Goal: Answer question/provide support: Share knowledge or assist other users

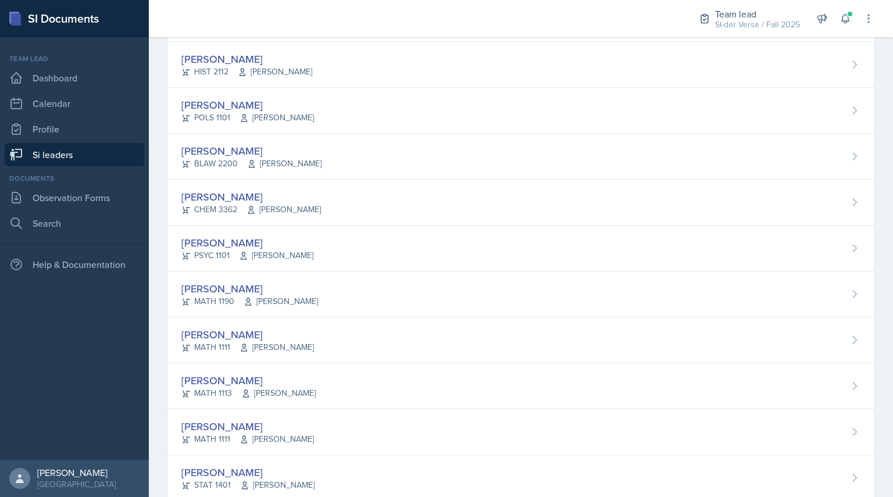
scroll to position [692, 0]
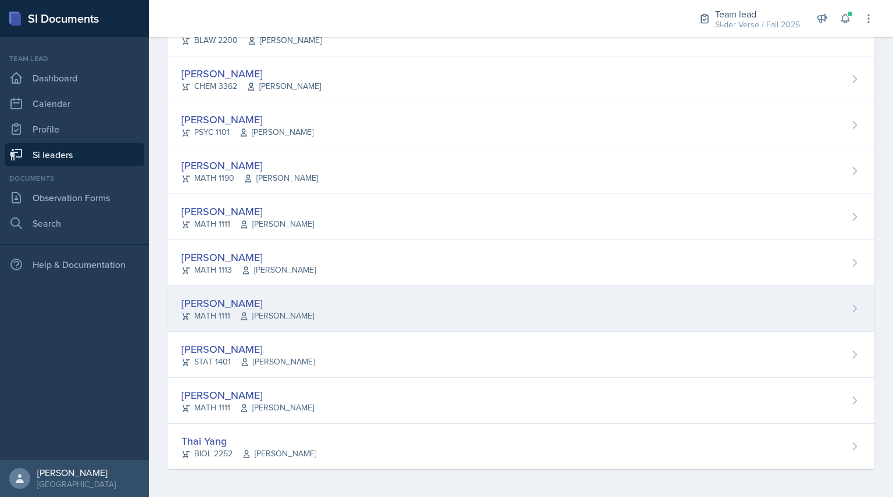
click at [204, 316] on div "MATH 1111 [PERSON_NAME]" at bounding box center [247, 316] width 133 height 12
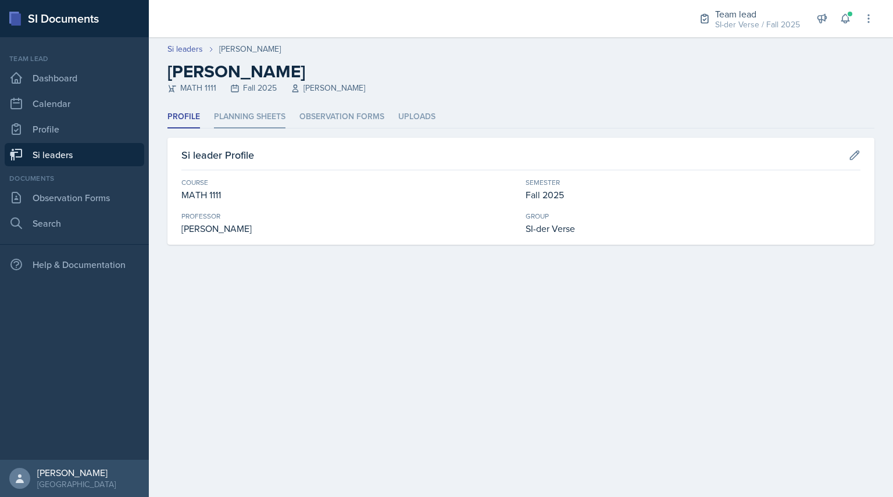
click at [257, 123] on li "Planning Sheets" at bounding box center [250, 117] width 72 height 23
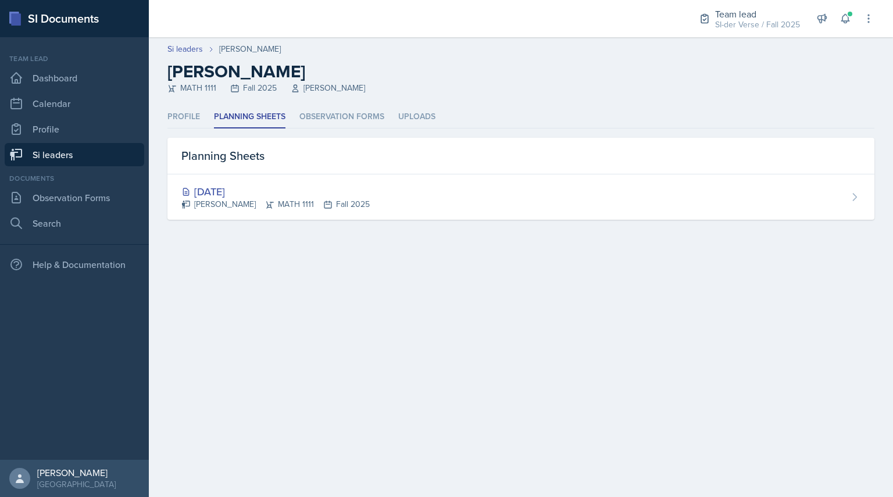
click at [75, 150] on link "Si leaders" at bounding box center [75, 154] width 140 height 23
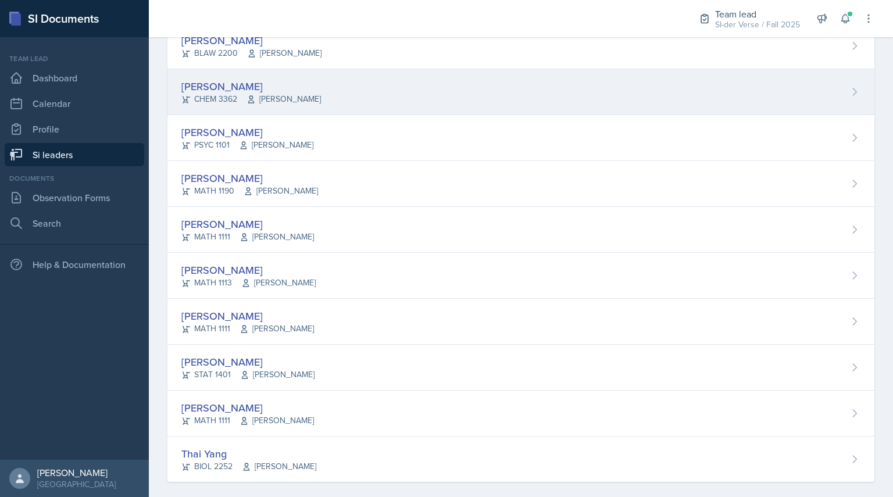
scroll to position [678, 0]
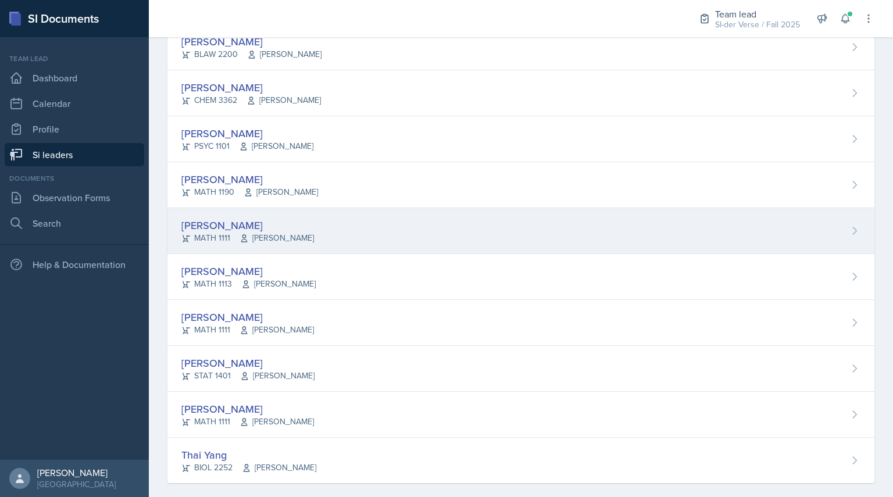
click at [219, 227] on div "[PERSON_NAME]" at bounding box center [247, 226] width 133 height 16
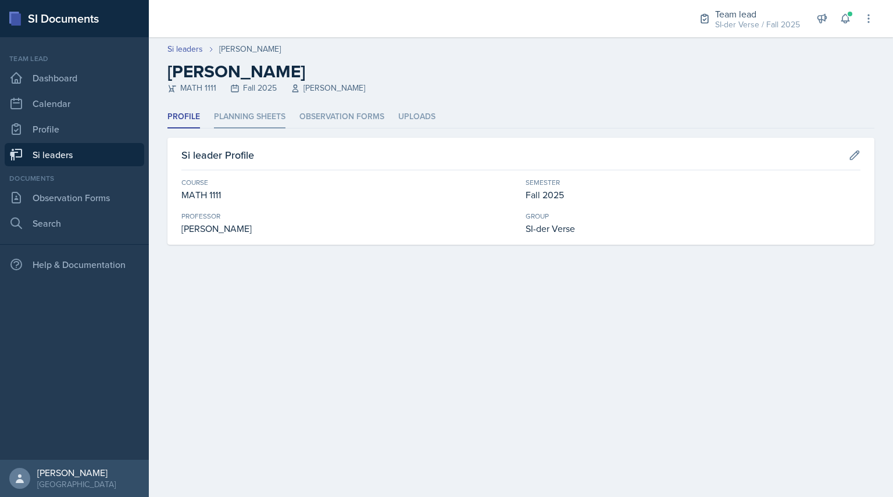
click at [259, 113] on li "Planning Sheets" at bounding box center [250, 117] width 72 height 23
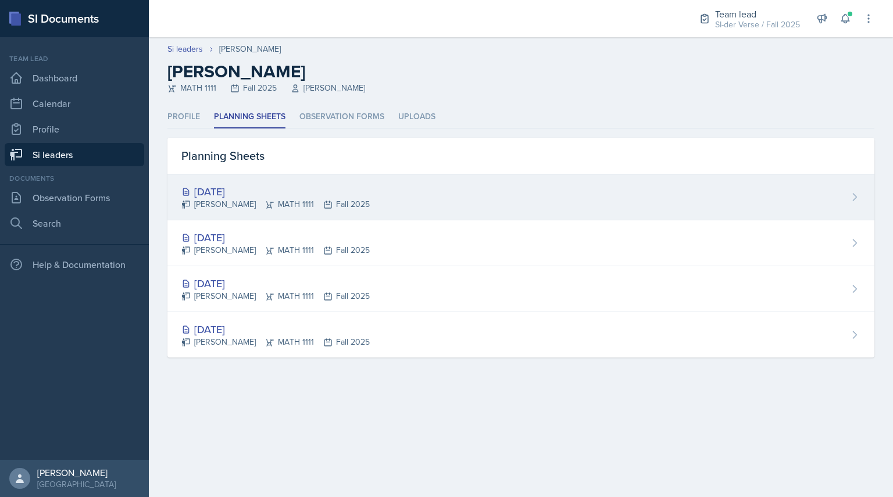
click at [227, 193] on div "[DATE]" at bounding box center [275, 192] width 188 height 16
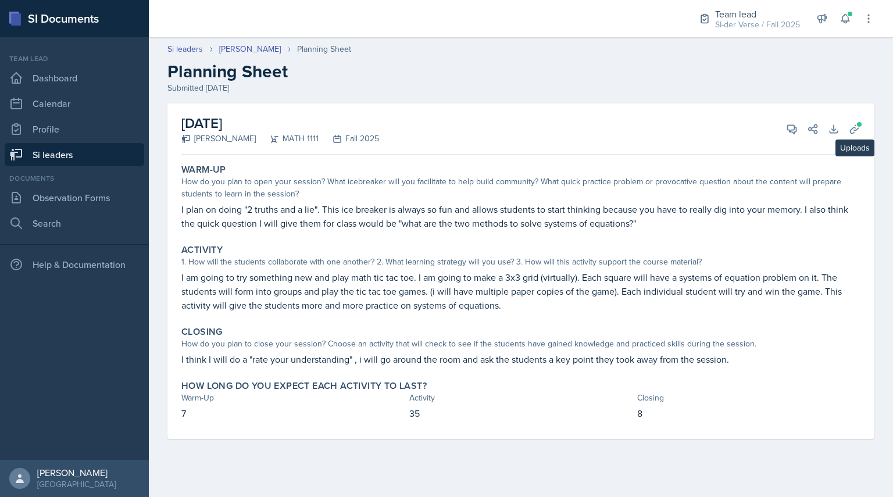
click at [856, 141] on div "[DATE] [PERSON_NAME] MATH 1111 Fall 2025 View Comments Comments Send Share Down…" at bounding box center [520, 129] width 679 height 51
click at [853, 129] on icon at bounding box center [855, 129] width 12 height 12
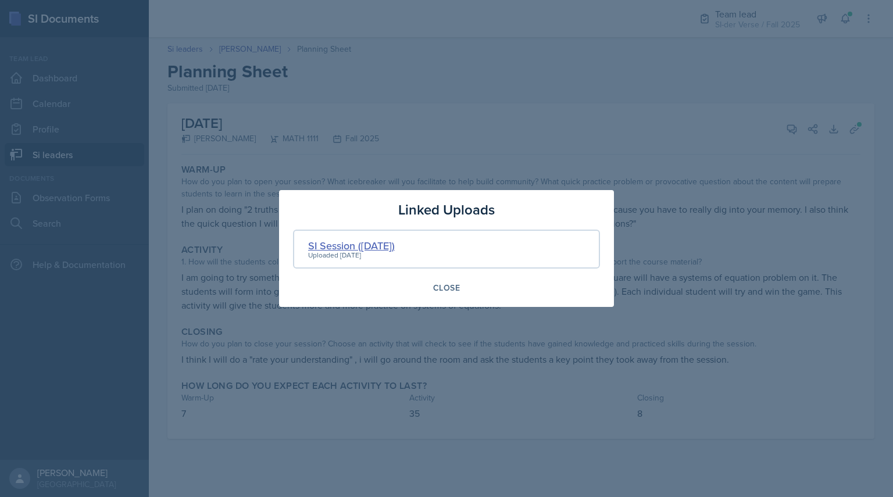
click at [395, 243] on div "SI Session ([DATE])" at bounding box center [351, 246] width 87 height 16
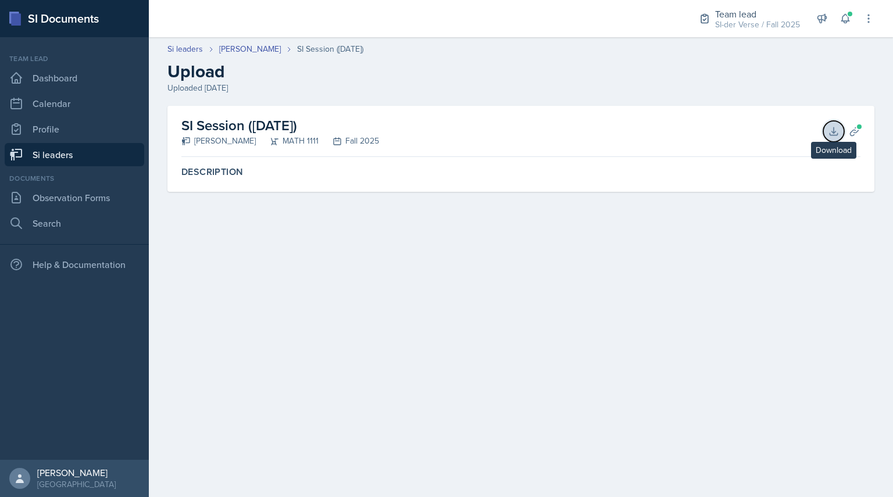
click at [834, 137] on icon at bounding box center [834, 132] width 12 height 12
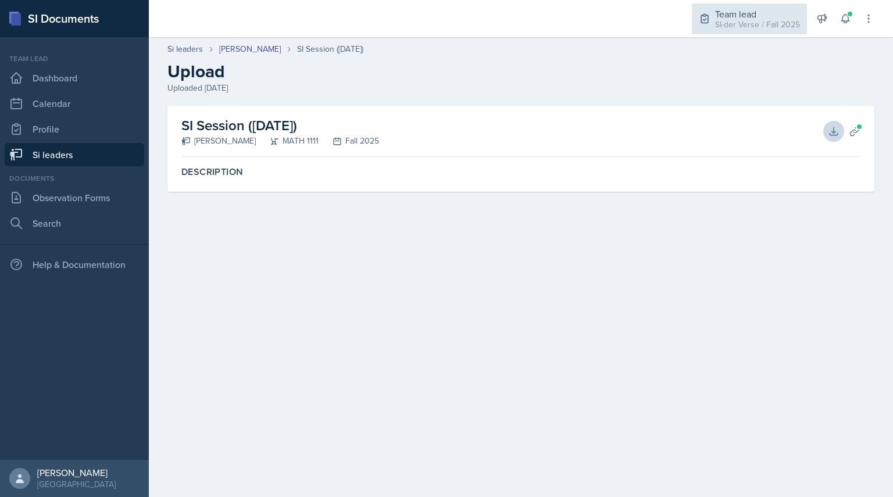
click at [734, 27] on div "SI-der Verse / Fall 2025" at bounding box center [757, 25] width 85 height 12
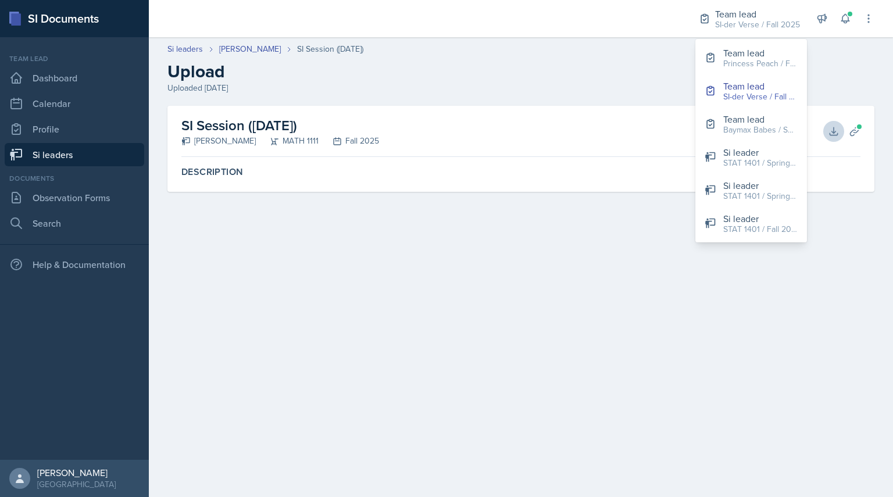
click at [646, 55] on div "Si leaders [PERSON_NAME] SI Session ([DATE])" at bounding box center [521, 49] width 707 height 12
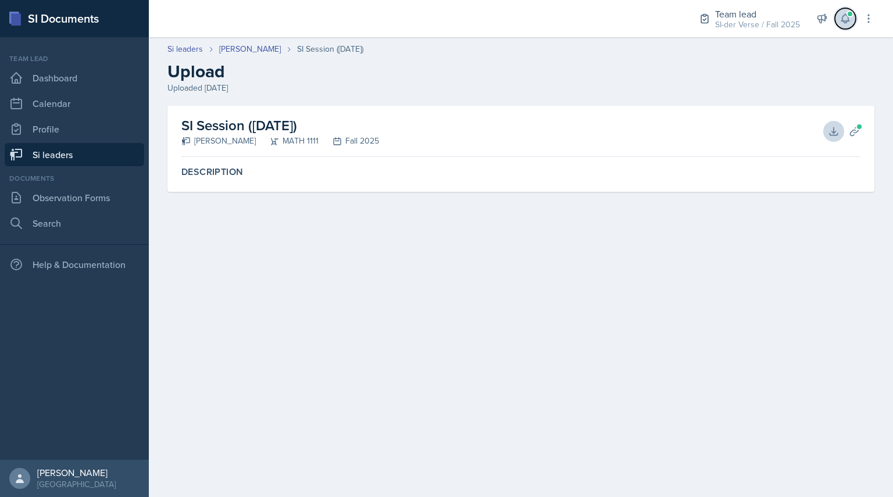
click at [842, 22] on icon at bounding box center [846, 19] width 8 height 9
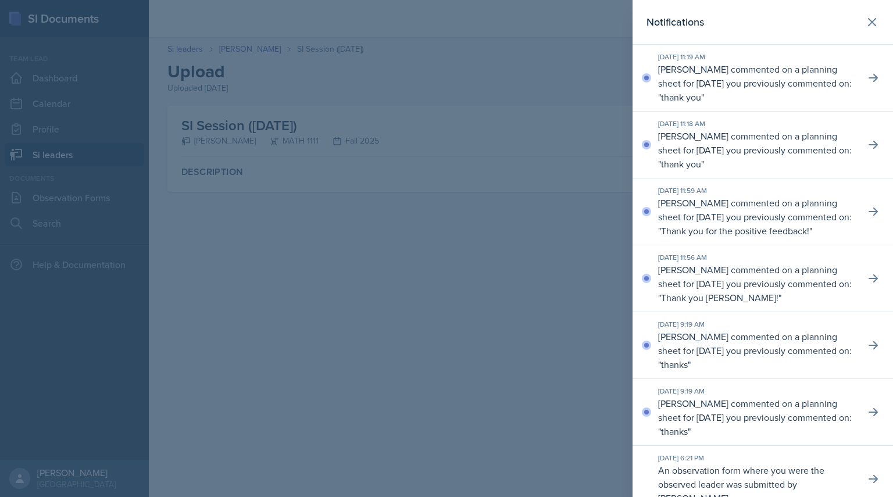
click at [714, 150] on p "[PERSON_NAME] commented on a planning sheet for [DATE] you previously commented…" at bounding box center [757, 150] width 198 height 42
click at [869, 148] on icon at bounding box center [874, 145] width 12 height 12
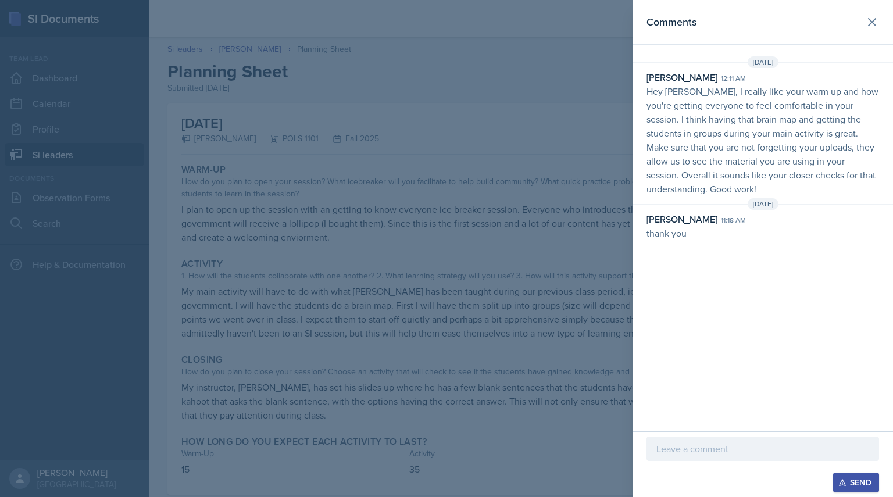
click at [267, 100] on div at bounding box center [446, 248] width 893 height 497
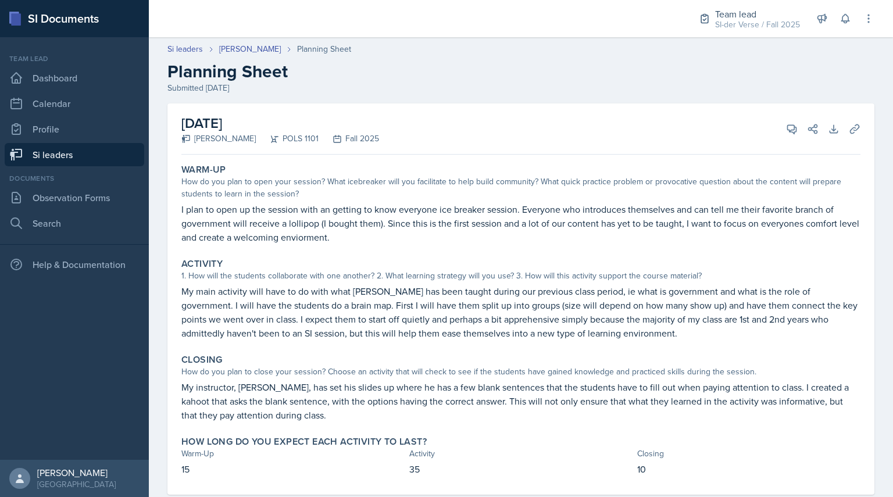
click at [89, 161] on link "Si leaders" at bounding box center [75, 154] width 140 height 23
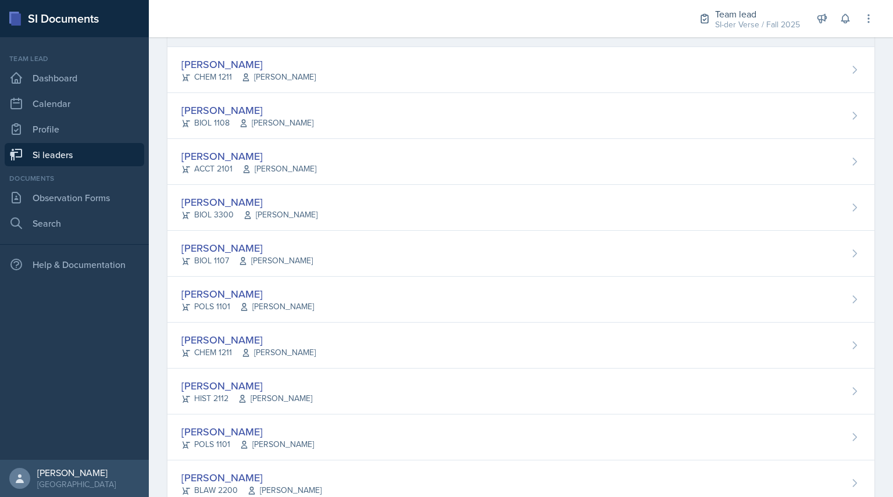
scroll to position [692, 0]
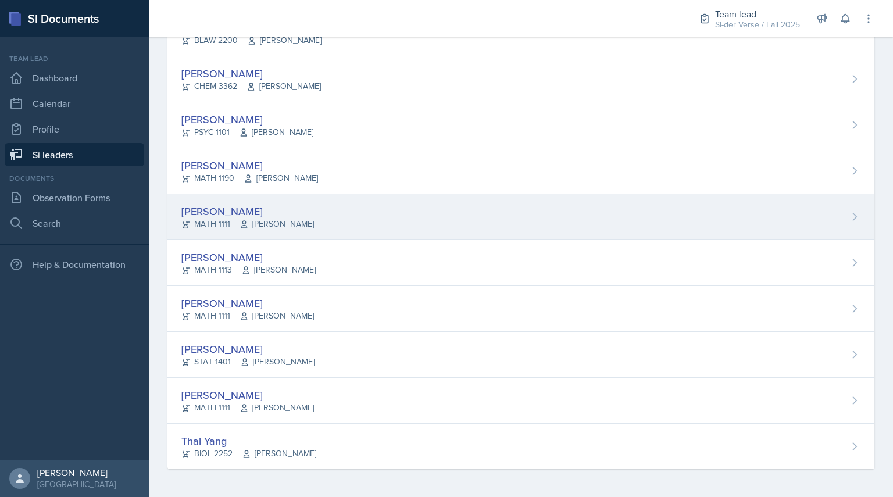
click at [234, 219] on div "MATH 1111 [PERSON_NAME]" at bounding box center [247, 224] width 133 height 12
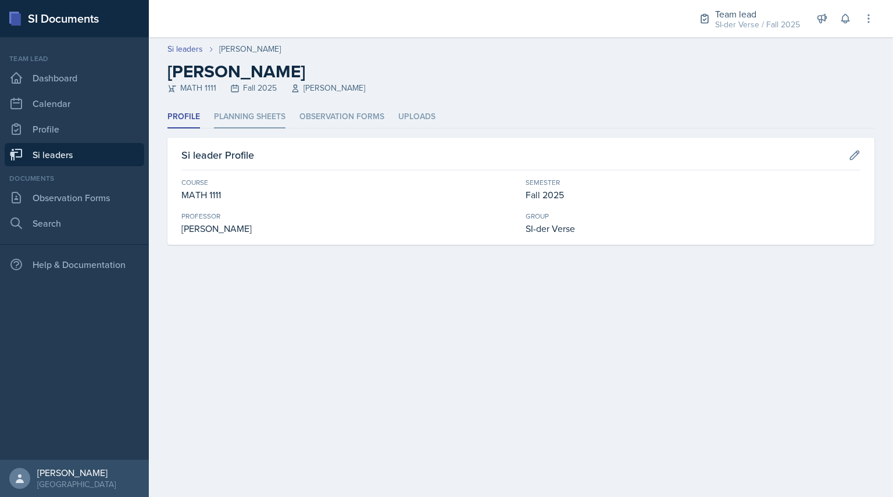
click at [240, 123] on li "Planning Sheets" at bounding box center [250, 117] width 72 height 23
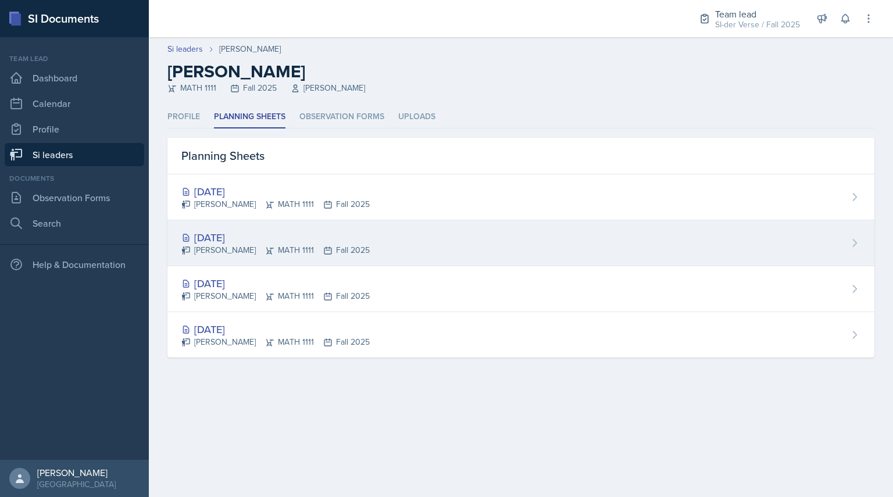
click at [256, 222] on div "[DATE] [PERSON_NAME] MATH 1111 Fall 2025" at bounding box center [521, 243] width 707 height 46
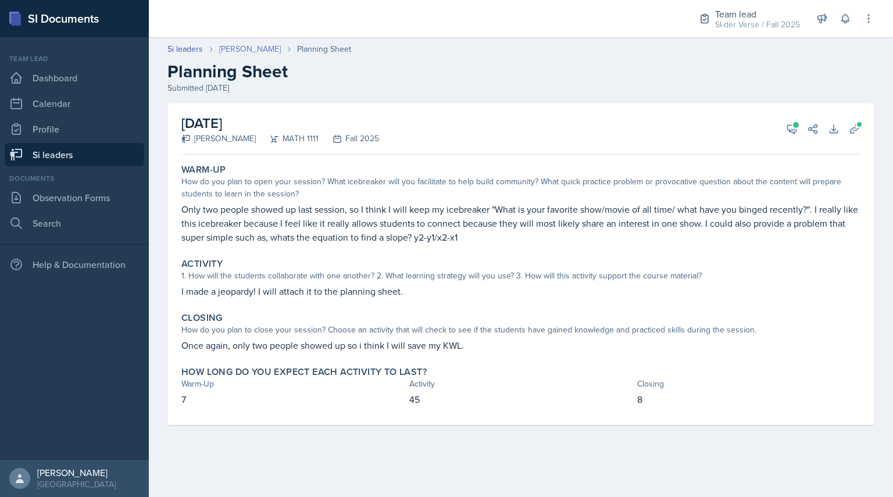
click at [227, 47] on link "[PERSON_NAME]" at bounding box center [250, 49] width 62 height 12
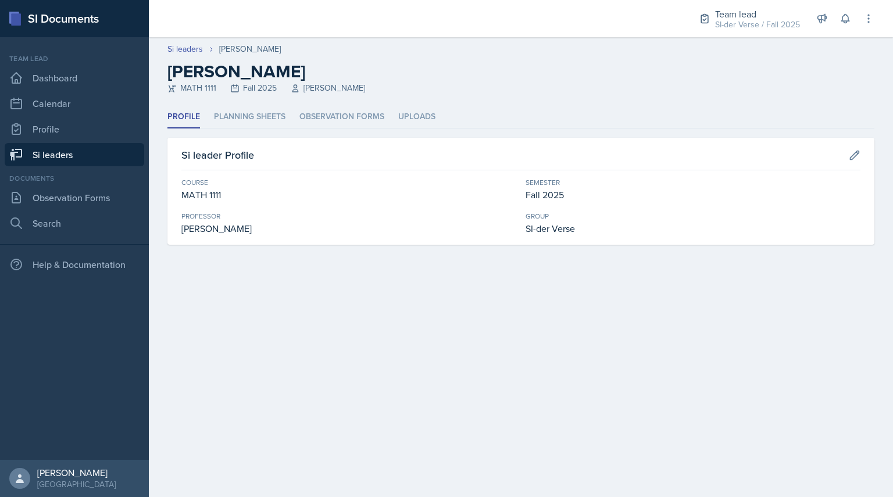
click at [243, 130] on div "Profile Planning Sheets Observation Forms Uploads Profile Planning Sheets Obser…" at bounding box center [521, 175] width 707 height 139
click at [239, 121] on li "Planning Sheets" at bounding box center [250, 117] width 72 height 23
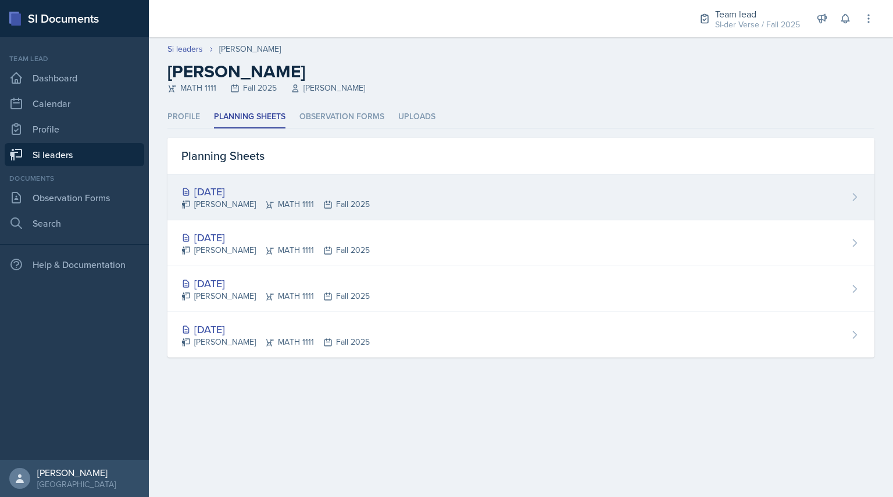
click at [239, 184] on div "[DATE]" at bounding box center [275, 192] width 188 height 16
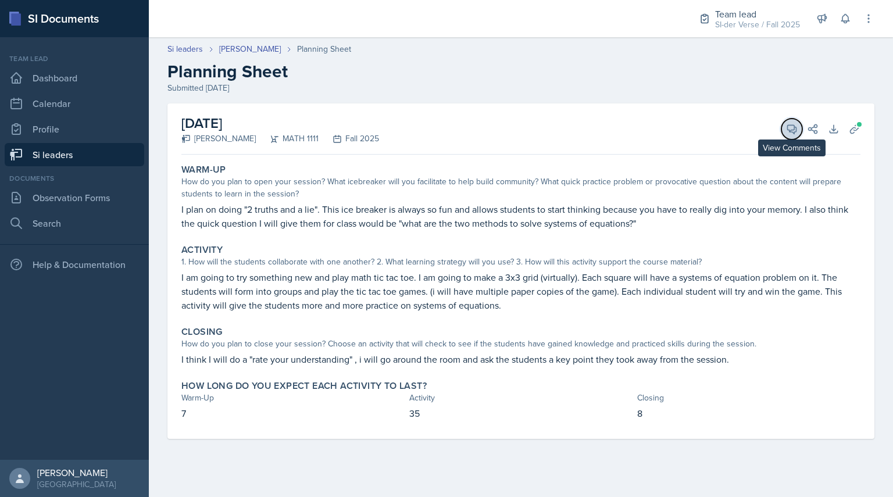
click at [796, 124] on span at bounding box center [796, 125] width 6 height 6
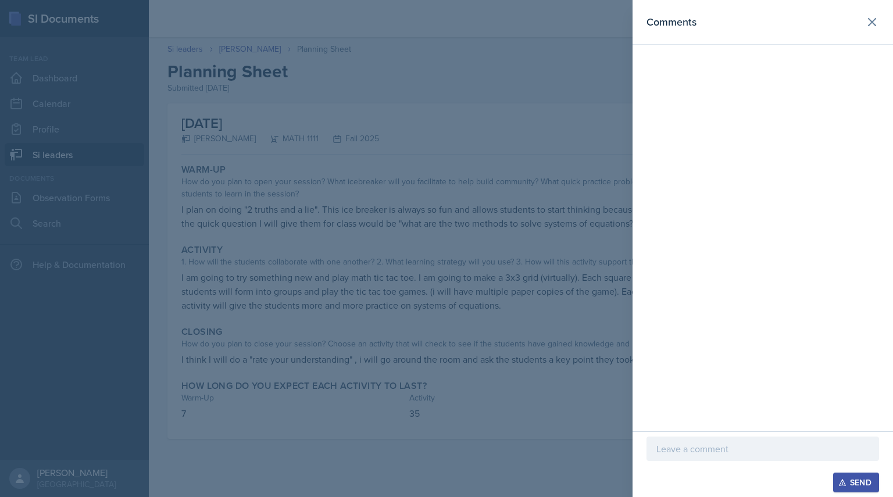
click at [679, 444] on p at bounding box center [763, 449] width 213 height 14
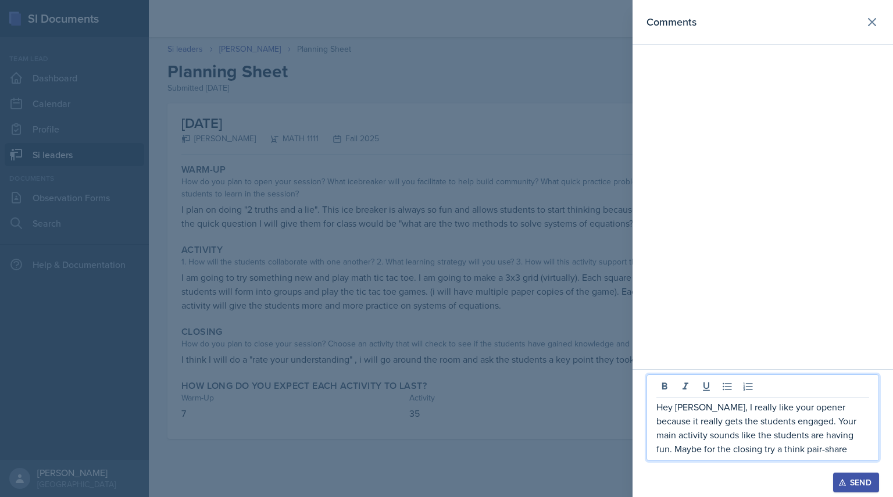
click at [714, 450] on p "Hey [PERSON_NAME], I really like your opener because it really gets the student…" at bounding box center [763, 428] width 213 height 56
click at [824, 450] on p "Hey [PERSON_NAME], I really like your opener because it really gets the student…" at bounding box center [763, 428] width 213 height 56
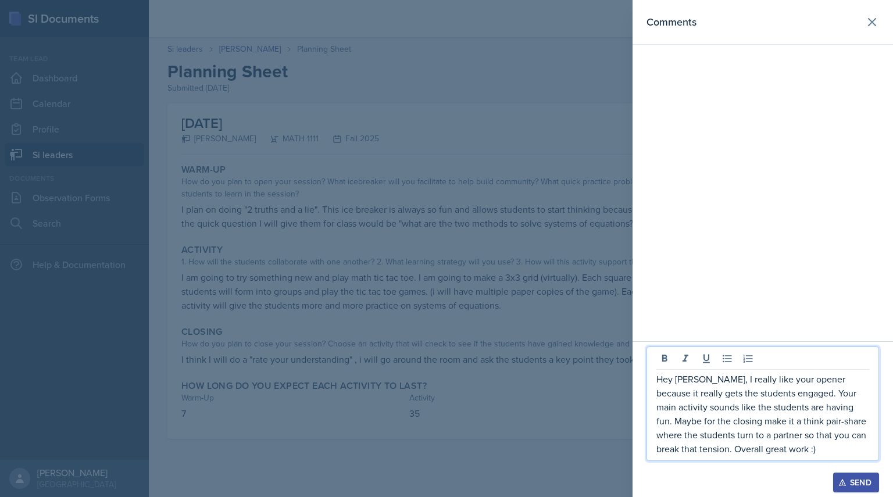
click at [847, 489] on button "Send" at bounding box center [857, 483] width 46 height 20
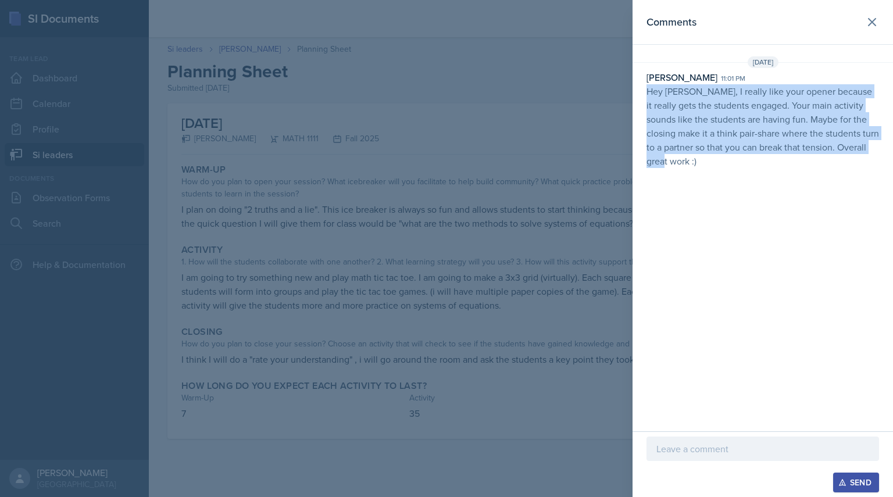
drag, startPoint x: 641, startPoint y: 87, endPoint x: 893, endPoint y: 170, distance: 265.4
click at [893, 170] on div "Comments [DATE] [PERSON_NAME] 11:01 pm Hey [PERSON_NAME], I really like your op…" at bounding box center [763, 216] width 261 height 432
copy p "Hey [PERSON_NAME], I really like your opener because it really gets the student…"
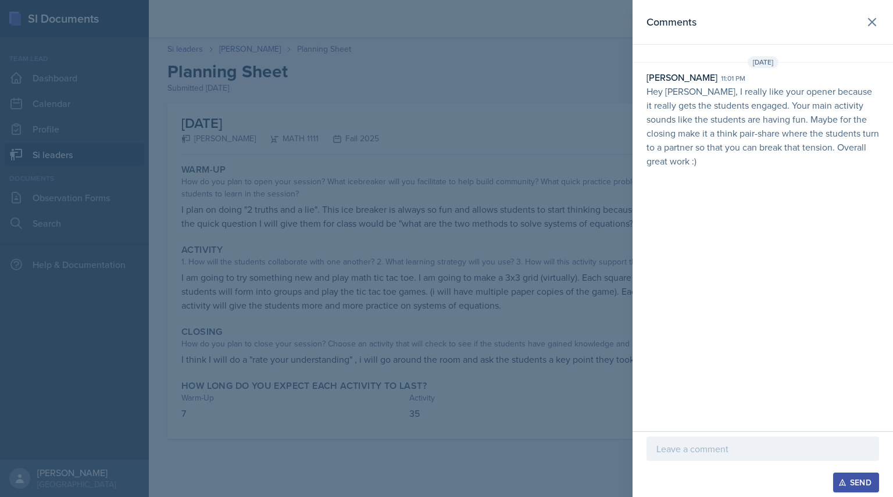
click at [350, 161] on div at bounding box center [446, 248] width 893 height 497
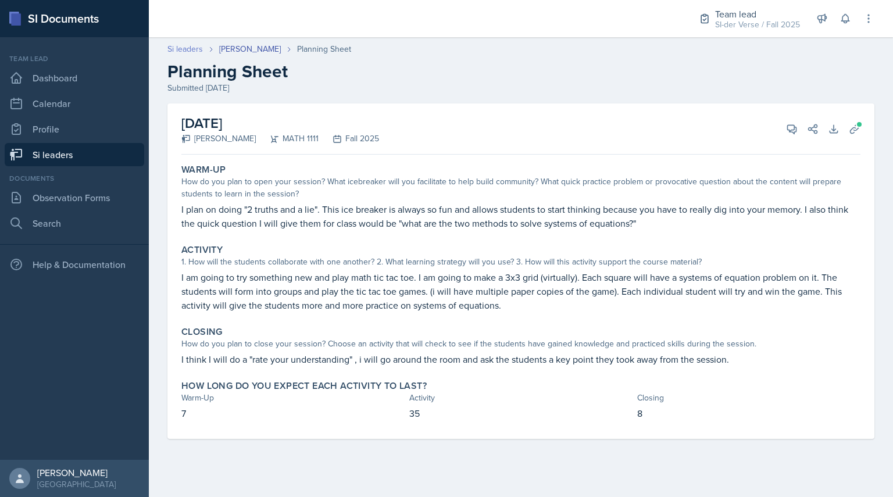
click at [188, 52] on link "Si leaders" at bounding box center [185, 49] width 35 height 12
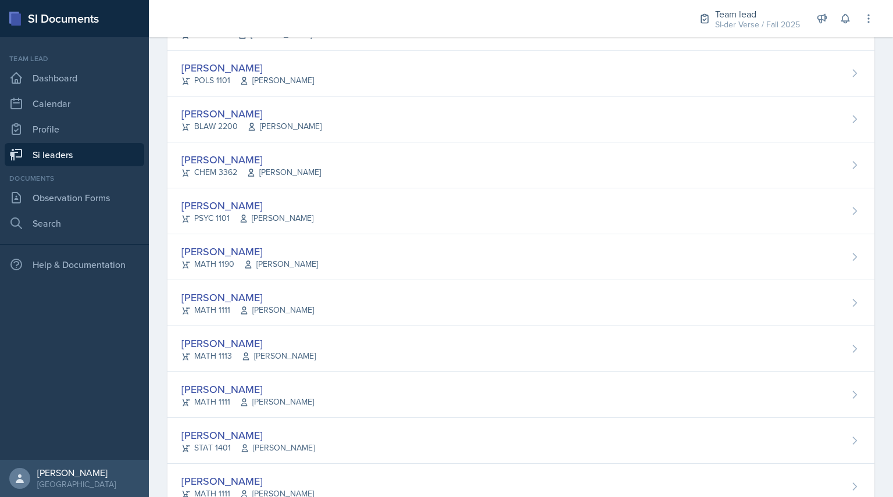
scroll to position [692, 0]
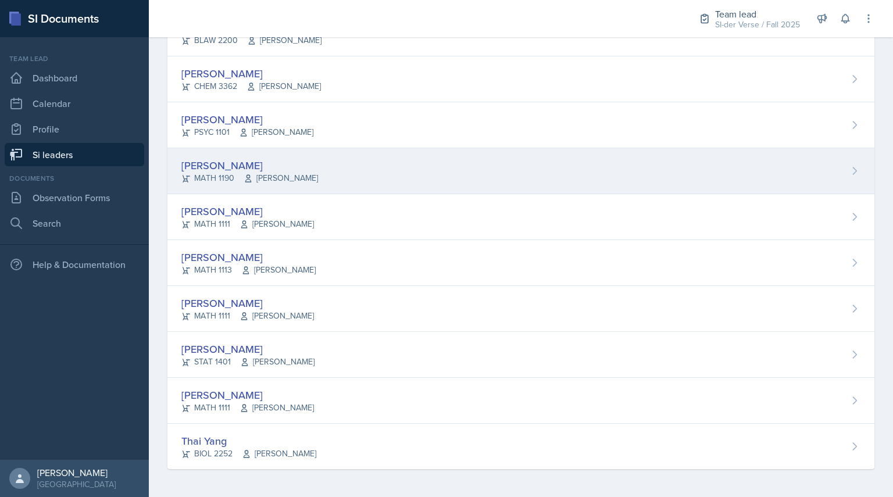
click at [233, 167] on div "[PERSON_NAME]" at bounding box center [249, 166] width 137 height 16
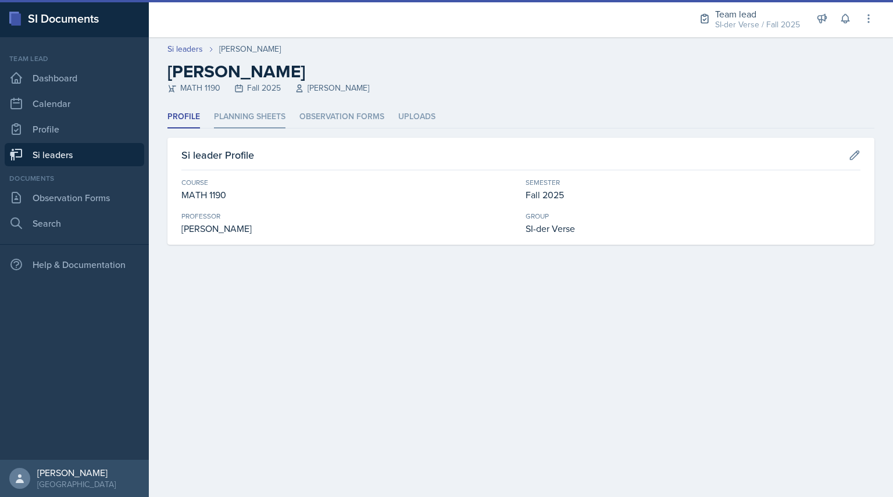
click at [245, 125] on li "Planning Sheets" at bounding box center [250, 117] width 72 height 23
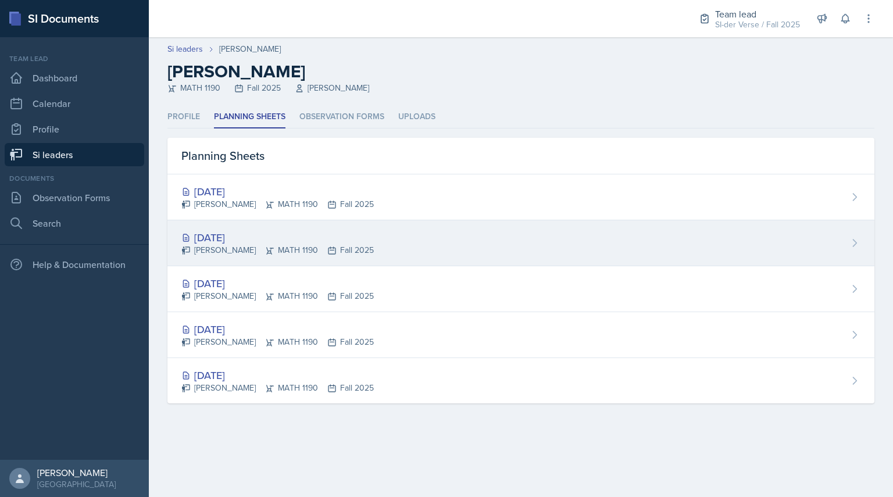
click at [226, 250] on div "[PERSON_NAME] MATH 1190 Fall 2025" at bounding box center [277, 250] width 193 height 12
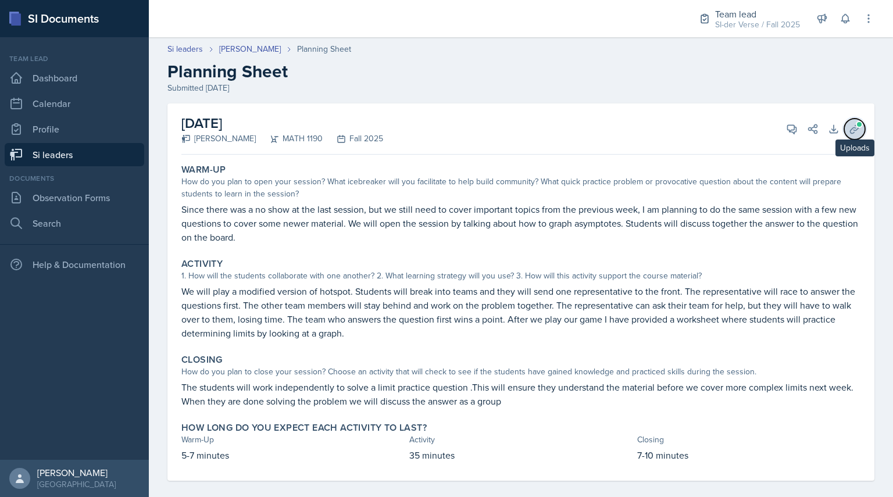
click at [853, 130] on button "Uploads" at bounding box center [855, 129] width 21 height 21
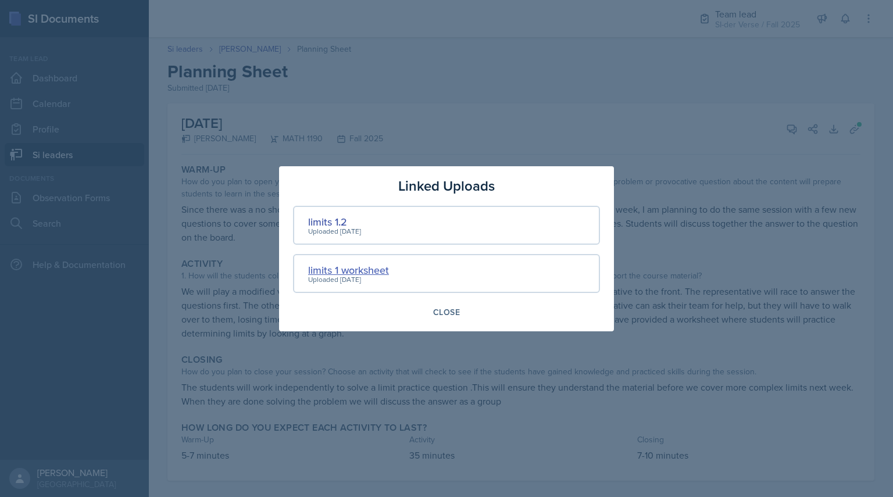
click at [344, 269] on div "limits 1 worksheet" at bounding box center [348, 270] width 81 height 16
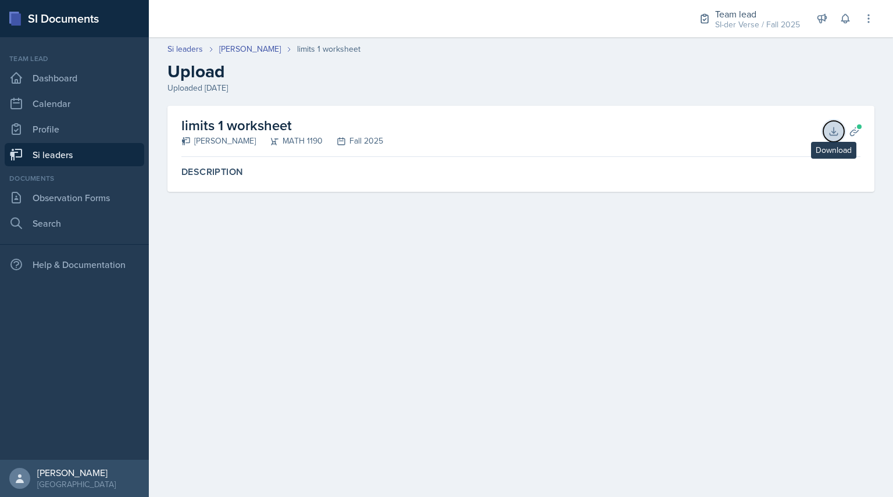
click at [831, 133] on icon at bounding box center [834, 132] width 12 height 12
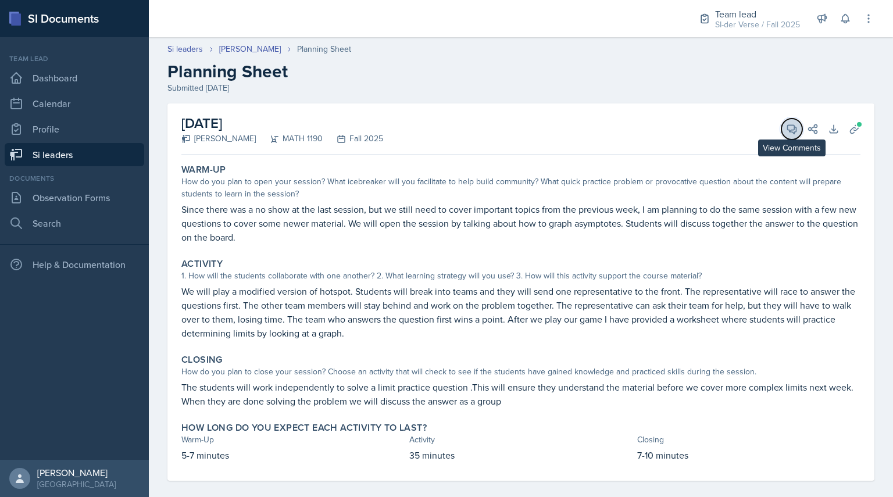
click at [788, 131] on icon at bounding box center [792, 129] width 9 height 9
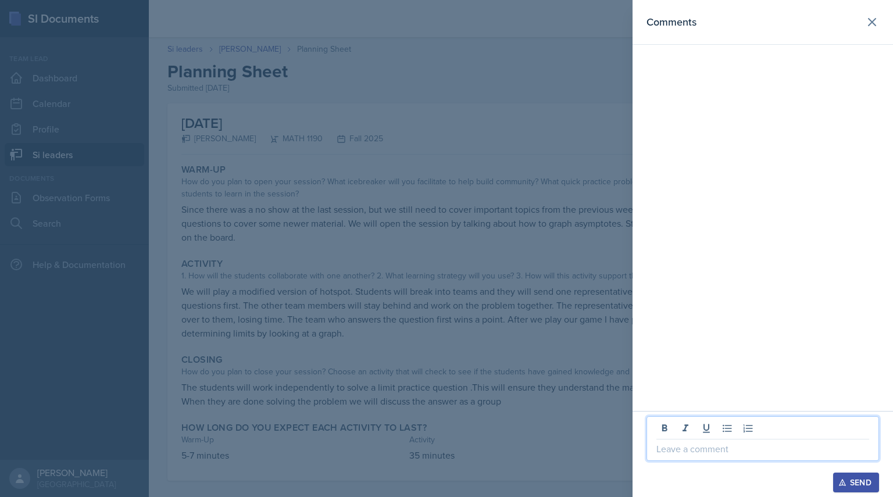
click at [676, 452] on p at bounding box center [763, 449] width 213 height 14
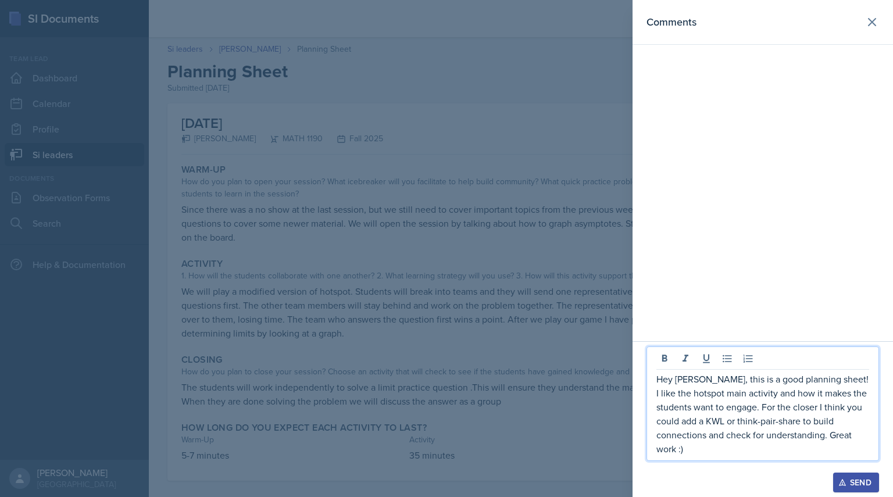
click at [853, 480] on div "Send" at bounding box center [856, 482] width 31 height 9
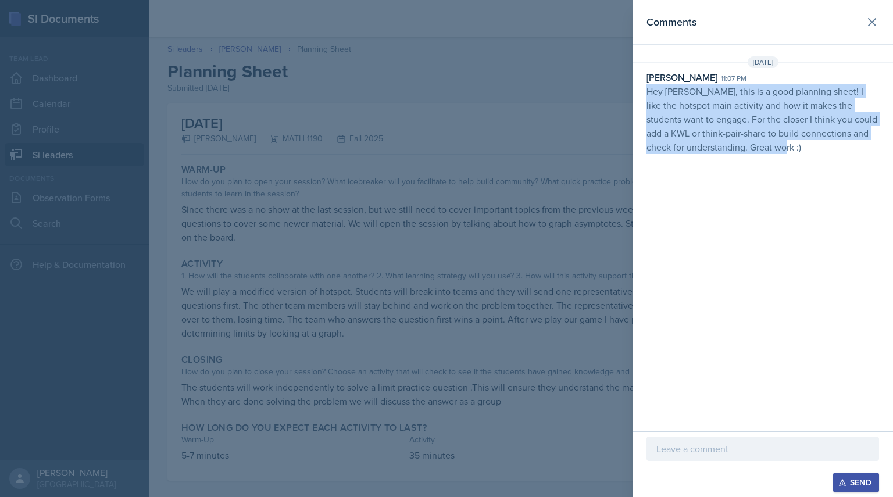
drag, startPoint x: 646, startPoint y: 94, endPoint x: 831, endPoint y: 189, distance: 208.4
click at [831, 189] on div "Comments [DATE] [PERSON_NAME] 11:07 pm Hey [PERSON_NAME], this is a good planni…" at bounding box center [763, 216] width 261 height 432
copy p "Hey [PERSON_NAME], this is a good planning sheet! I like the hotspot main activ…"
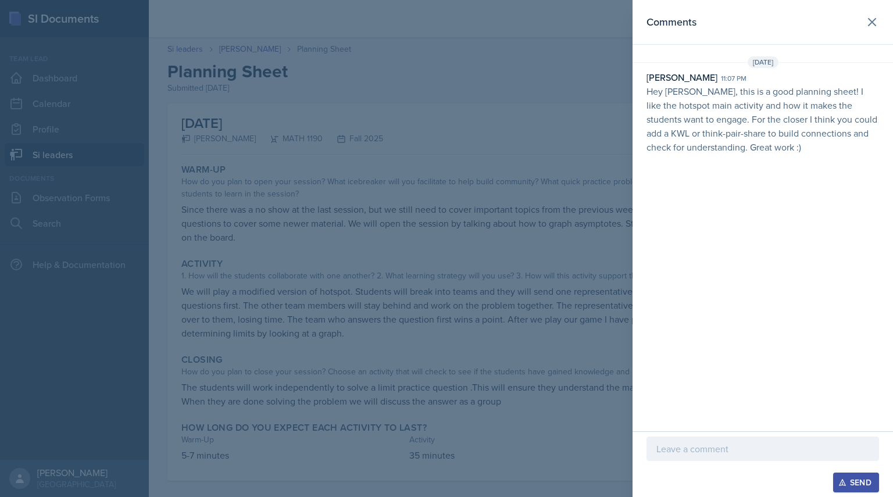
click at [290, 168] on div at bounding box center [446, 248] width 893 height 497
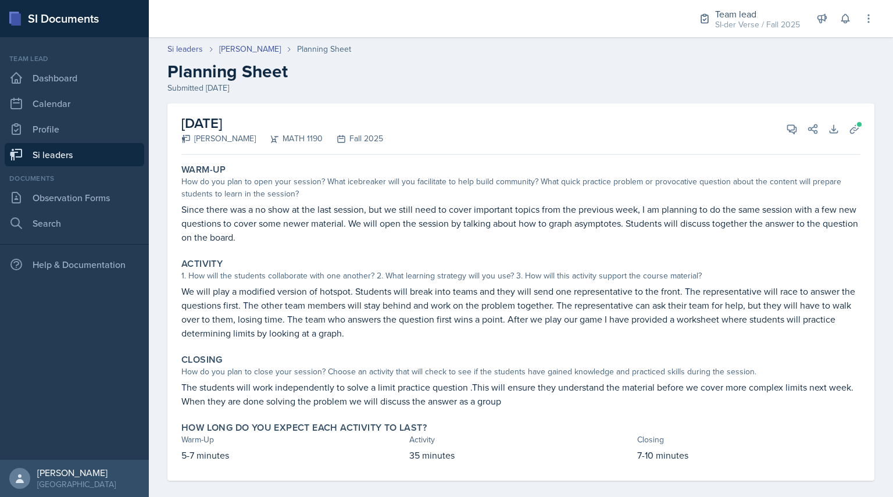
click at [352, 162] on div "Warm-Up How do you plan to open your session? What icebreaker will you facilita…" at bounding box center [521, 204] width 689 height 90
click at [254, 52] on link "[PERSON_NAME]" at bounding box center [250, 49] width 62 height 12
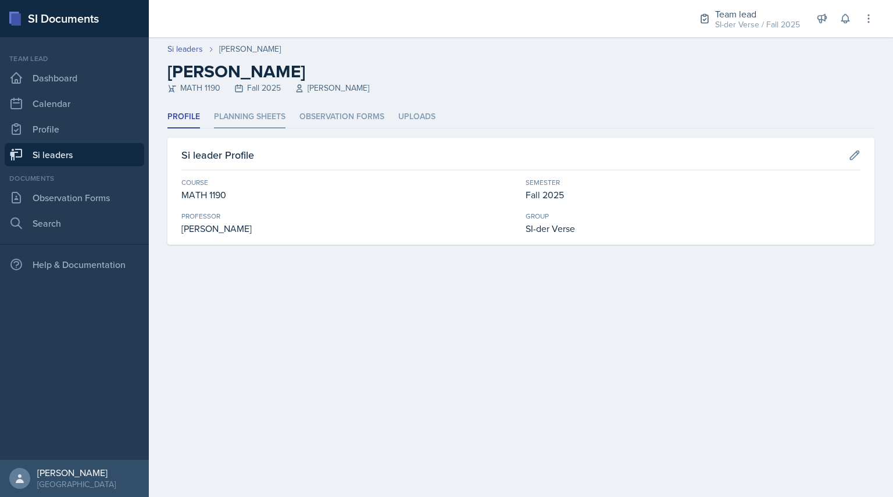
click at [261, 123] on li "Planning Sheets" at bounding box center [250, 117] width 72 height 23
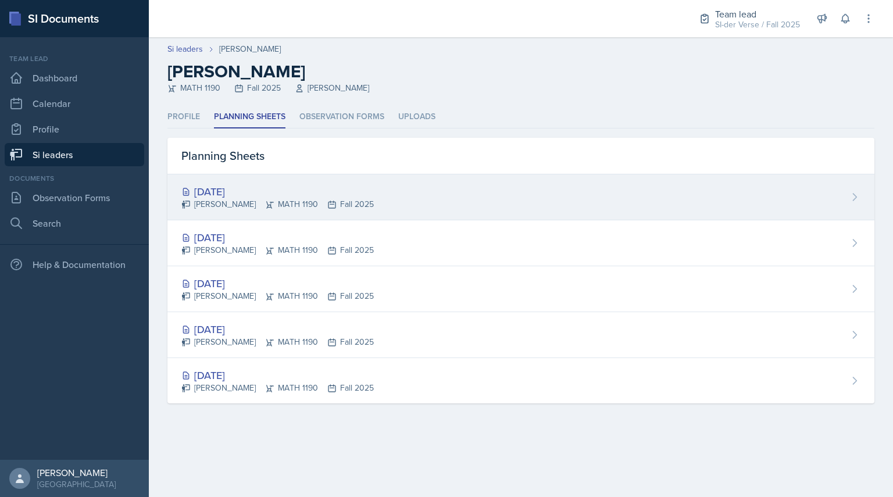
click at [250, 212] on div "[DATE] [PERSON_NAME] MATH 1190 Fall 2025" at bounding box center [521, 197] width 707 height 46
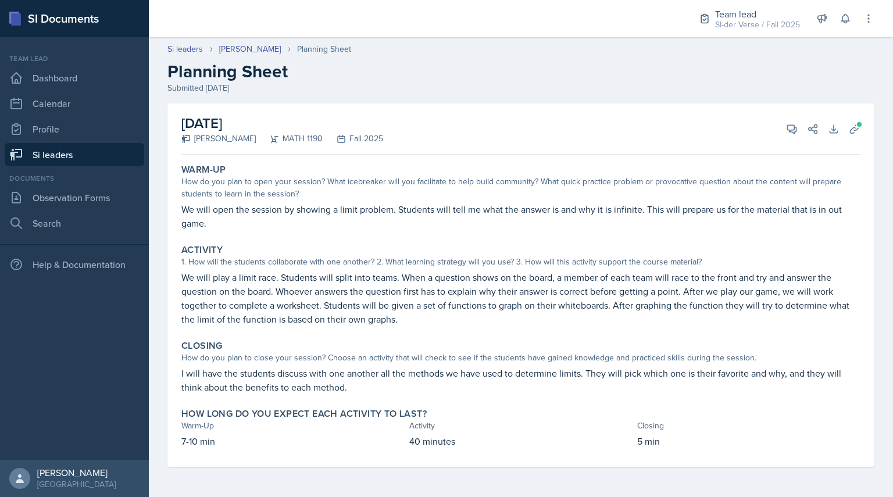
click at [862, 118] on div "[DATE] [PERSON_NAME] MATH 1190 Fall 2025 View Comments Comments Send Share Down…" at bounding box center [521, 286] width 707 height 364
click at [858, 127] on span at bounding box center [859, 124] width 7 height 7
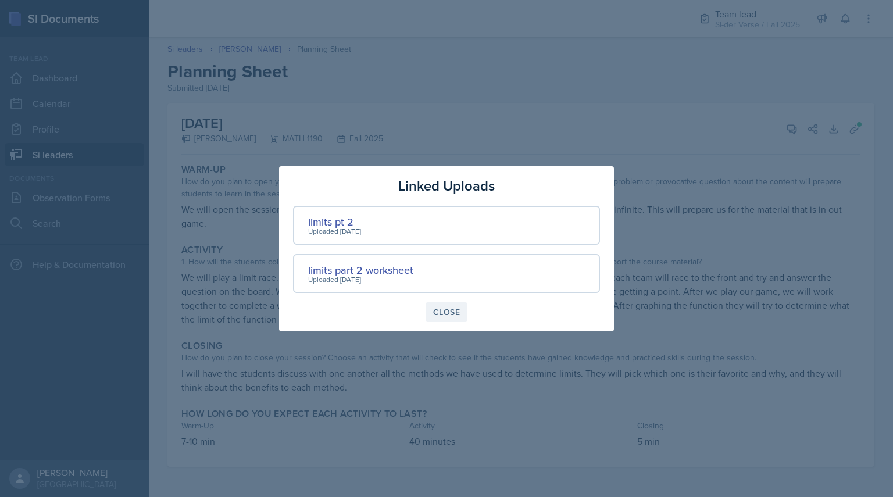
click at [445, 309] on div "Close" at bounding box center [446, 312] width 27 height 9
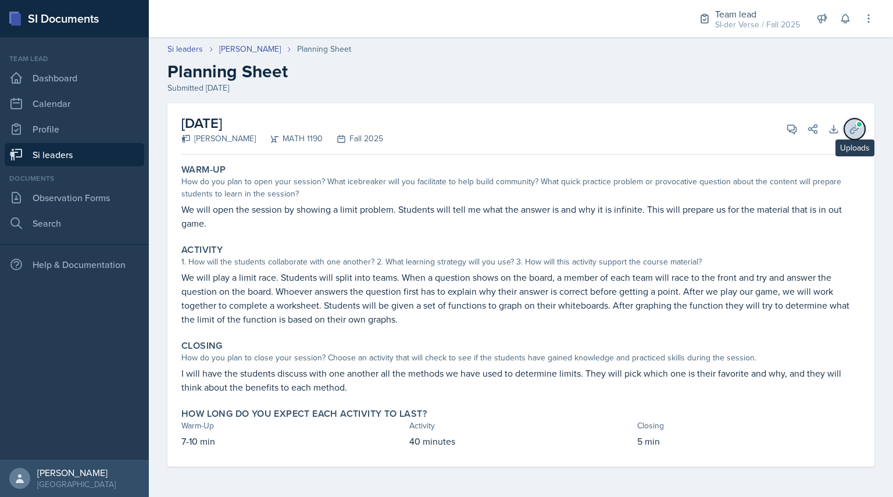
click at [853, 127] on icon at bounding box center [855, 129] width 12 height 12
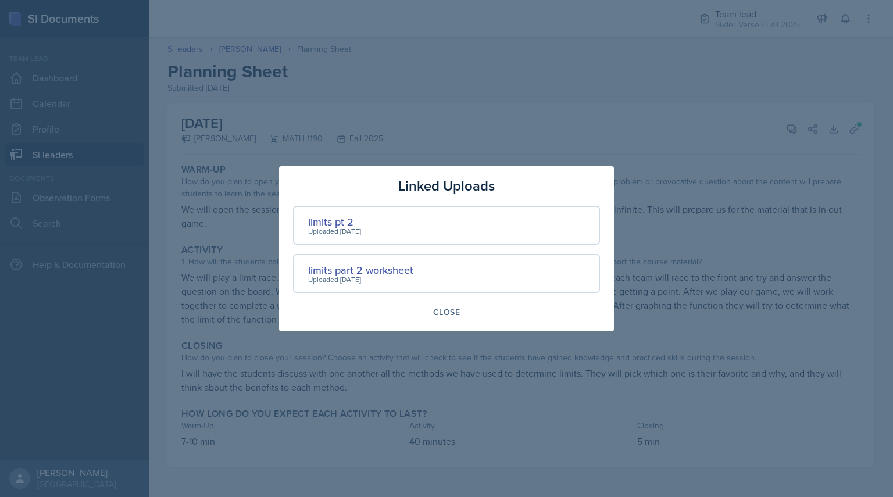
click at [326, 227] on div "Uploaded [DATE]" at bounding box center [334, 231] width 53 height 10
click at [323, 218] on div "limits pt 2" at bounding box center [334, 222] width 53 height 16
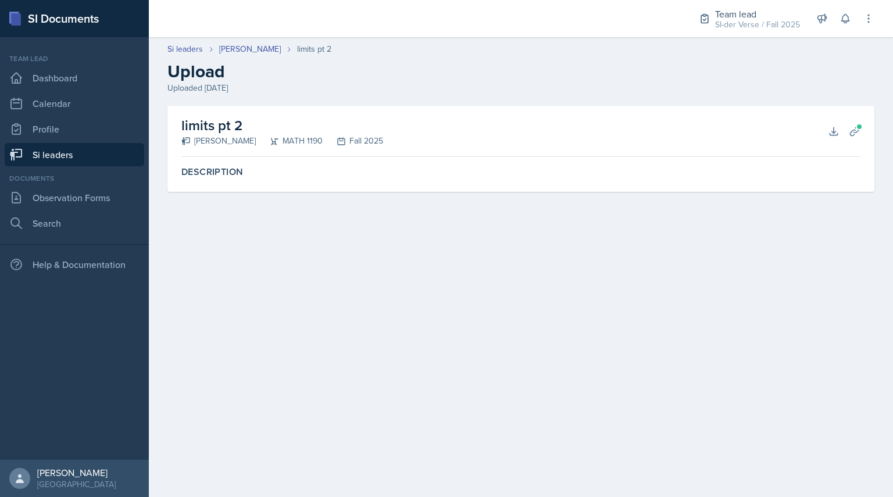
click at [842, 139] on div "limits pt 2 [PERSON_NAME] MATH 1190 Fall 2025 Download Planning Sheets" at bounding box center [520, 131] width 679 height 51
click at [830, 134] on icon at bounding box center [834, 131] width 8 height 8
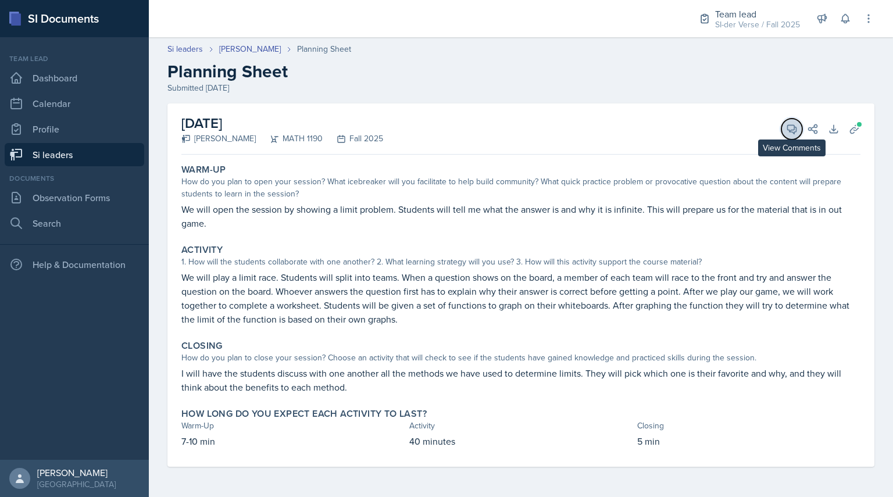
click at [796, 134] on icon at bounding box center [792, 129] width 12 height 12
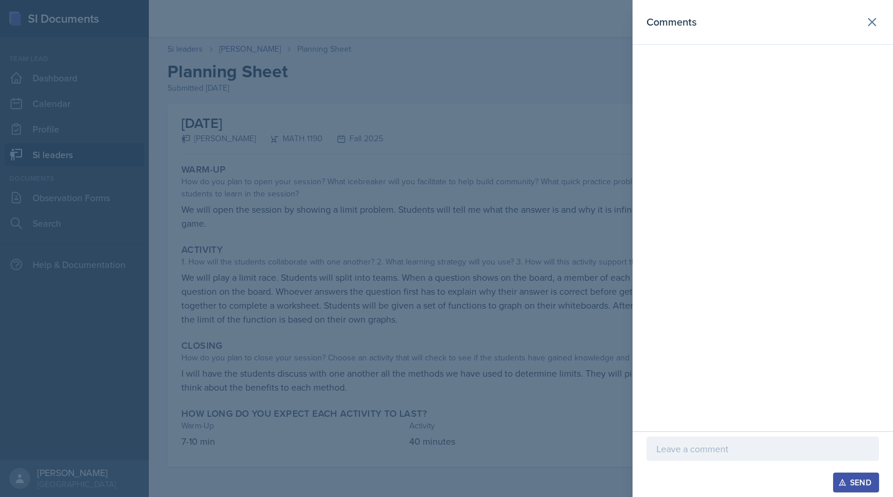
click at [561, 314] on div at bounding box center [446, 248] width 893 height 497
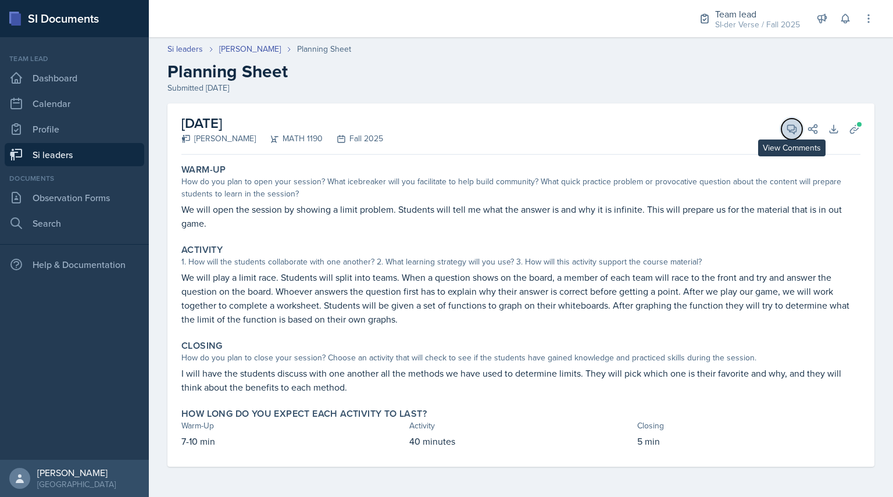
click at [796, 137] on button "View Comments" at bounding box center [792, 129] width 21 height 21
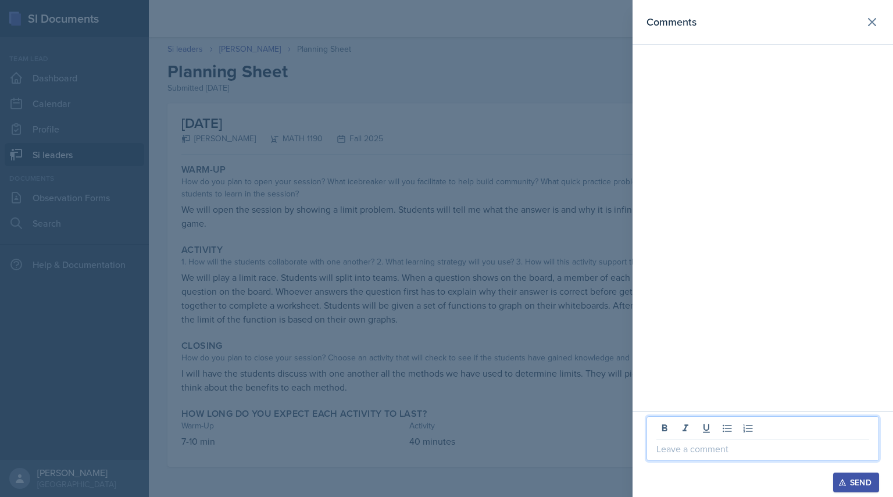
click at [693, 446] on p at bounding box center [763, 449] width 213 height 14
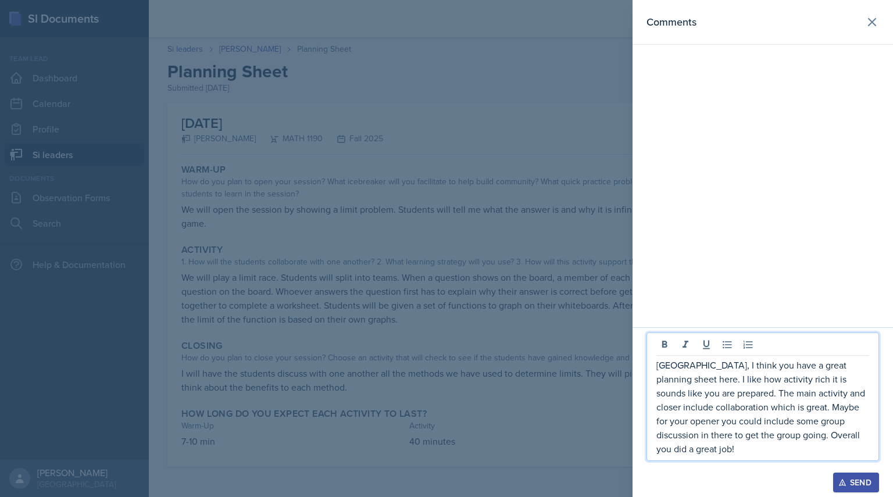
click at [847, 480] on div "Send" at bounding box center [856, 482] width 31 height 9
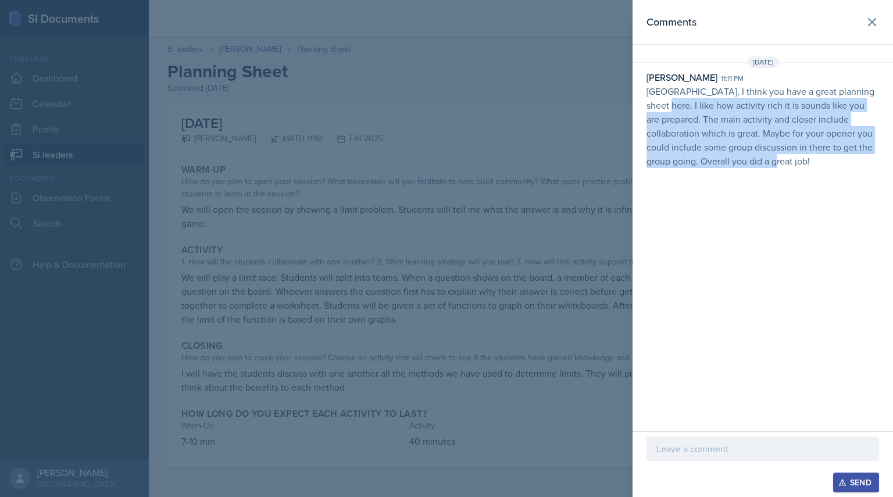
drag, startPoint x: 650, startPoint y: 99, endPoint x: 801, endPoint y: 197, distance: 179.7
click at [801, 197] on div "Comments [DATE] [PERSON_NAME] 11:11 pm [GEOGRAPHIC_DATA], I think you have a gr…" at bounding box center [763, 216] width 261 height 432
click at [795, 194] on div "Comments [DATE] [PERSON_NAME] 11:11 pm [GEOGRAPHIC_DATA], I think you have a gr…" at bounding box center [763, 216] width 261 height 432
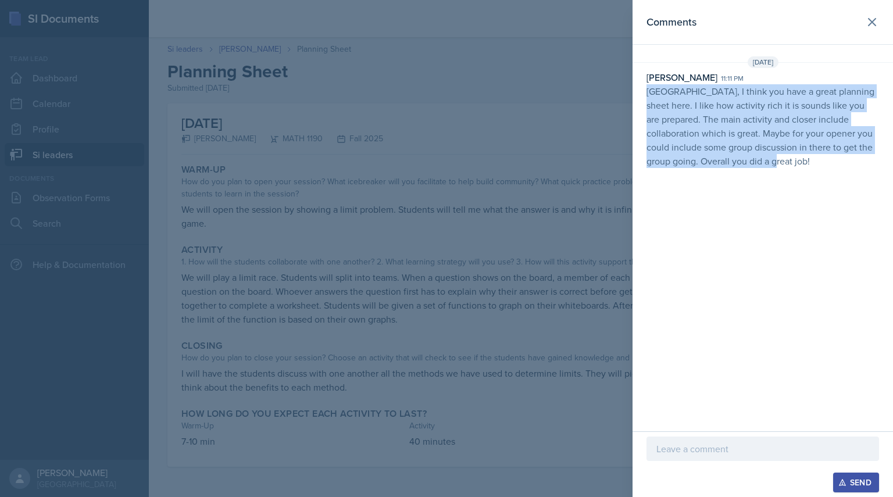
drag, startPoint x: 641, startPoint y: 93, endPoint x: 782, endPoint y: 181, distance: 166.7
click at [782, 181] on div "Comments [DATE] [PERSON_NAME] 11:11 pm [GEOGRAPHIC_DATA], I think you have a gr…" at bounding box center [763, 216] width 261 height 432
copy p "[GEOGRAPHIC_DATA], I think you have a great planning sheet here. I like how act…"
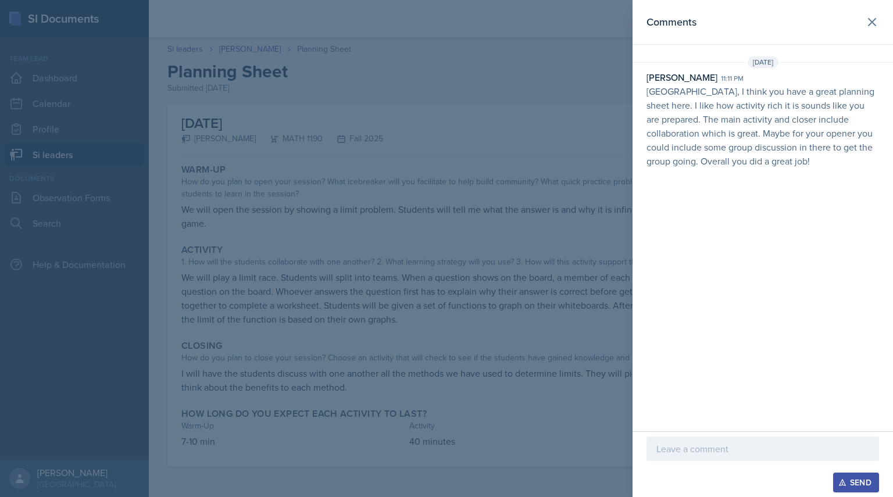
click at [280, 170] on div at bounding box center [446, 248] width 893 height 497
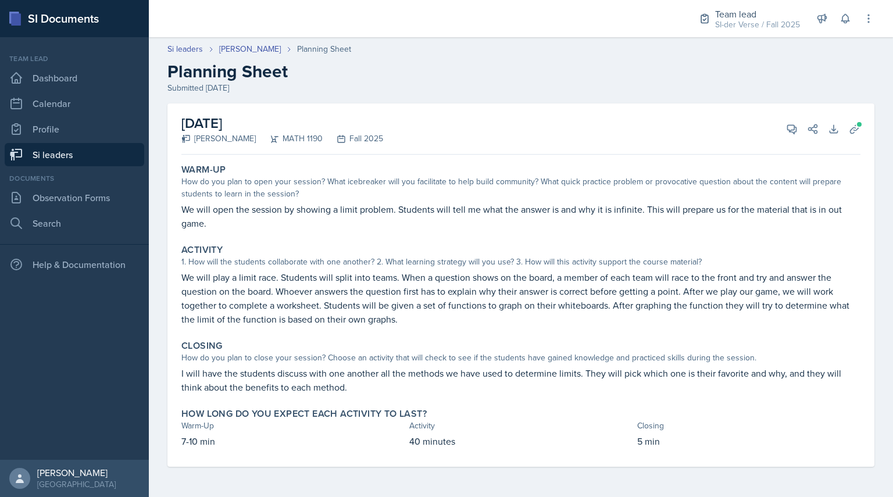
click at [97, 158] on link "Si leaders" at bounding box center [75, 154] width 140 height 23
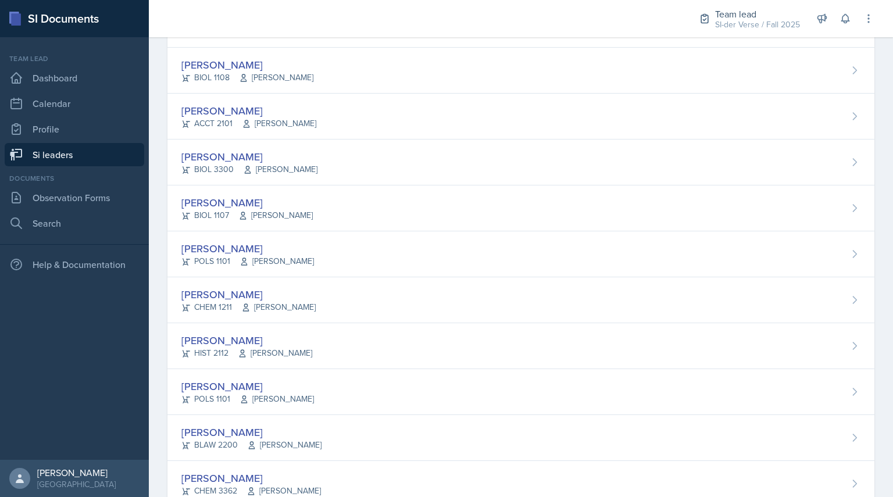
scroll to position [288, 0]
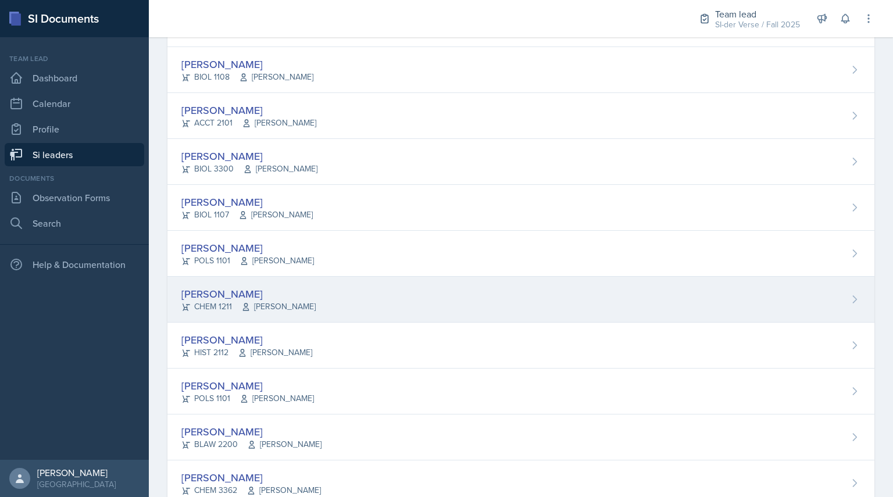
click at [218, 291] on div "[PERSON_NAME]" at bounding box center [248, 294] width 134 height 16
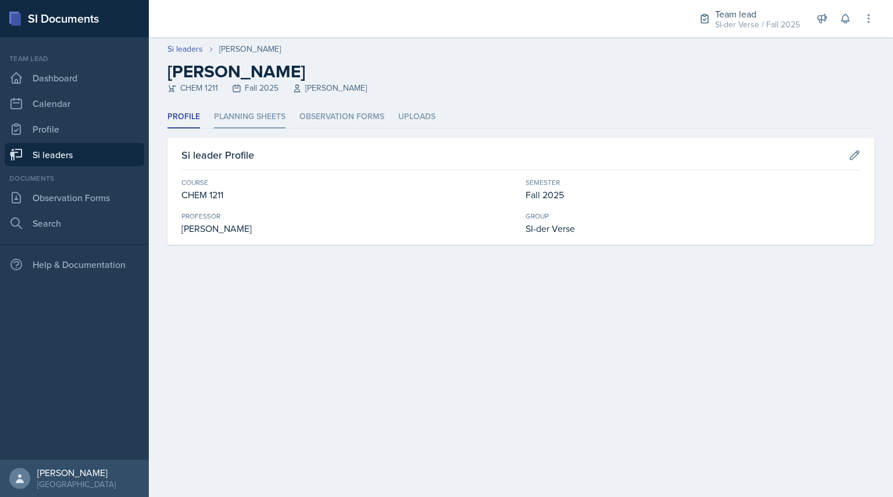
click at [267, 111] on li "Planning Sheets" at bounding box center [250, 117] width 72 height 23
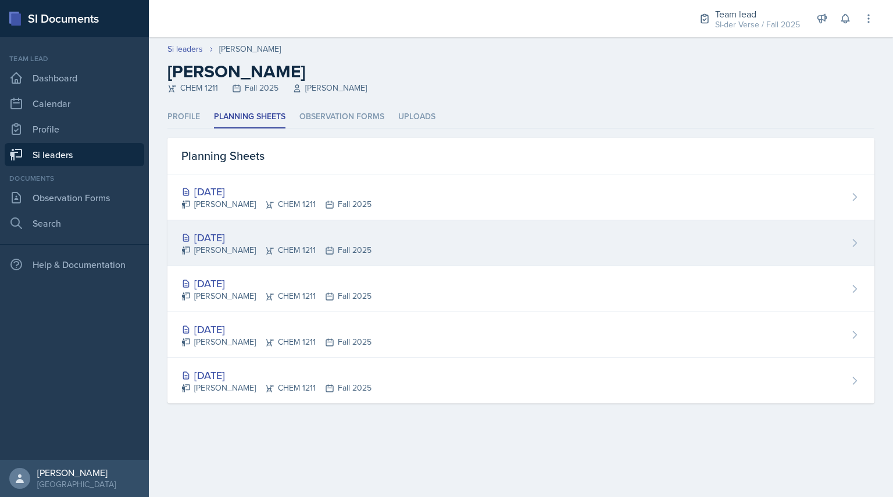
click at [227, 224] on div "[DATE] [PERSON_NAME] CHEM 1211 Fall 2025" at bounding box center [521, 243] width 707 height 46
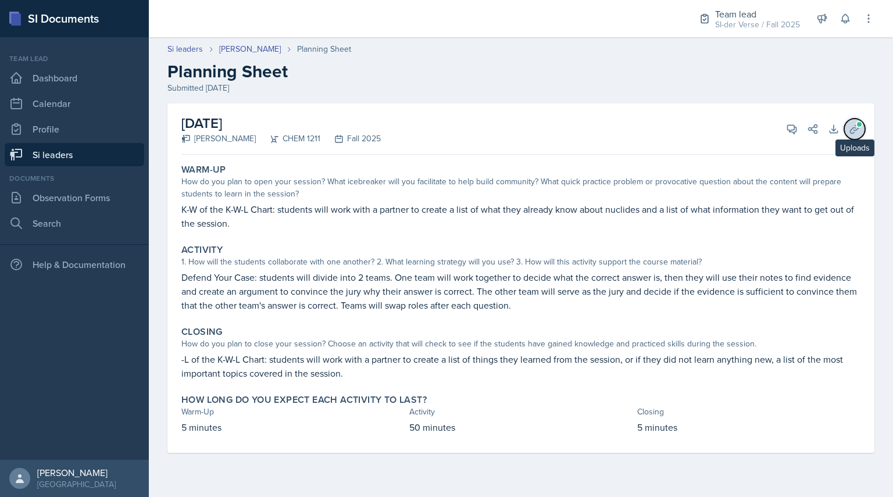
click at [860, 131] on icon at bounding box center [855, 129] width 12 height 12
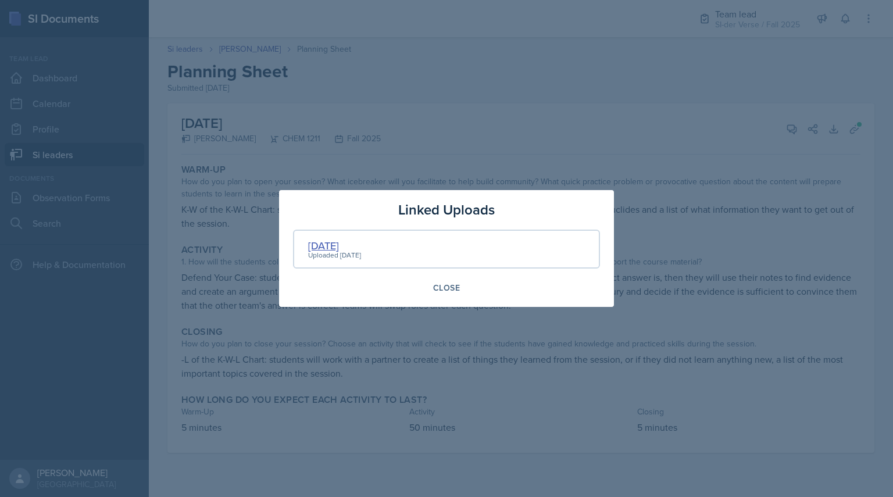
click at [326, 241] on div "[DATE]" at bounding box center [334, 246] width 53 height 16
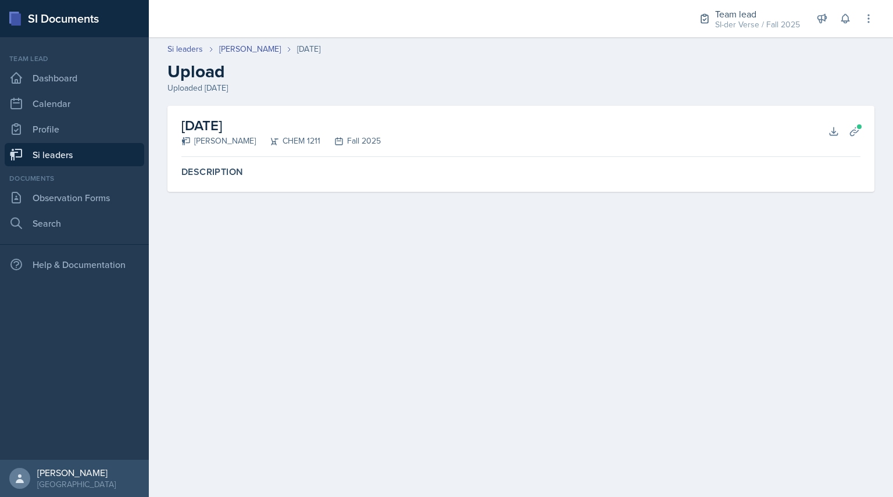
click at [826, 141] on div "[DATE] [PERSON_NAME] CHEM 1211 Fall 2025 Download Planning Sheets" at bounding box center [520, 131] width 679 height 51
click at [831, 130] on icon at bounding box center [834, 132] width 12 height 12
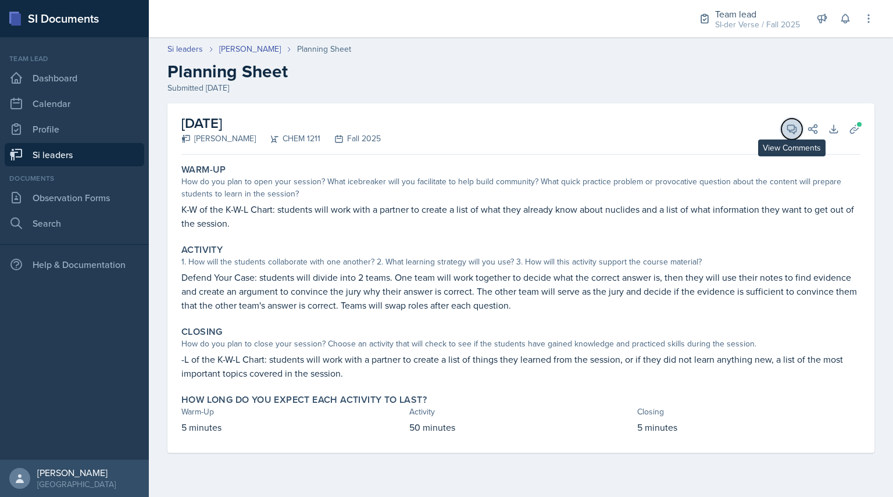
click at [798, 130] on button "View Comments" at bounding box center [792, 129] width 21 height 21
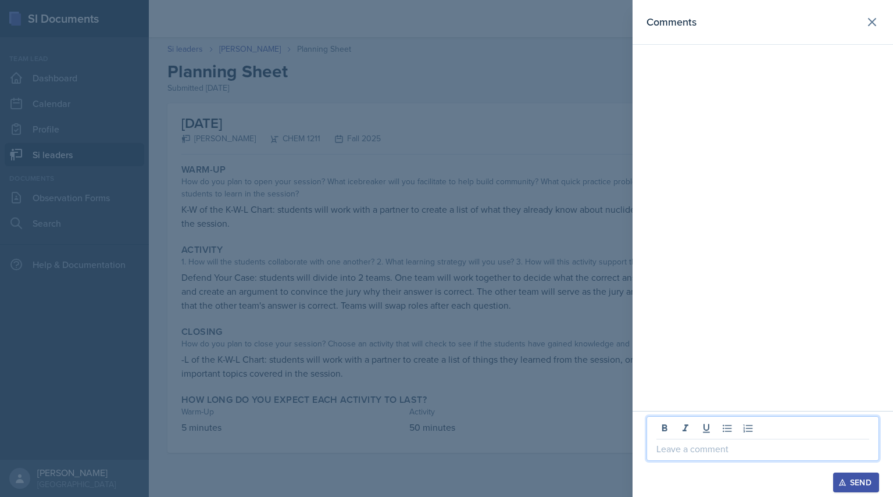
click at [681, 450] on p at bounding box center [763, 449] width 213 height 14
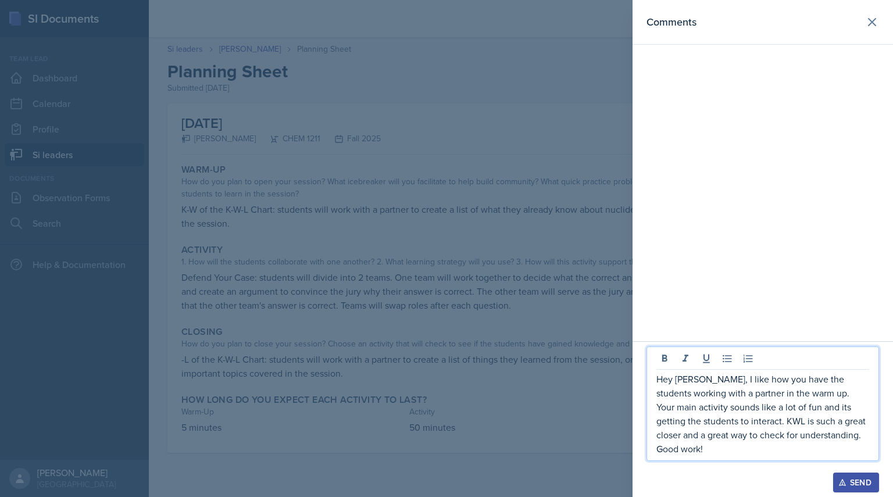
click at [857, 483] on div "Send" at bounding box center [856, 482] width 31 height 9
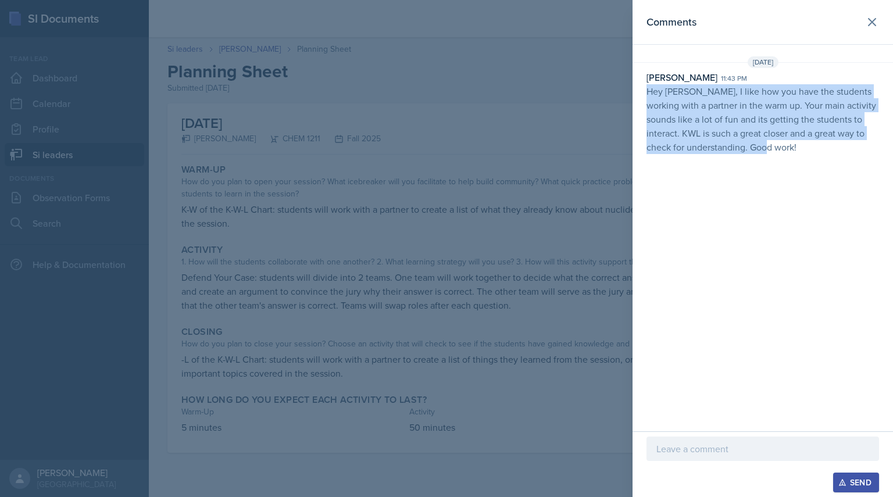
drag, startPoint x: 648, startPoint y: 89, endPoint x: 839, endPoint y: 172, distance: 208.7
click at [839, 172] on div "Comments [DATE] [PERSON_NAME] 11:43 pm Hey [PERSON_NAME], I like how you have t…" at bounding box center [763, 216] width 261 height 432
copy p "Hey [PERSON_NAME], I like how you have the students working with a partner in t…"
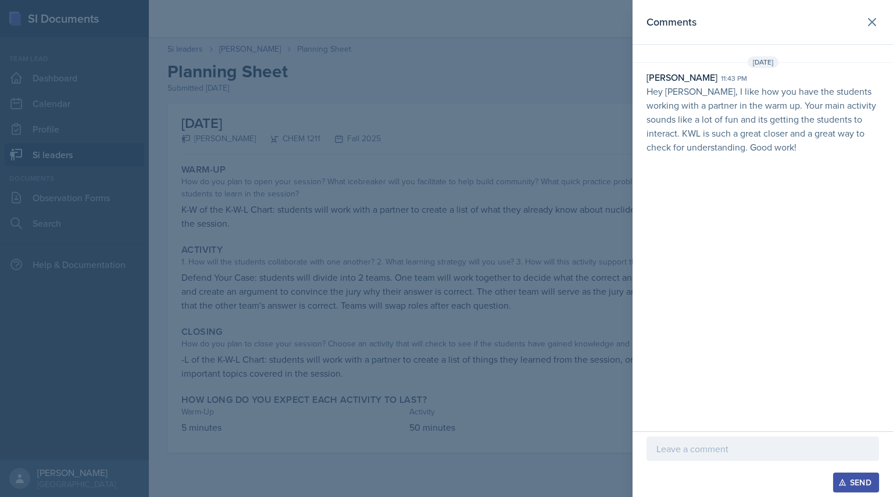
click at [315, 169] on div at bounding box center [446, 248] width 893 height 497
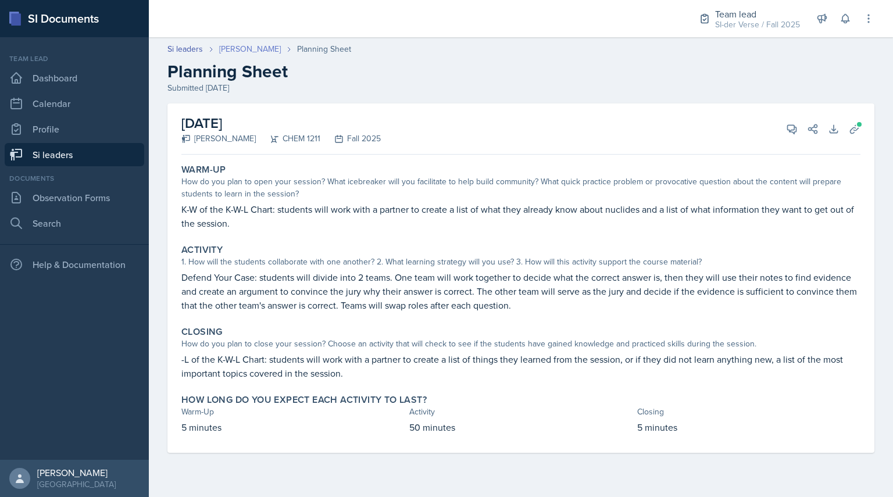
click at [240, 49] on link "[PERSON_NAME]" at bounding box center [250, 49] width 62 height 12
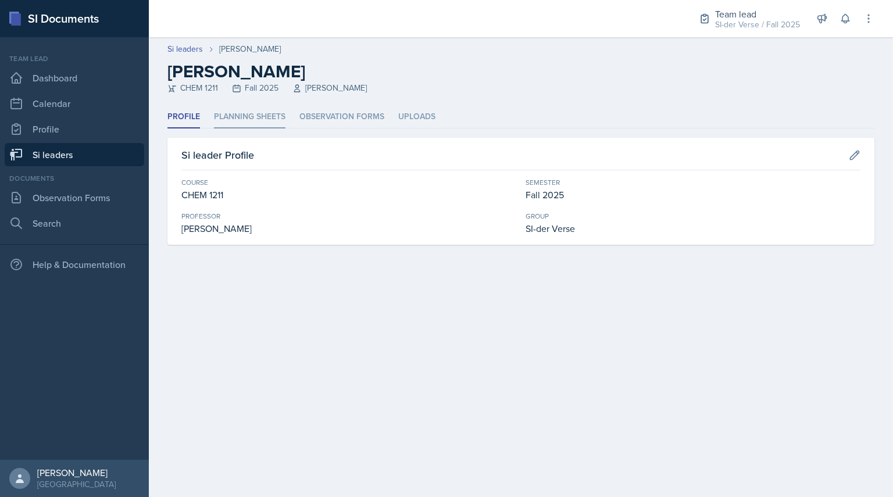
click at [256, 112] on li "Planning Sheets" at bounding box center [250, 117] width 72 height 23
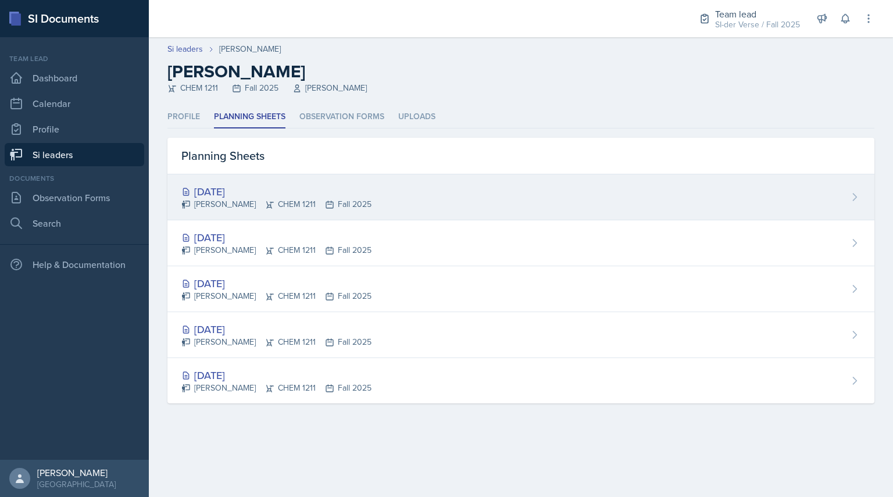
click at [250, 204] on div "[PERSON_NAME] CHEM 1211 Fall 2025" at bounding box center [276, 204] width 190 height 12
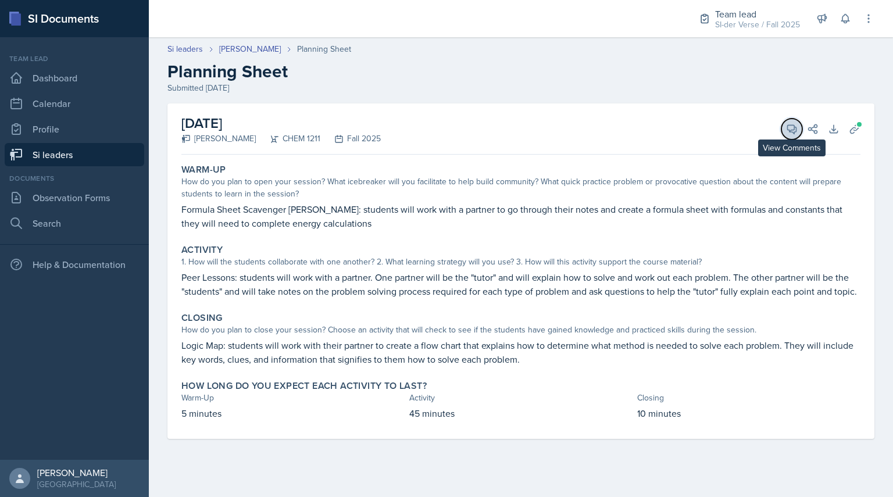
click at [795, 133] on icon at bounding box center [792, 129] width 9 height 9
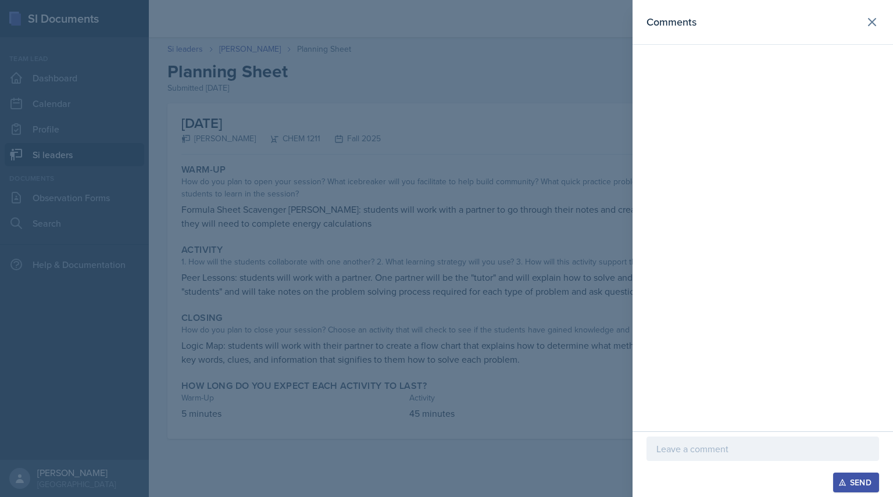
click at [668, 451] on p at bounding box center [763, 449] width 213 height 14
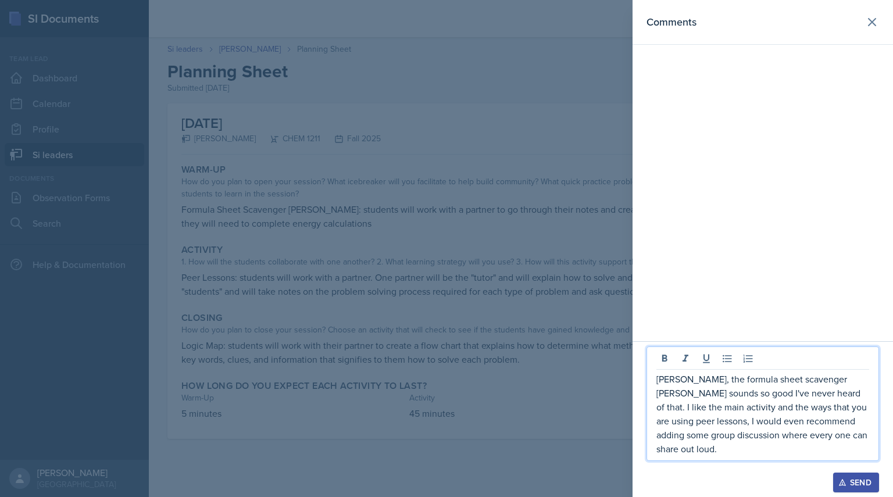
click at [575, 259] on div at bounding box center [446, 248] width 893 height 497
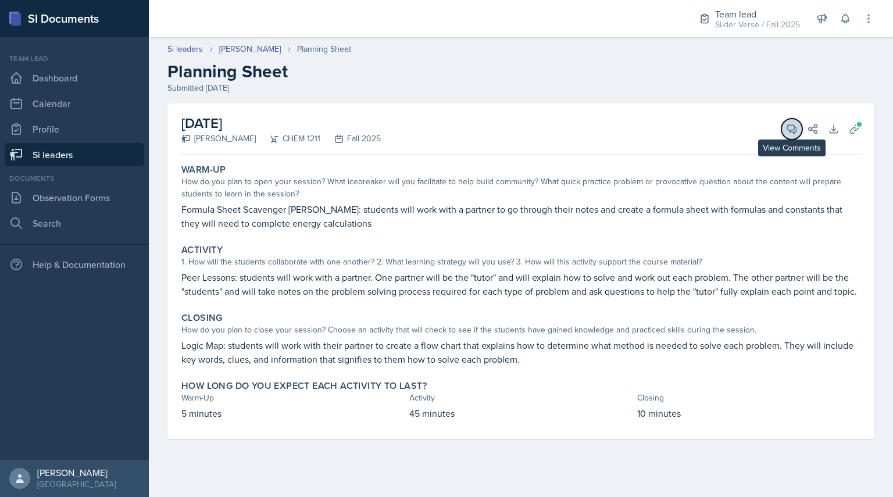
click at [800, 126] on button "View Comments" at bounding box center [792, 129] width 21 height 21
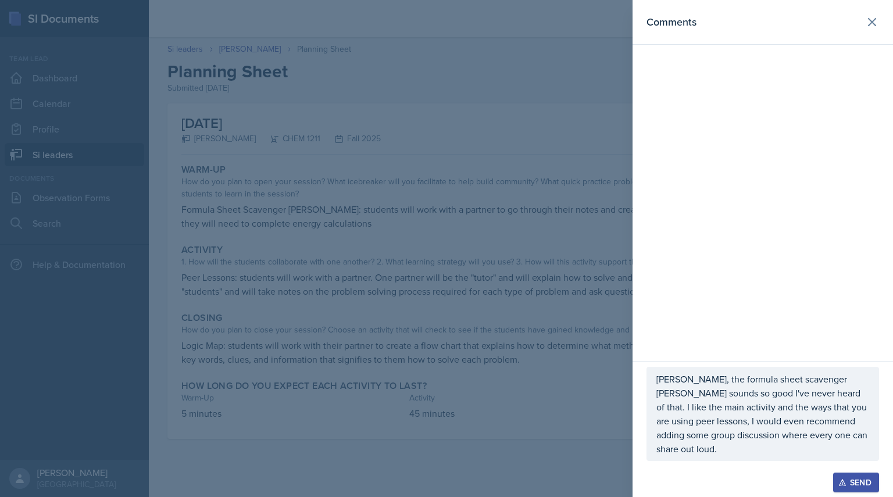
click at [865, 448] on p "[PERSON_NAME], the formula sheet scavenger [PERSON_NAME] sounds so good I've ne…" at bounding box center [763, 414] width 213 height 84
click at [847, 478] on button "Send" at bounding box center [857, 483] width 46 height 20
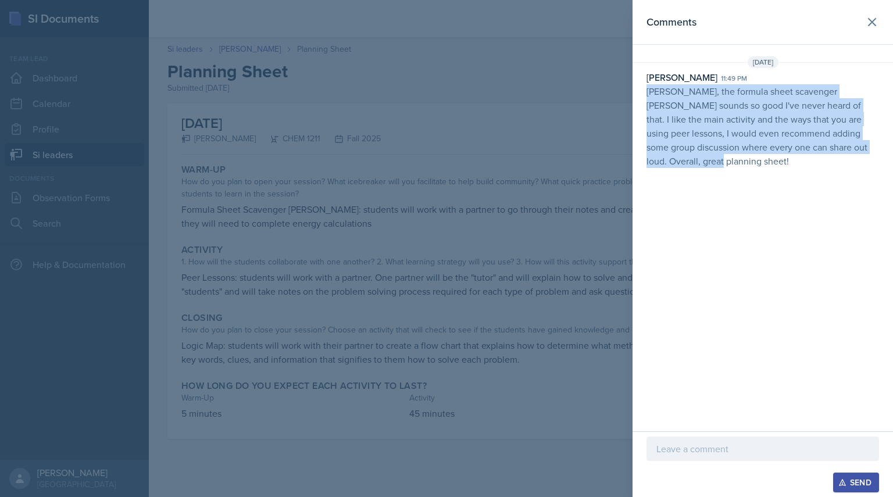
drag, startPoint x: 643, startPoint y: 90, endPoint x: 893, endPoint y: 188, distance: 268.2
click at [893, 188] on div "Comments [DATE] [PERSON_NAME] 11:49 pm [PERSON_NAME], the formula sheet scaveng…" at bounding box center [763, 216] width 261 height 432
copy p "[PERSON_NAME], the formula sheet scavenger [PERSON_NAME] sounds so good I've ne…"
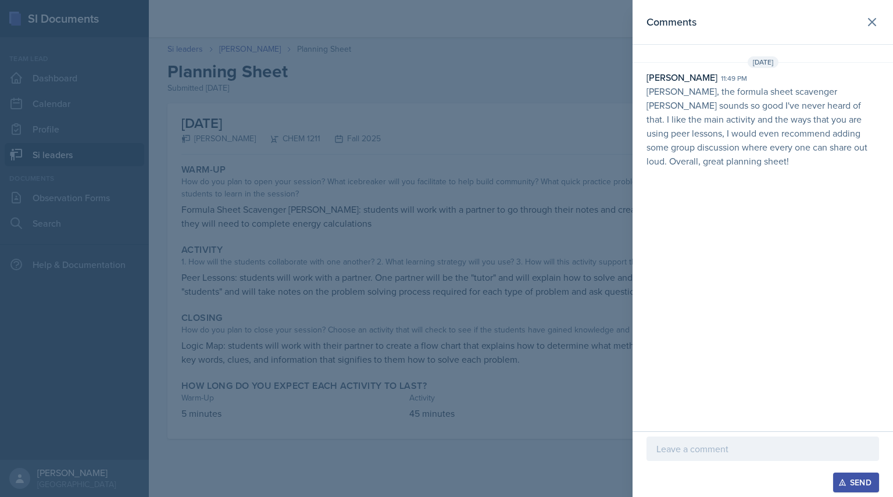
click at [205, 112] on div at bounding box center [446, 248] width 893 height 497
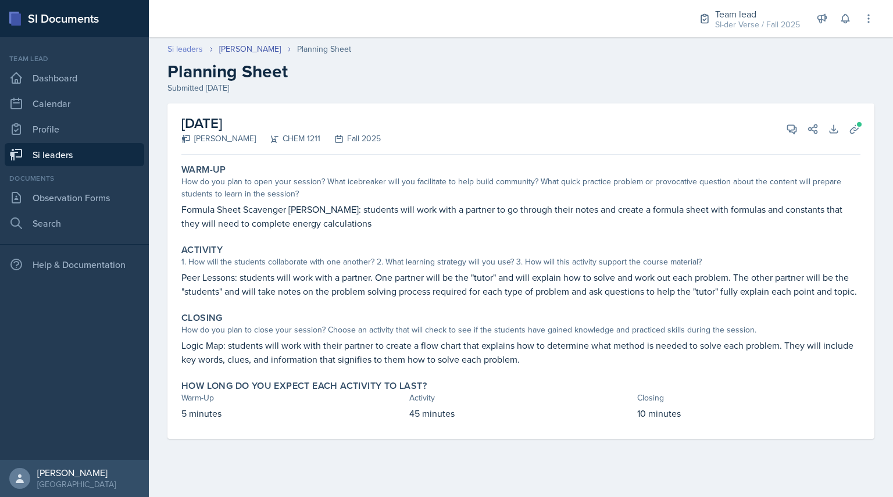
click at [189, 52] on link "Si leaders" at bounding box center [185, 49] width 35 height 12
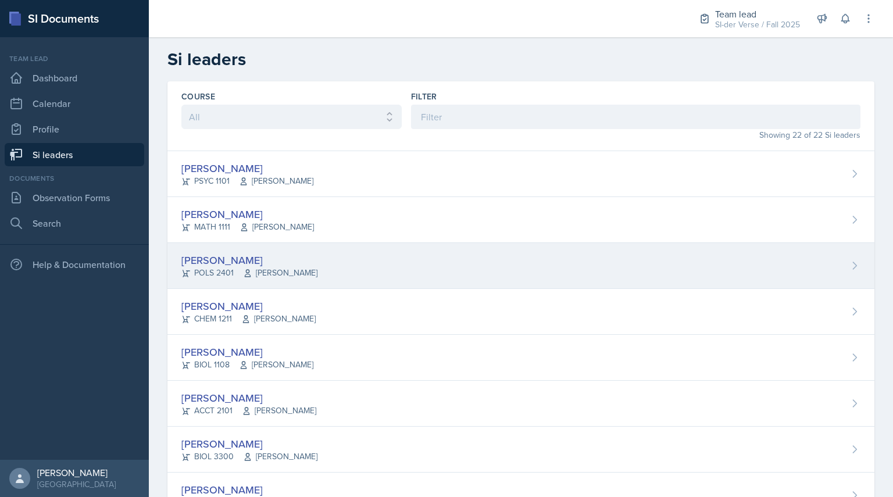
scroll to position [204, 0]
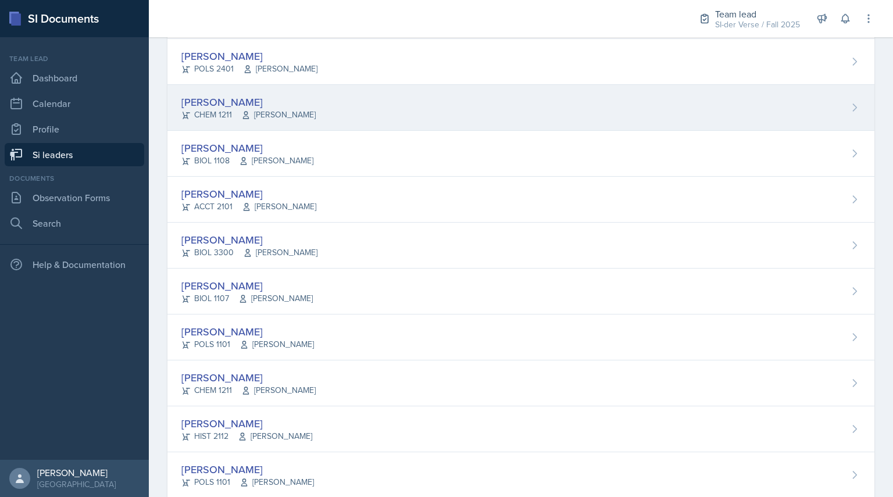
click at [233, 93] on div "[PERSON_NAME] CHEM 1211 [PERSON_NAME]" at bounding box center [521, 108] width 707 height 46
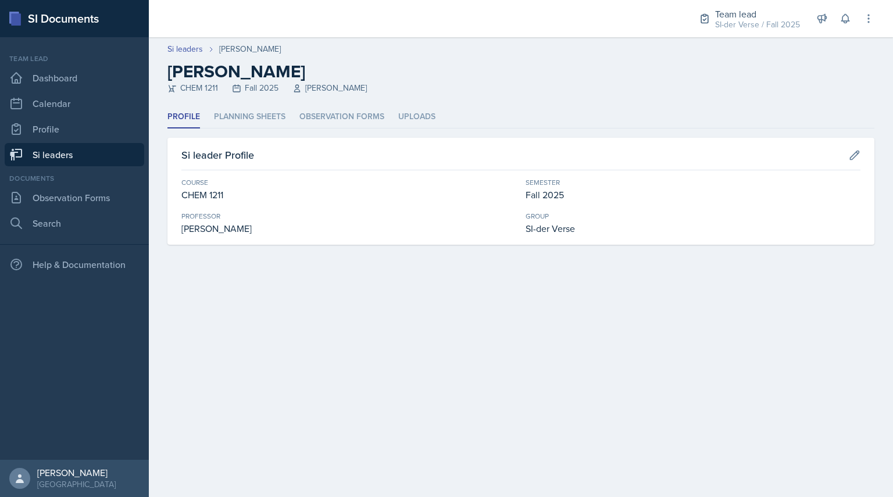
click at [256, 130] on div "Profile Planning Sheets Observation Forms Uploads Profile Planning Sheets Obser…" at bounding box center [521, 175] width 707 height 139
click at [251, 117] on li "Planning Sheets" at bounding box center [250, 117] width 72 height 23
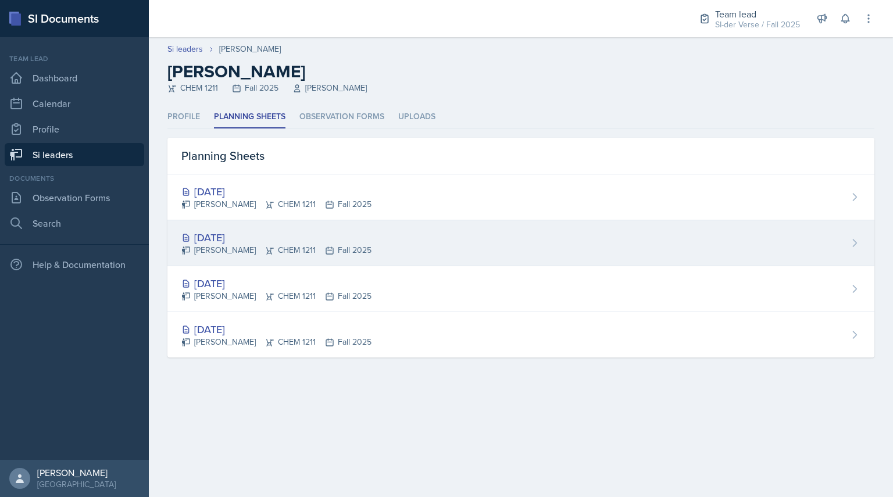
click at [227, 233] on div "[DATE]" at bounding box center [276, 238] width 190 height 16
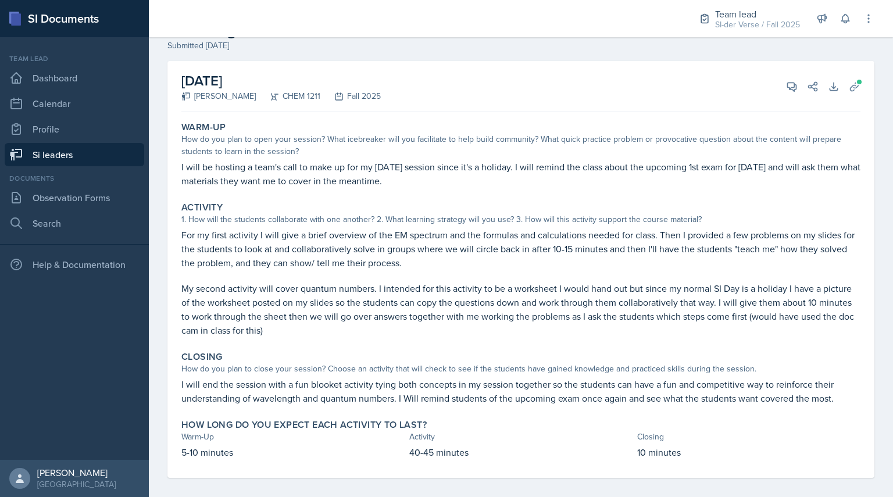
scroll to position [44, 0]
click at [856, 80] on span at bounding box center [859, 80] width 7 height 7
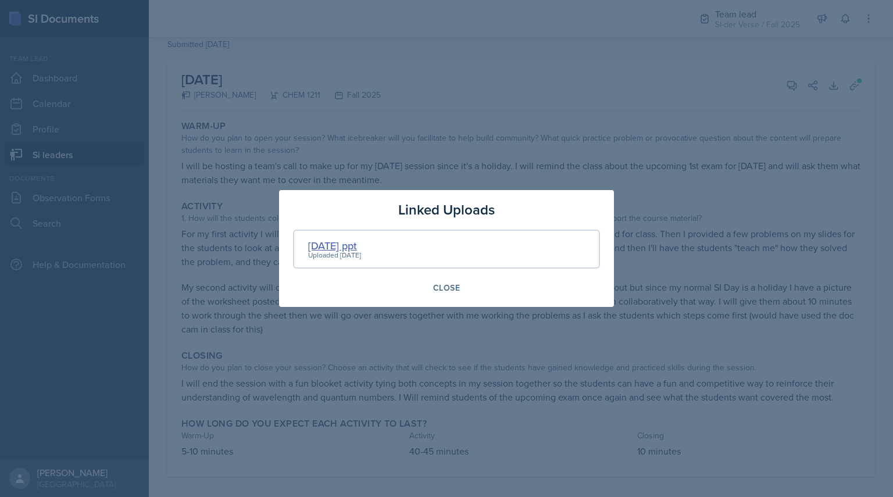
click at [341, 243] on div "[DATE] ppt" at bounding box center [334, 246] width 53 height 16
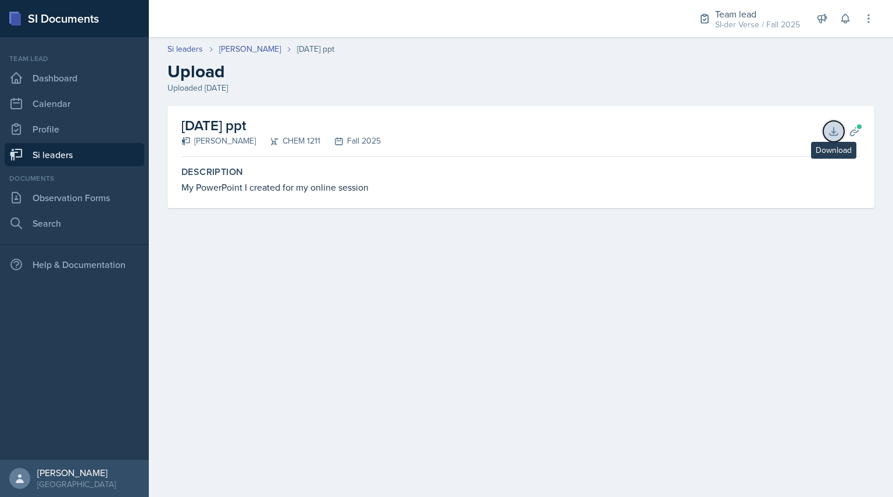
click at [837, 131] on icon at bounding box center [834, 132] width 12 height 12
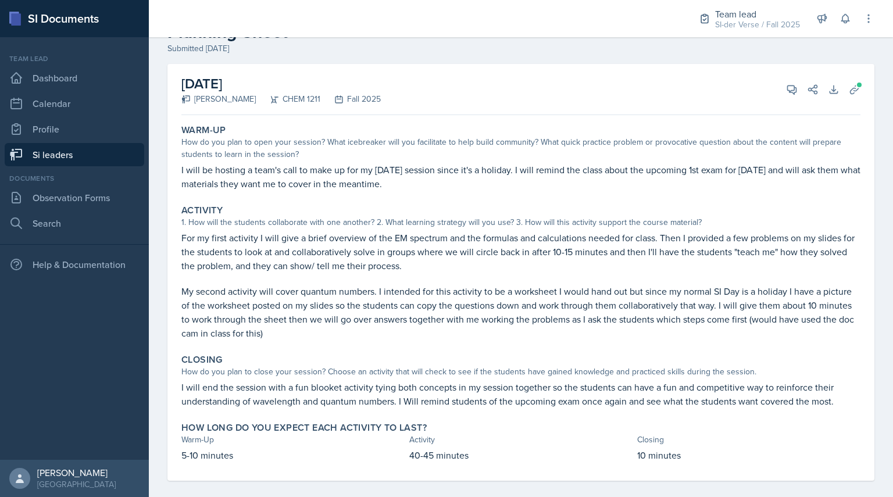
scroll to position [41, 0]
click at [783, 78] on button "View Comments" at bounding box center [792, 88] width 21 height 21
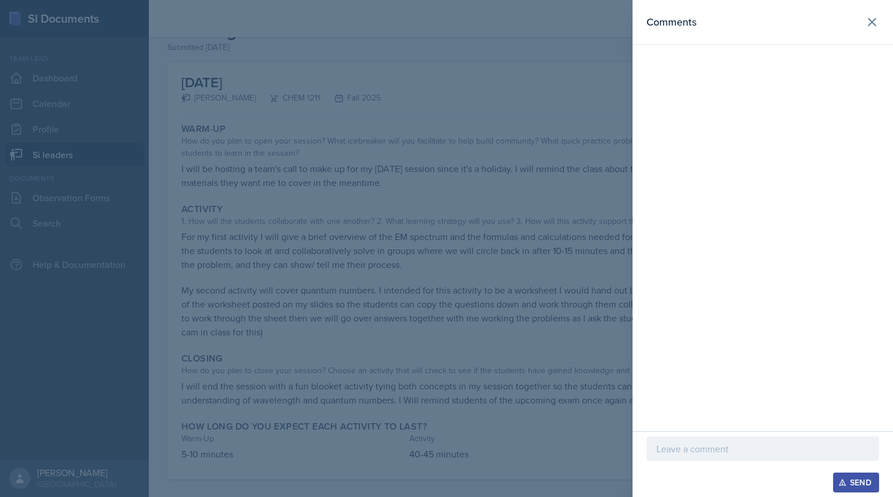
click at [718, 452] on p at bounding box center [763, 449] width 213 height 14
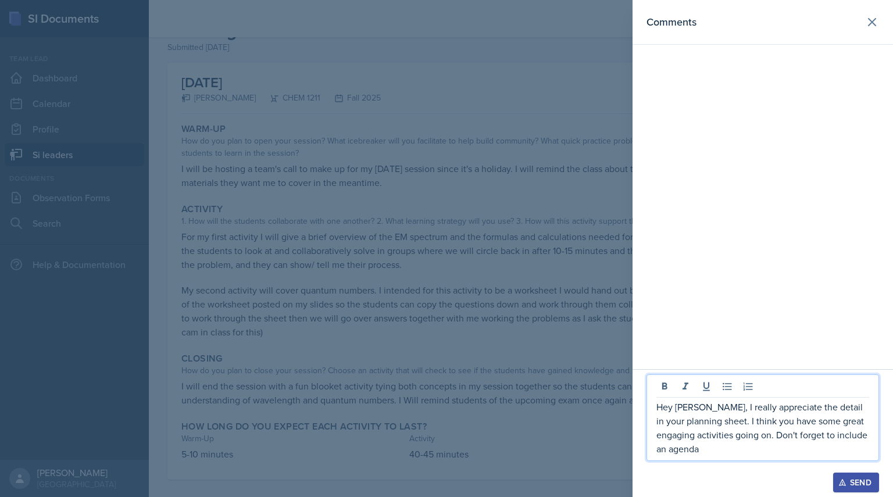
click at [777, 435] on p "Hey [PERSON_NAME], I really appreciate the detail in your planning sheet. I thi…" at bounding box center [763, 428] width 213 height 56
click at [781, 439] on p "Hey [PERSON_NAME], I really appreciate the detail in your planning sheet. I thi…" at bounding box center [763, 428] width 213 height 56
click at [814, 451] on p "Hey [PERSON_NAME], I really appreciate the detail in your planning sheet. I thi…" at bounding box center [763, 428] width 213 height 56
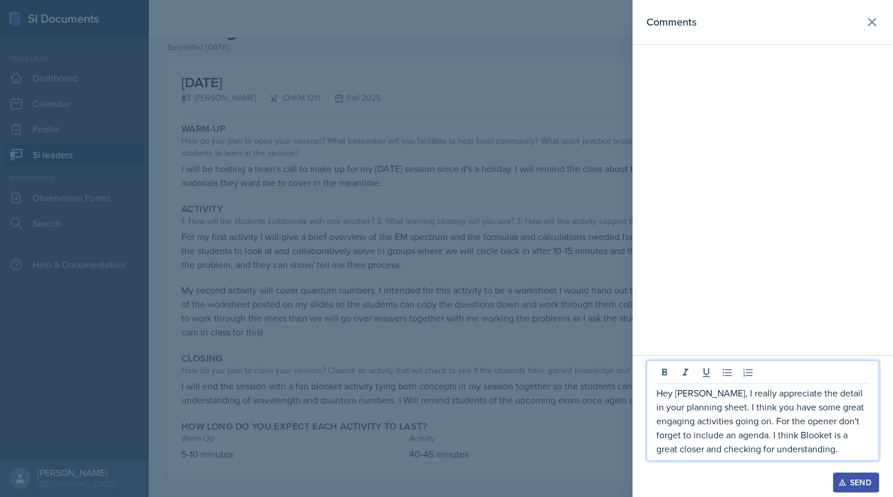
click at [726, 448] on p "Hey [PERSON_NAME], I really appreciate the detail in your planning sheet. I thi…" at bounding box center [763, 421] width 213 height 70
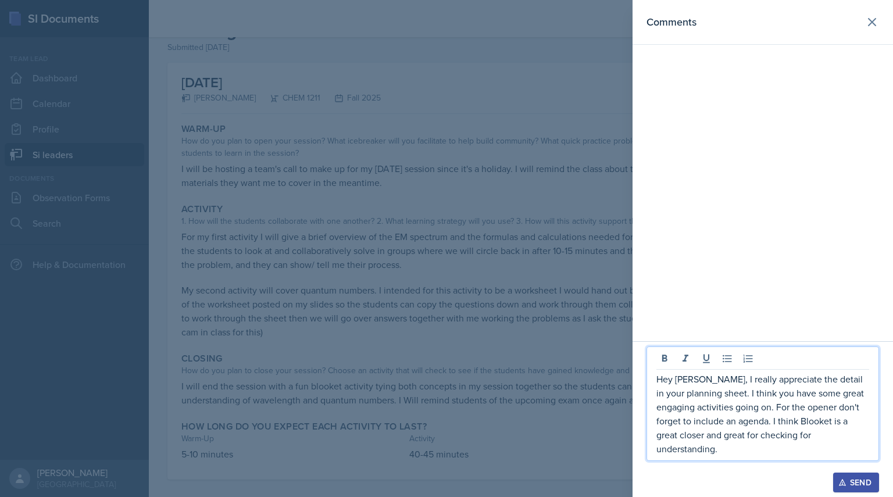
click at [801, 453] on p "Hey [PERSON_NAME], I really appreciate the detail in your planning sheet. I thi…" at bounding box center [763, 414] width 213 height 84
click at [849, 480] on div "Send" at bounding box center [856, 482] width 31 height 9
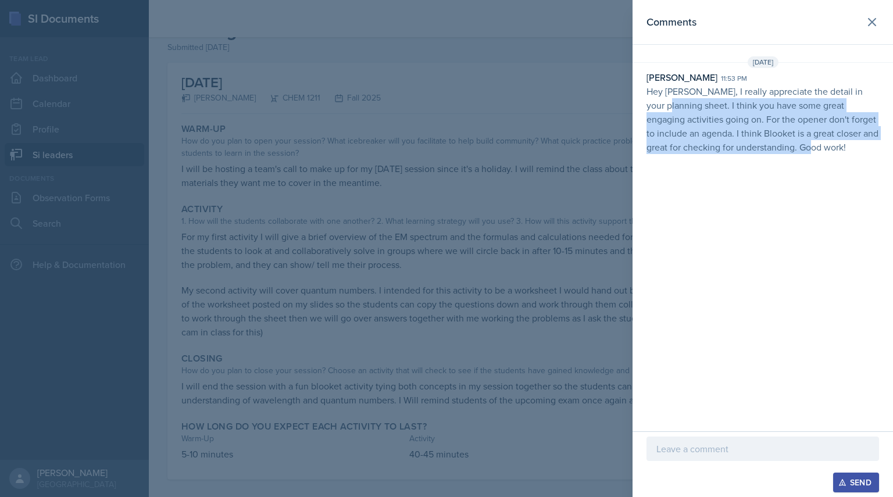
drag, startPoint x: 644, startPoint y: 98, endPoint x: 818, endPoint y: 172, distance: 188.7
click at [818, 172] on div "Comments [DATE] [PERSON_NAME] 11:53 pm Hey [PERSON_NAME], I really appreciate t…" at bounding box center [763, 216] width 261 height 432
drag, startPoint x: 646, startPoint y: 91, endPoint x: 886, endPoint y: 169, distance: 251.8
click at [886, 169] on div "Comments [DATE] [PERSON_NAME] 11:53 pm Hey [PERSON_NAME], I really appreciate t…" at bounding box center [763, 216] width 261 height 432
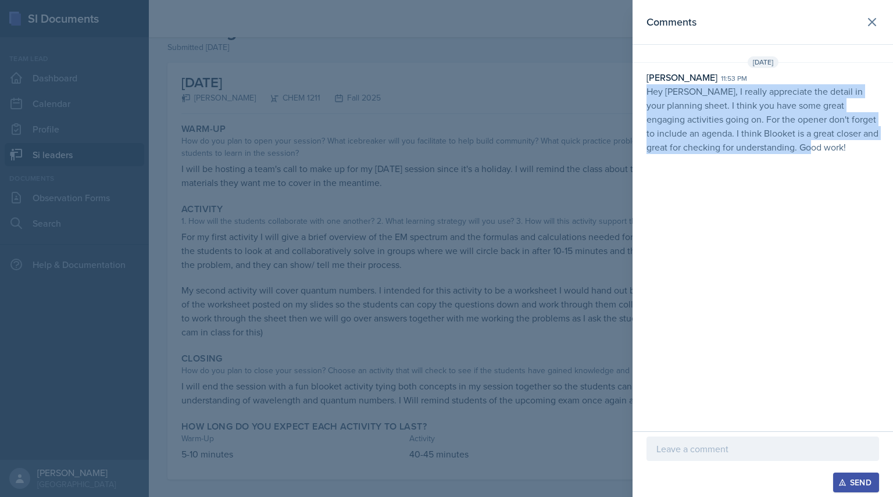
copy p "Hey [PERSON_NAME], I really appreciate the detail in your planning sheet. I thi…"
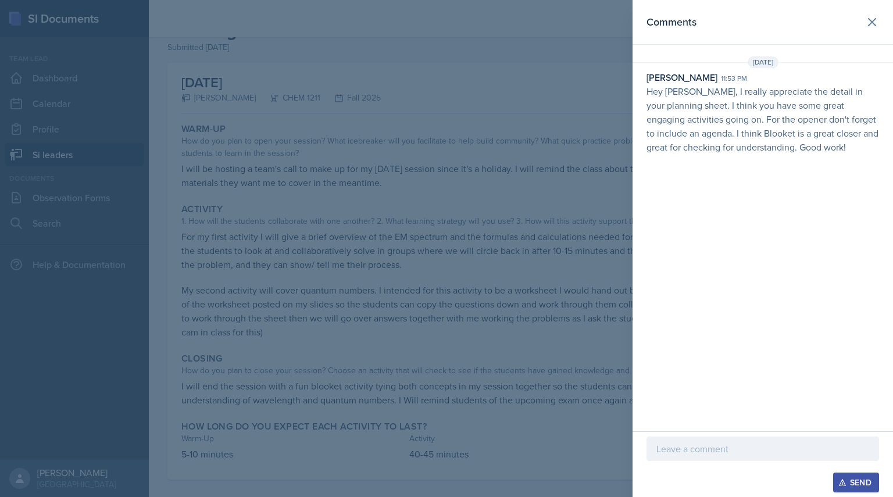
click at [414, 180] on div at bounding box center [446, 248] width 893 height 497
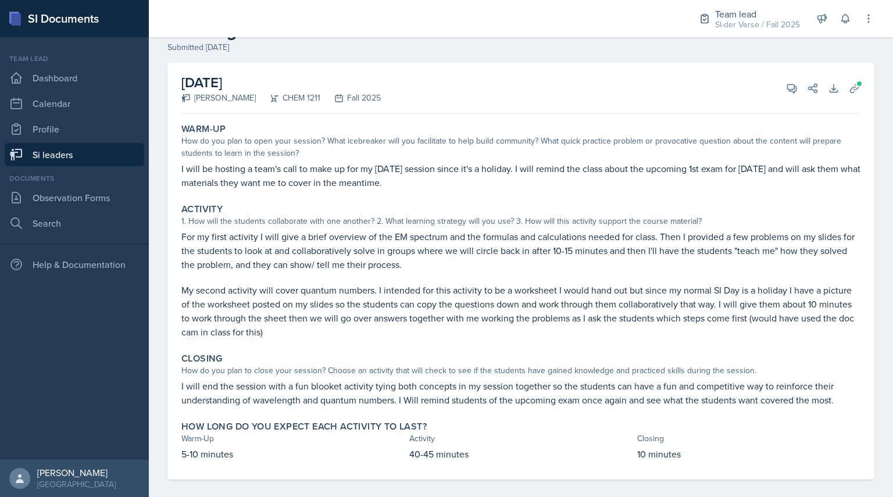
scroll to position [0, 0]
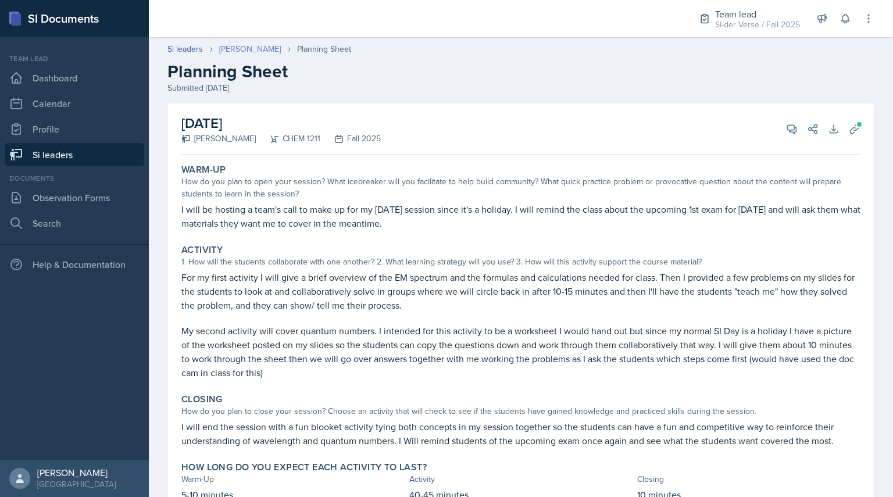
click at [243, 48] on link "[PERSON_NAME]" at bounding box center [250, 49] width 62 height 12
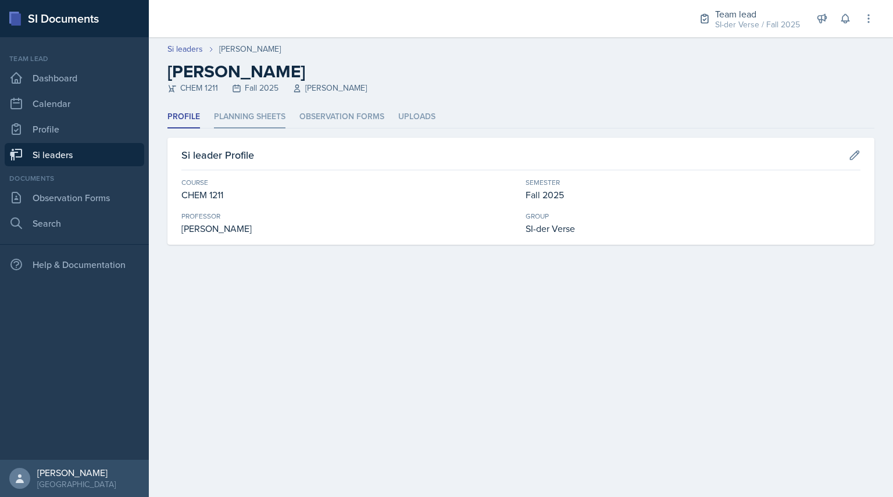
click at [253, 116] on li "Planning Sheets" at bounding box center [250, 117] width 72 height 23
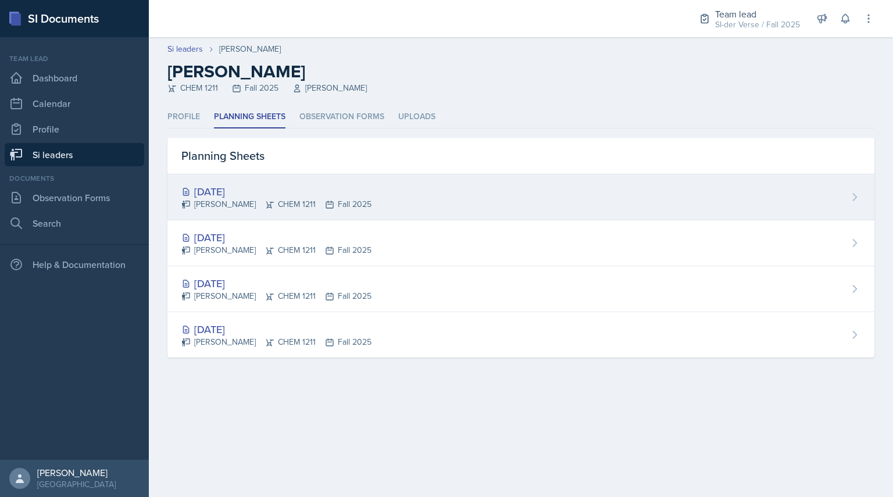
click at [243, 200] on div "[PERSON_NAME] CHEM 1211 Fall 2025" at bounding box center [276, 204] width 190 height 12
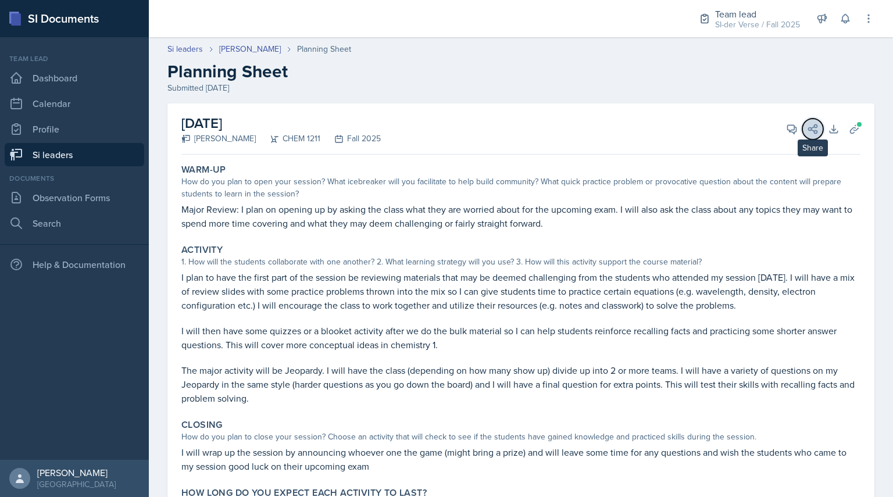
click at [803, 133] on button "Share" at bounding box center [813, 129] width 21 height 21
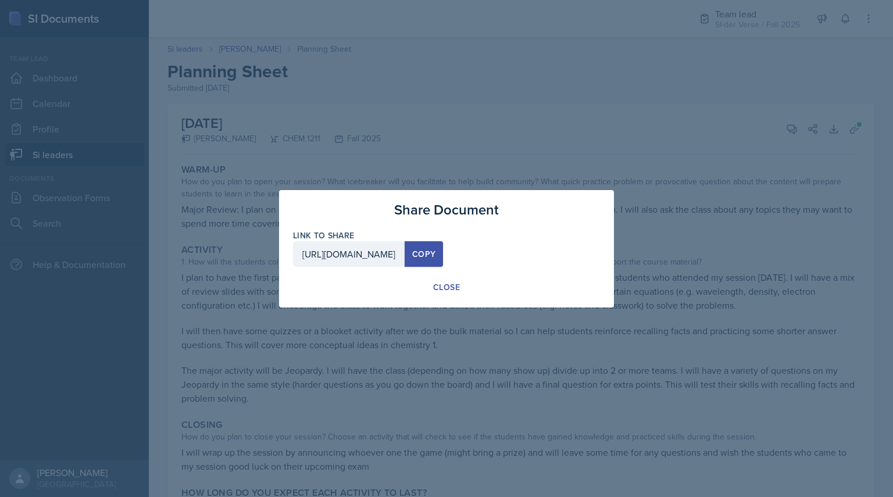
click at [702, 115] on div at bounding box center [446, 248] width 893 height 497
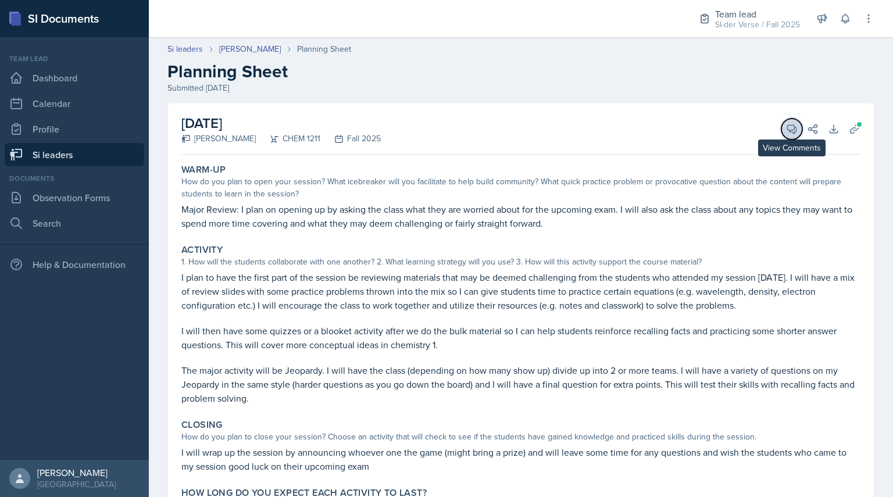
click at [788, 132] on icon at bounding box center [792, 129] width 9 height 9
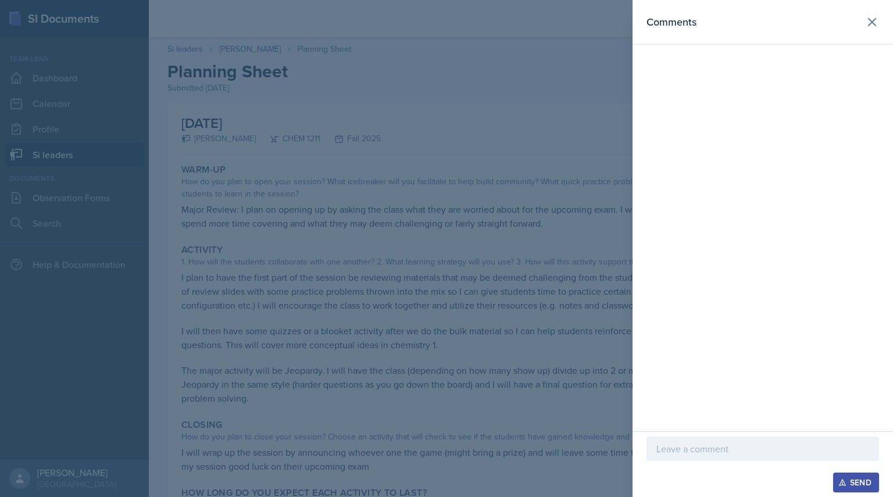
click at [488, 419] on div at bounding box center [446, 248] width 893 height 497
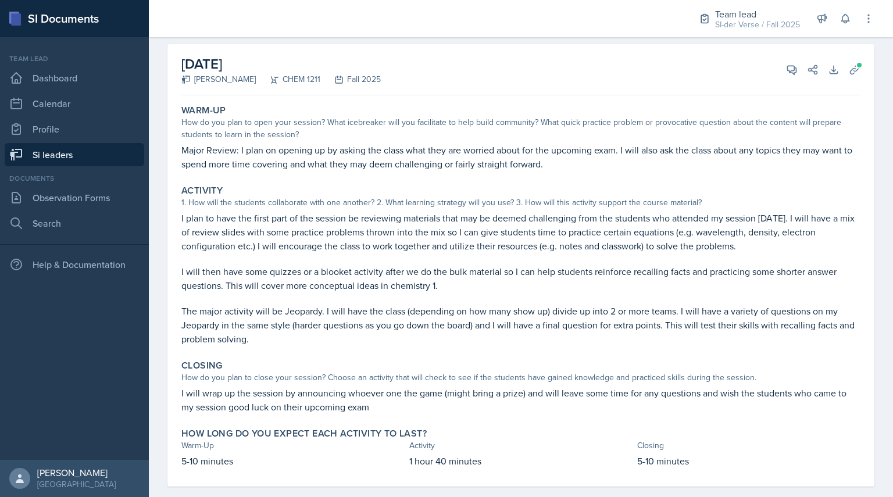
scroll to position [77, 0]
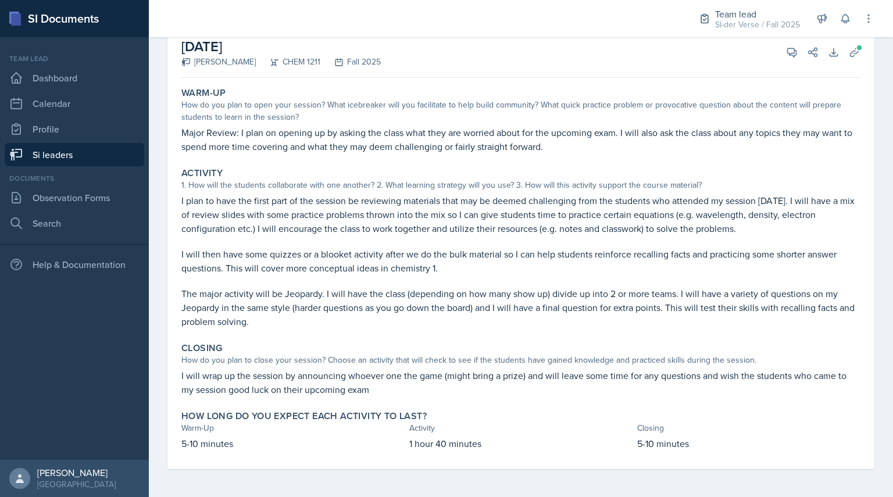
click at [773, 66] on div "[DATE] [PERSON_NAME] CHEM 1211 Fall 2025 View Comments Comments Send Share Down…" at bounding box center [520, 52] width 679 height 51
click at [793, 51] on button "View Comments" at bounding box center [792, 52] width 21 height 21
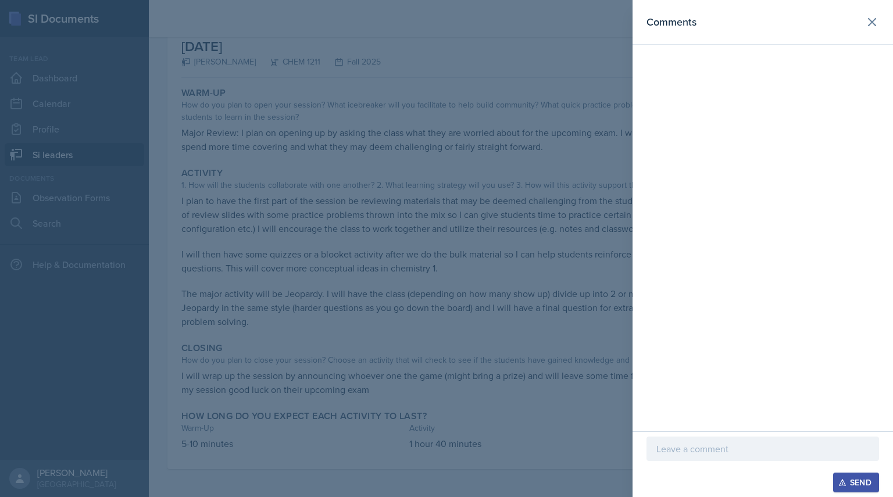
click at [678, 463] on div at bounding box center [763, 467] width 233 height 12
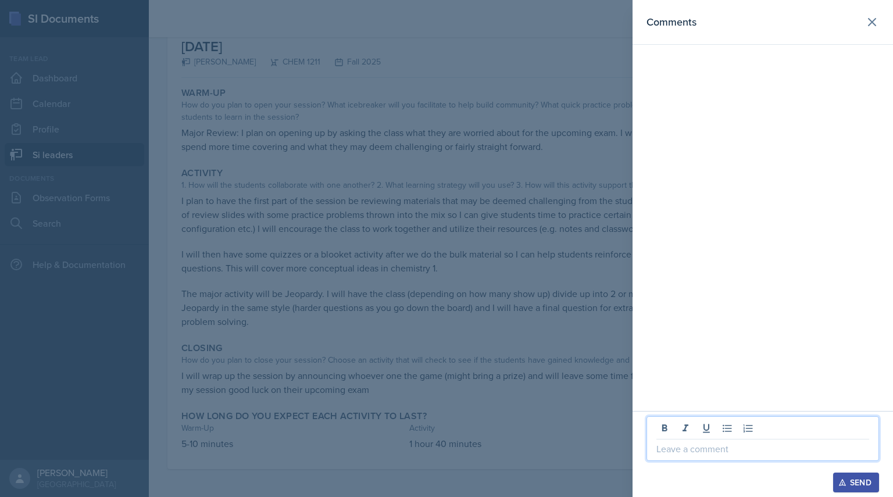
click at [669, 448] on p at bounding box center [763, 449] width 213 height 14
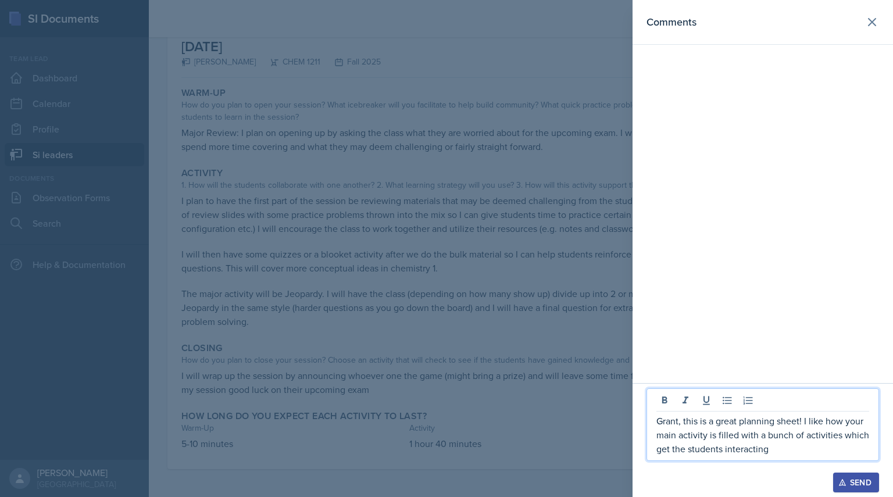
click at [672, 448] on p "Grant, this is a great planning sheet! I like how your main activity is filled …" at bounding box center [763, 435] width 213 height 42
click at [782, 450] on p "Grant, this is a great planning sheet! I like how your main activity is filled …" at bounding box center [763, 435] width 213 height 42
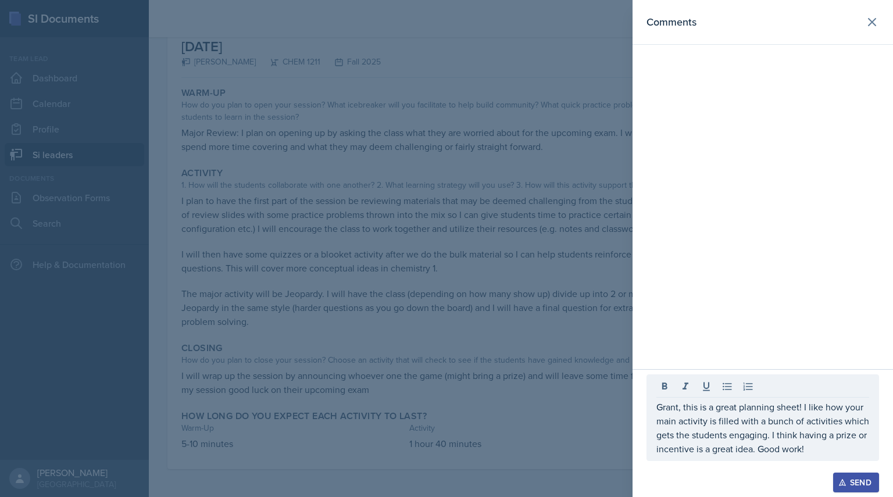
click at [843, 480] on icon "button" at bounding box center [843, 483] width 8 height 8
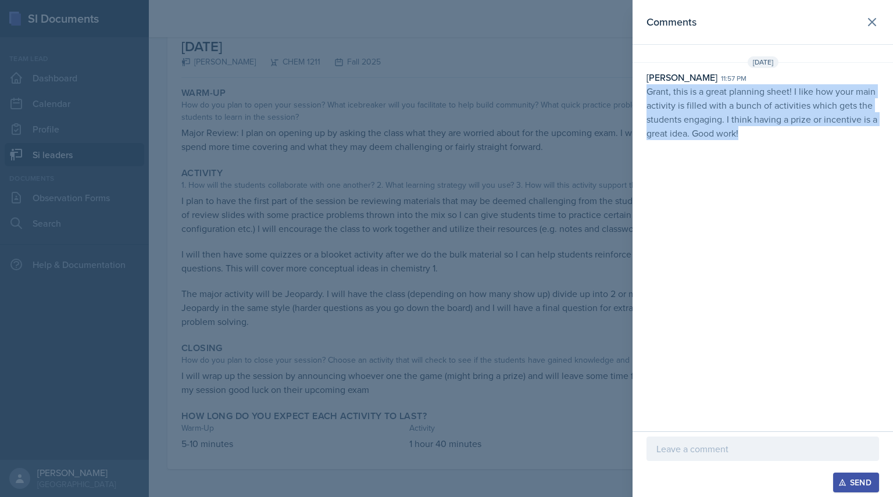
drag, startPoint x: 644, startPoint y: 86, endPoint x: 794, endPoint y: 176, distance: 174.6
click at [794, 176] on div "Comments [DATE] [PERSON_NAME] 11:57 pm Grant, this is a great planning sheet! I…" at bounding box center [763, 216] width 261 height 432
copy p "Grant, this is a great planning sheet! I like how your main activity is filled …"
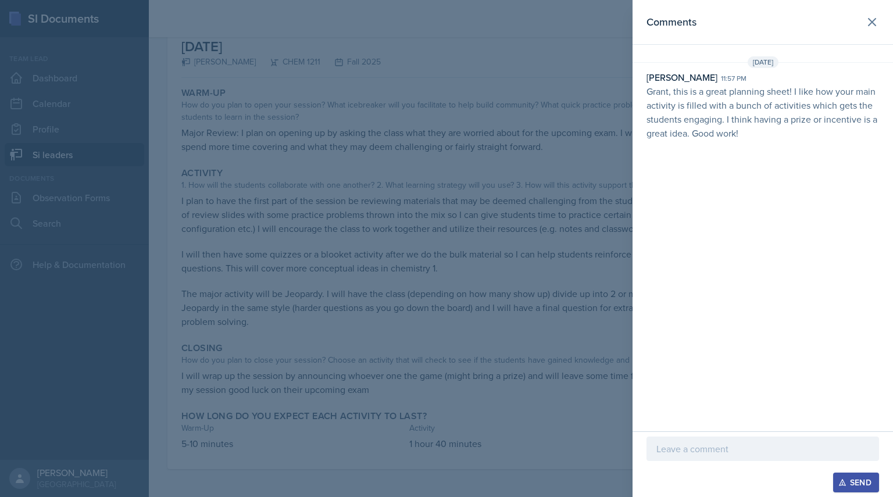
click at [185, 211] on div at bounding box center [446, 248] width 893 height 497
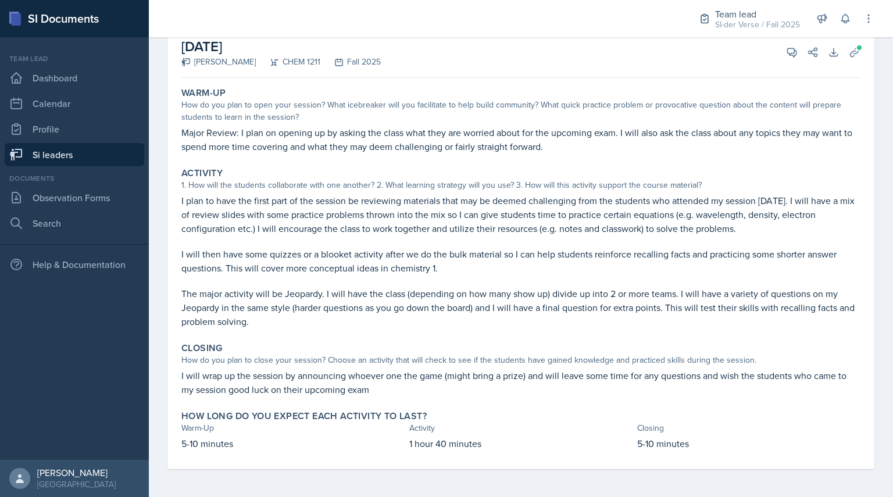
click at [76, 154] on link "Si leaders" at bounding box center [75, 154] width 140 height 23
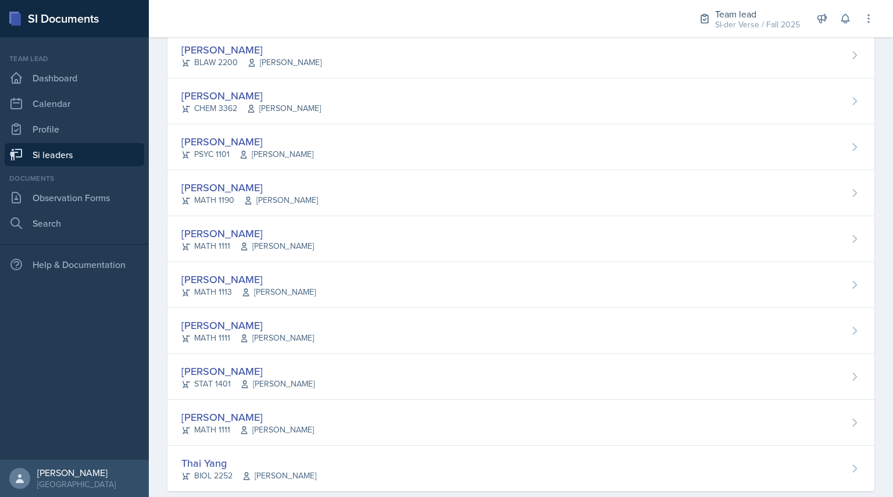
scroll to position [671, 0]
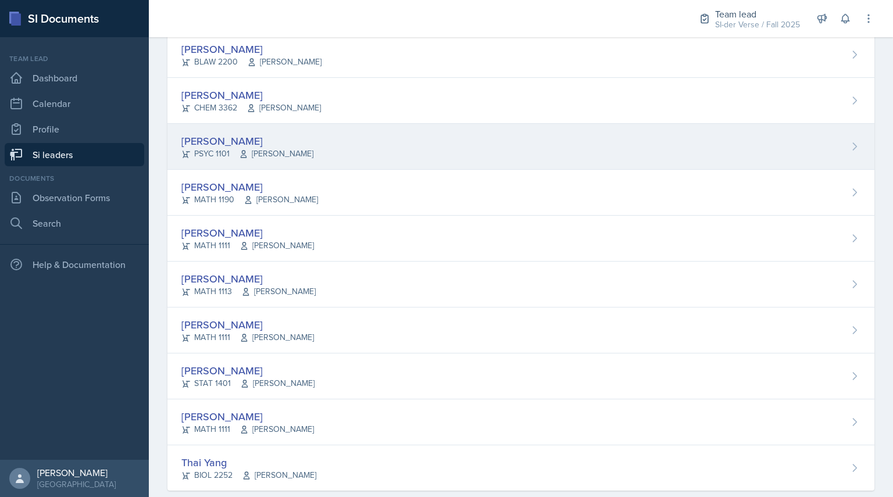
click at [239, 155] on icon at bounding box center [243, 153] width 9 height 9
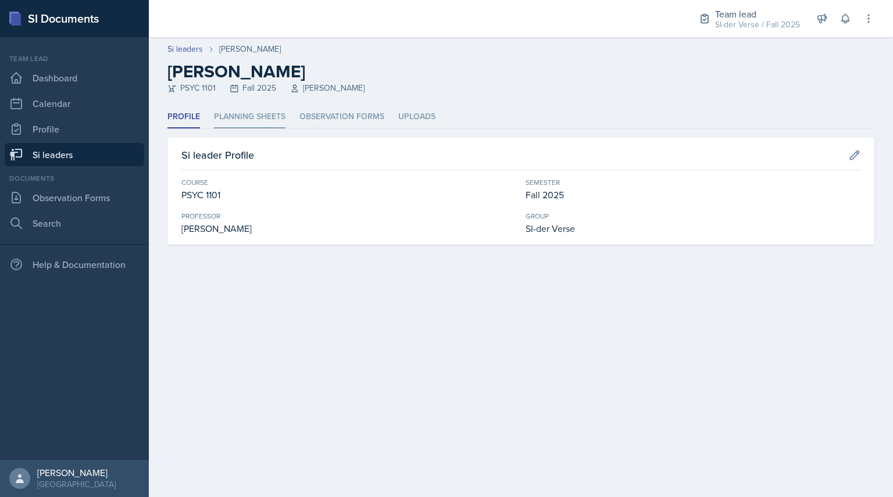
click at [232, 120] on li "Planning Sheets" at bounding box center [250, 117] width 72 height 23
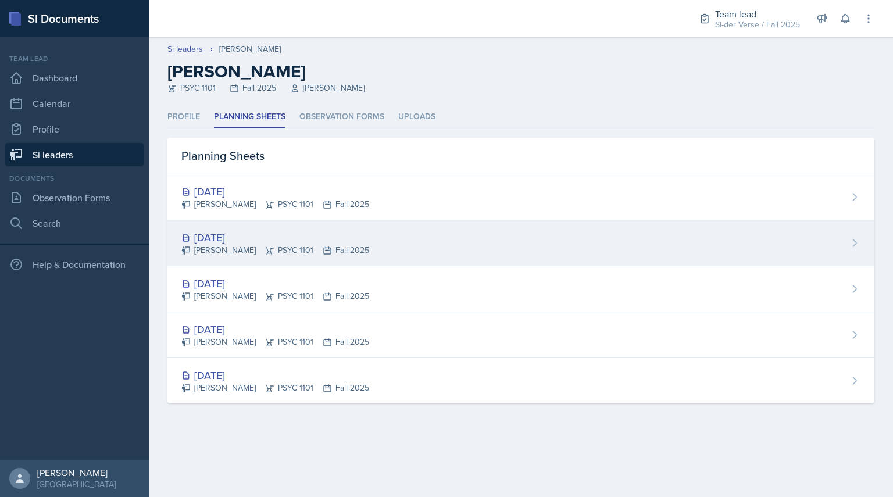
click at [207, 245] on div "[PERSON_NAME] PSYC 1101 Fall 2025" at bounding box center [275, 250] width 188 height 12
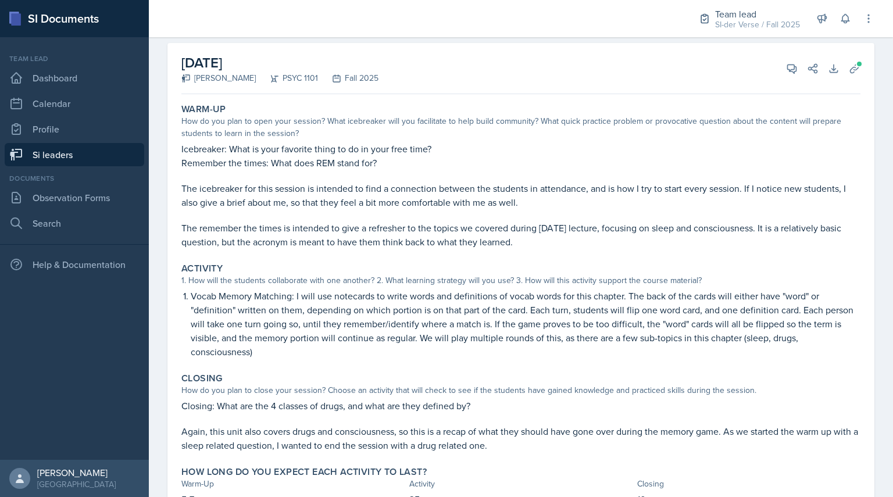
scroll to position [59, 0]
click at [853, 78] on button "Uploads" at bounding box center [855, 70] width 21 height 21
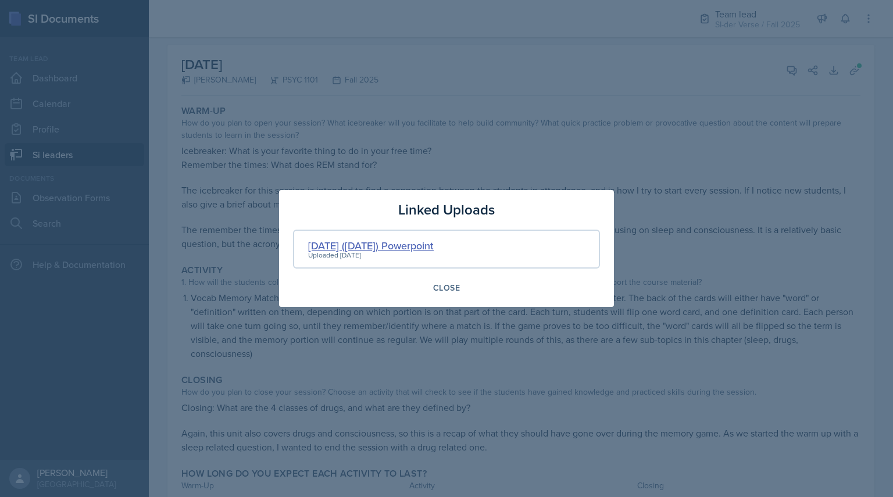
click at [384, 248] on div "[DATE] ([DATE]) Powerpoint" at bounding box center [371, 246] width 126 height 16
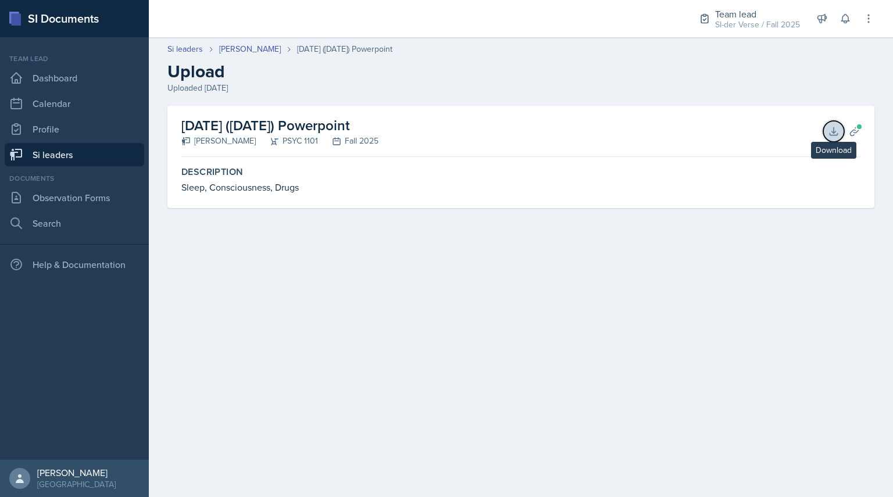
click at [841, 131] on button "Download" at bounding box center [834, 131] width 21 height 21
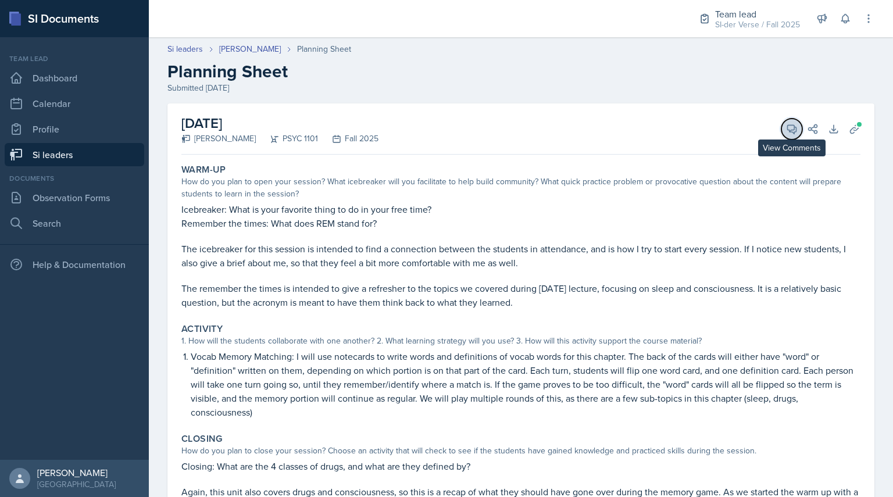
click at [782, 136] on button "View Comments" at bounding box center [792, 129] width 21 height 21
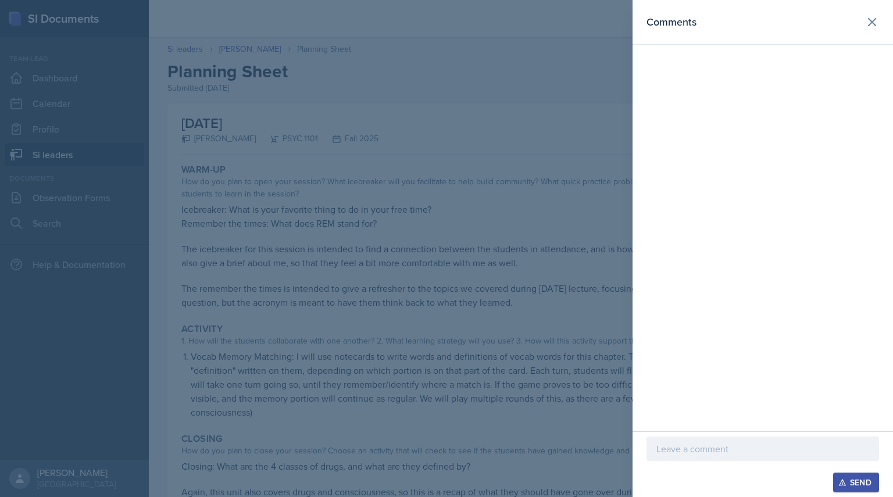
click at [685, 446] on p at bounding box center [763, 449] width 213 height 14
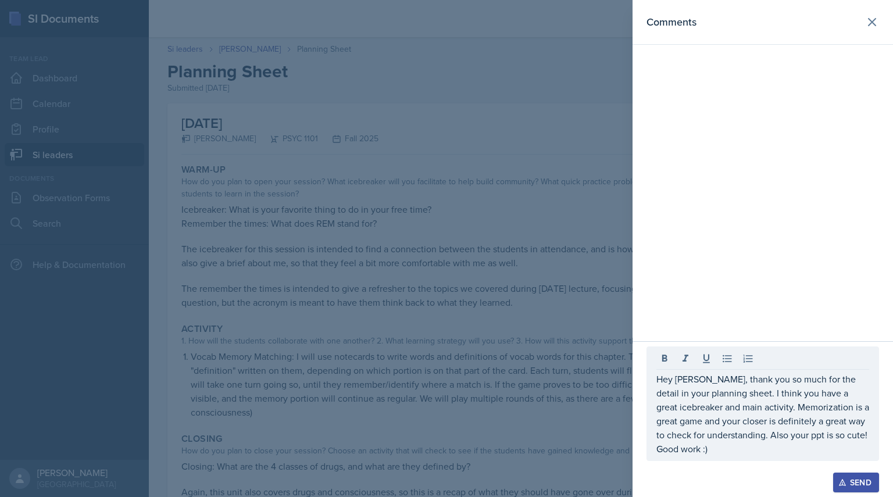
click at [870, 480] on div "Send" at bounding box center [856, 482] width 31 height 9
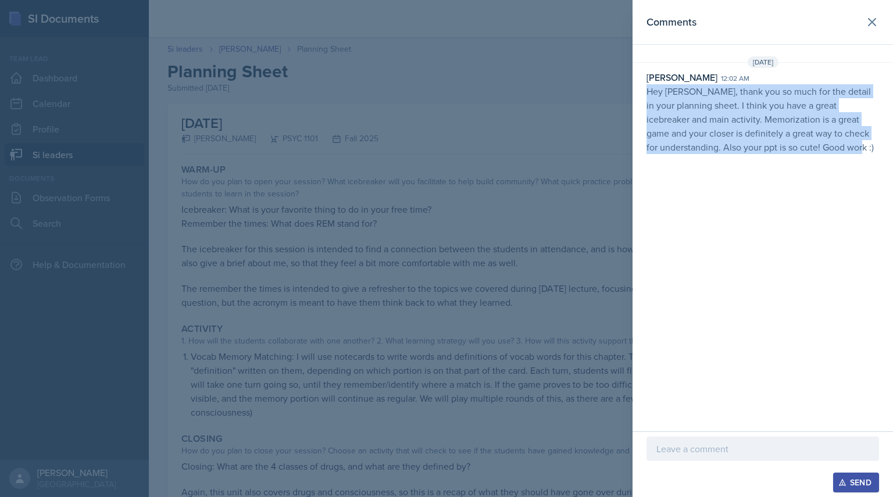
drag, startPoint x: 646, startPoint y: 87, endPoint x: 893, endPoint y: 191, distance: 267.7
click at [893, 191] on div "Comments [DATE] [PERSON_NAME] 12:02 am Hey [PERSON_NAME], thank you so much for…" at bounding box center [763, 216] width 261 height 432
copy p "Hey [PERSON_NAME], thank you so much for the detail in your planning sheet. I t…"
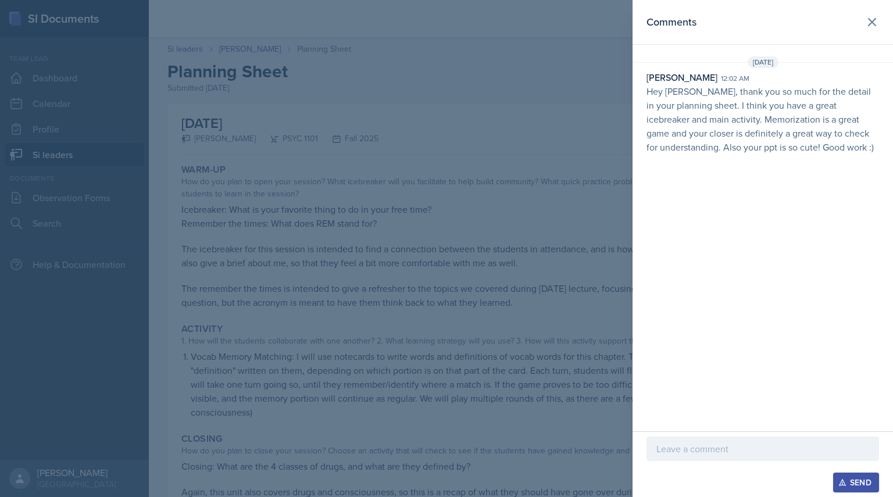
click at [328, 143] on div at bounding box center [446, 248] width 893 height 497
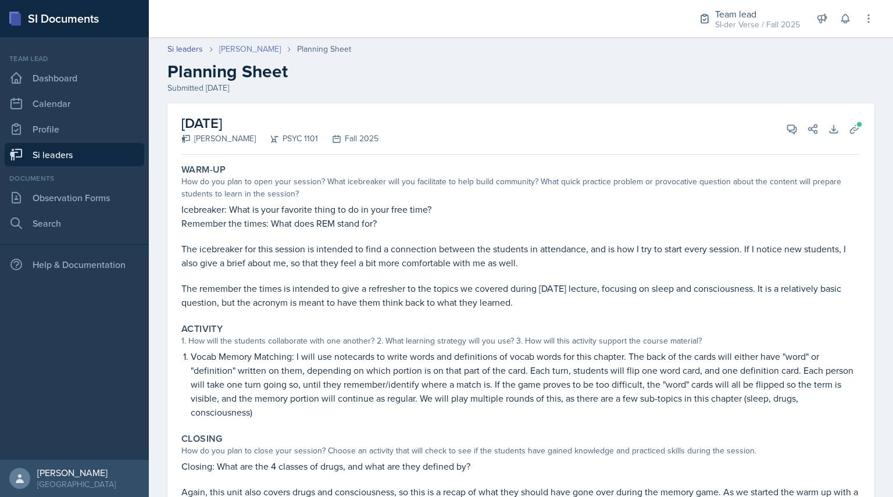
click at [230, 47] on link "[PERSON_NAME]" at bounding box center [250, 49] width 62 height 12
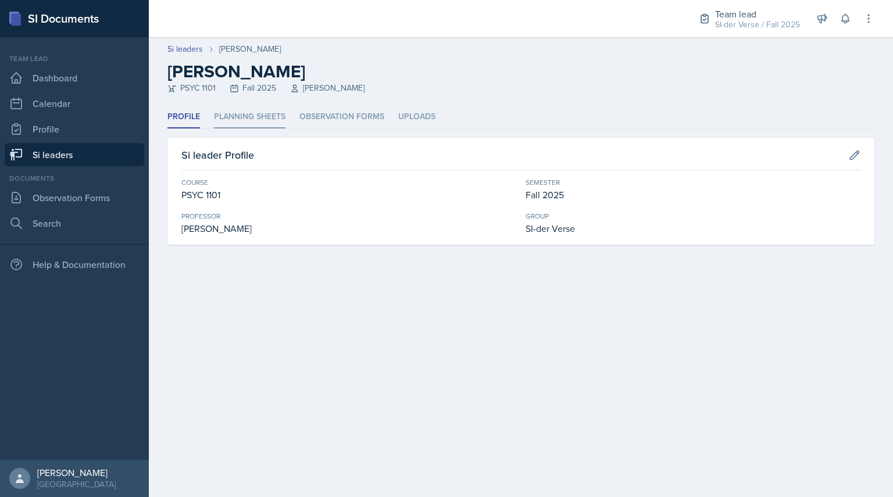
click at [229, 112] on li "Planning Sheets" at bounding box center [250, 117] width 72 height 23
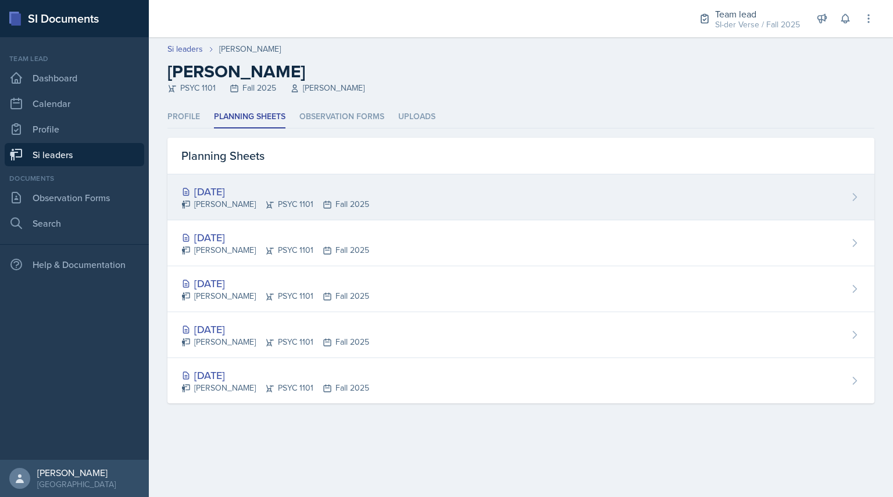
click at [239, 201] on div "[PERSON_NAME] PSYC 1101 Fall 2025" at bounding box center [275, 204] width 188 height 12
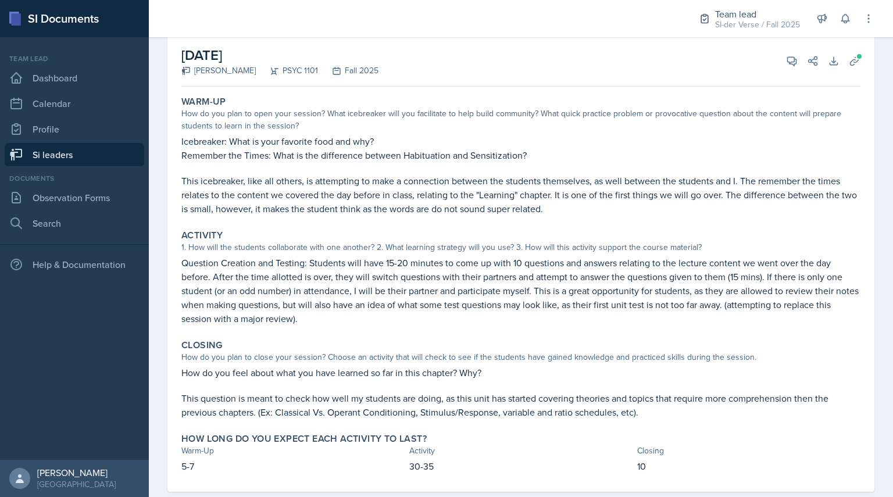
scroll to position [69, 0]
click at [777, 62] on div "View Comments Comments Send Share" at bounding box center [798, 61] width 42 height 12
click at [782, 71] on div "[DATE] [PERSON_NAME] PSYC 1101 Fall 2025 View Comments Comments Send Share Down…" at bounding box center [520, 60] width 679 height 51
click at [788, 63] on icon at bounding box center [792, 60] width 9 height 9
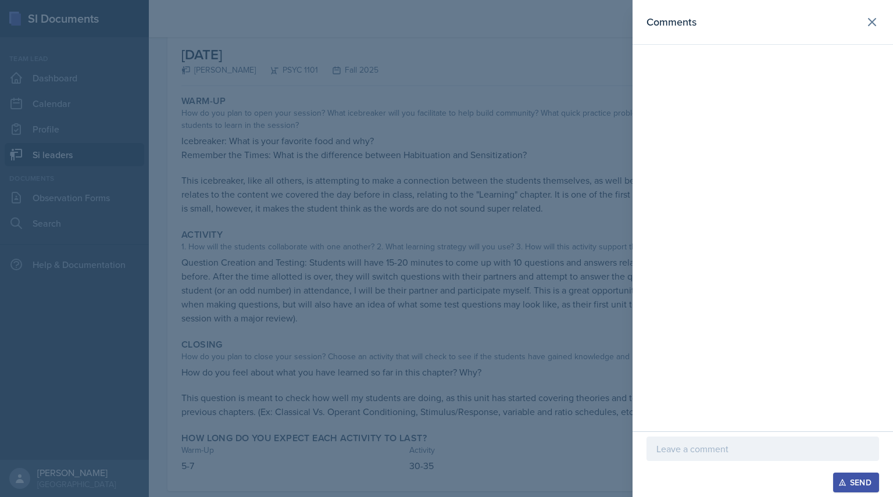
click at [667, 453] on p at bounding box center [763, 449] width 213 height 14
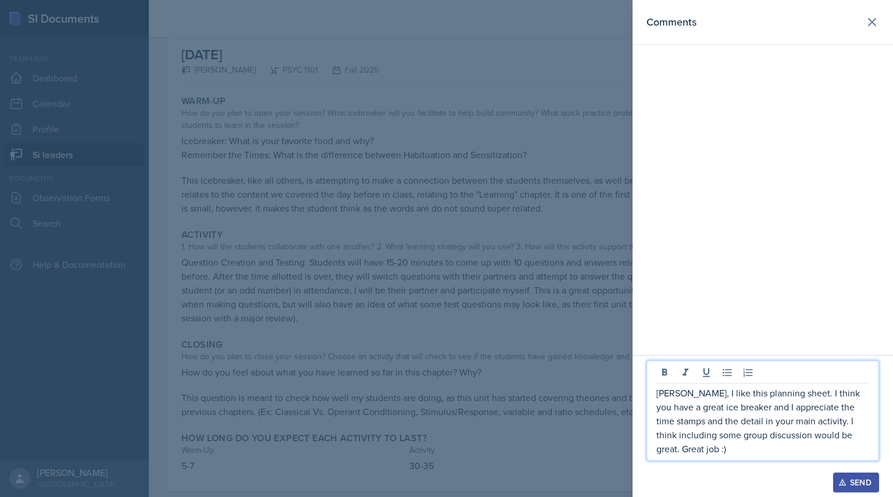
click at [855, 479] on div "Send" at bounding box center [856, 482] width 31 height 9
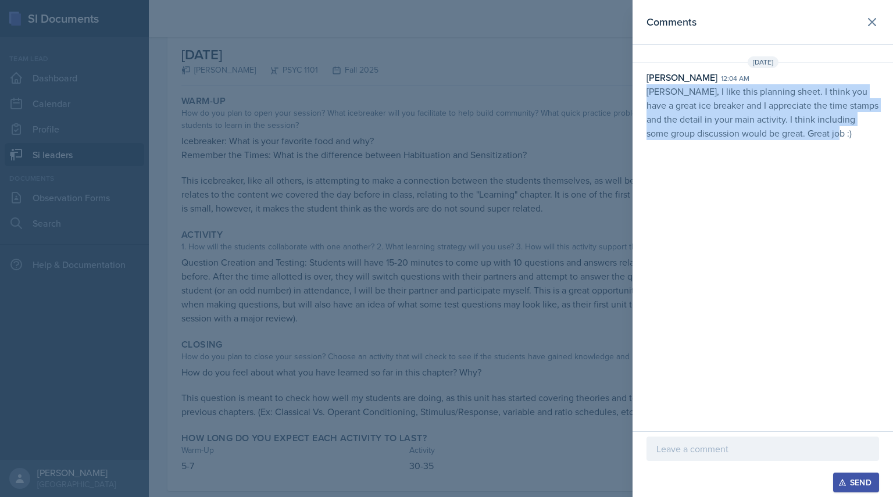
drag, startPoint x: 646, startPoint y: 91, endPoint x: 893, endPoint y: 171, distance: 259.7
click at [893, 171] on div "Comments [DATE] [PERSON_NAME] 12:04 am [PERSON_NAME], I like this planning shee…" at bounding box center [763, 216] width 261 height 432
copy p "[PERSON_NAME], I like this planning sheet. I think you have a great ice breaker…"
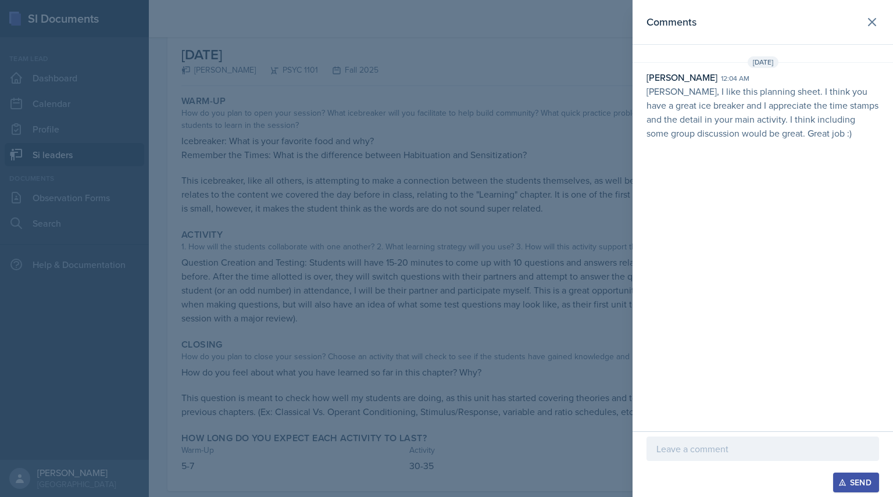
click at [343, 97] on div at bounding box center [446, 248] width 893 height 497
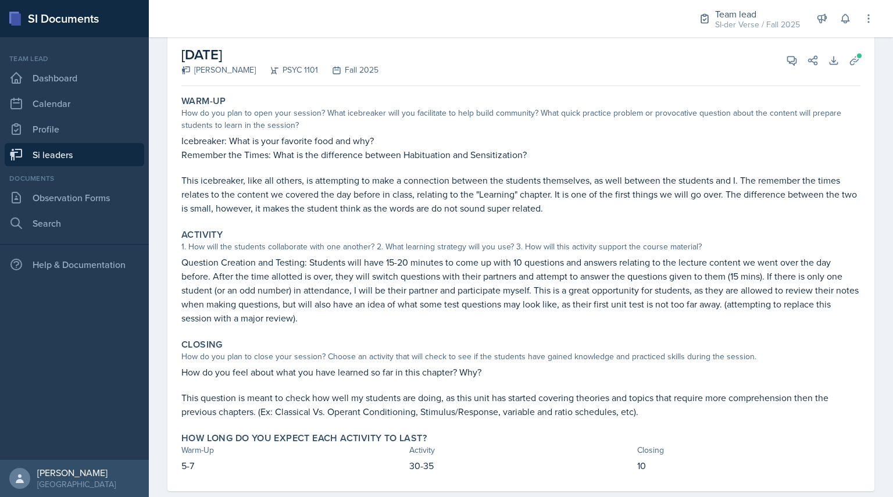
click at [94, 158] on link "Si leaders" at bounding box center [75, 154] width 140 height 23
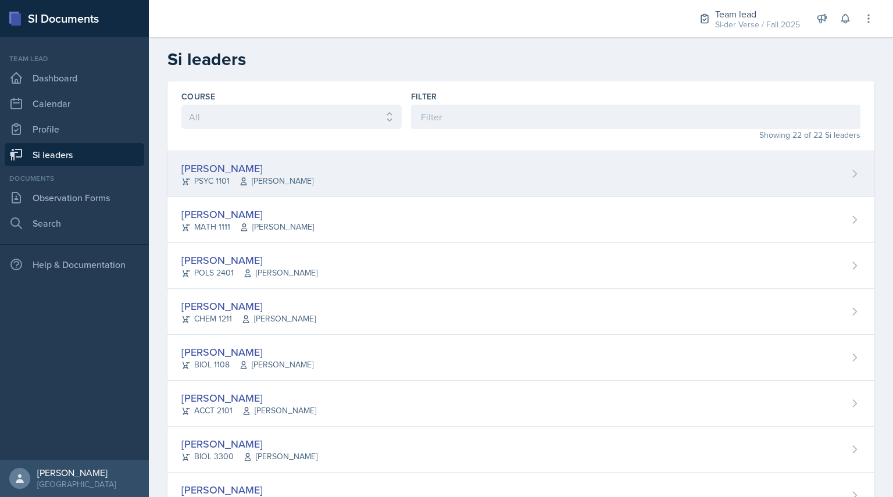
click at [218, 176] on div "PSYC 1101 [PERSON_NAME]" at bounding box center [247, 181] width 132 height 12
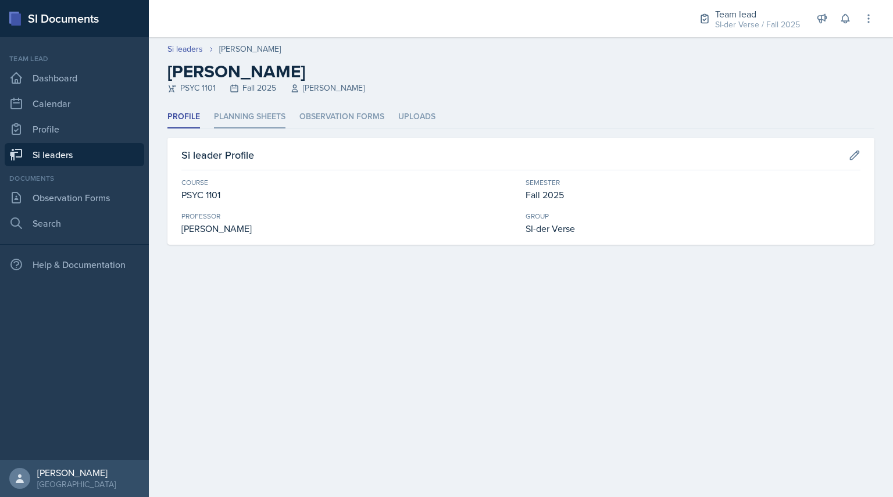
click at [272, 110] on li "Planning Sheets" at bounding box center [250, 117] width 72 height 23
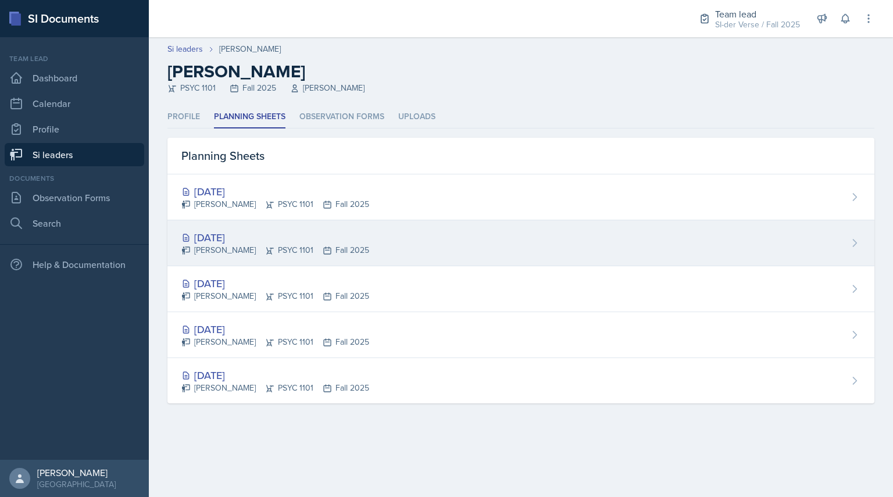
click at [244, 247] on div "[PERSON_NAME] PSYC 1101 Fall 2025" at bounding box center [275, 250] width 188 height 12
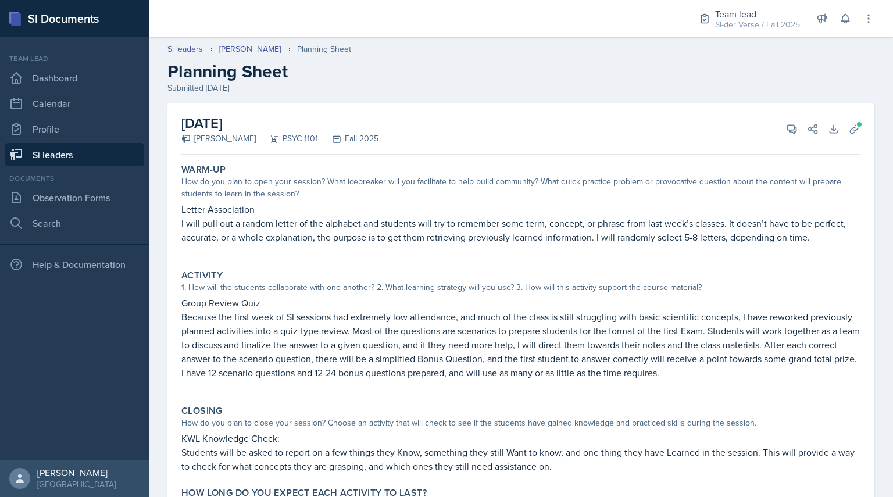
click at [858, 122] on div "[DATE] [PERSON_NAME] PSYC 1101 Fall 2025 View Comments Comments Send Share Down…" at bounding box center [521, 325] width 707 height 443
click at [853, 129] on button "Uploads" at bounding box center [855, 129] width 21 height 21
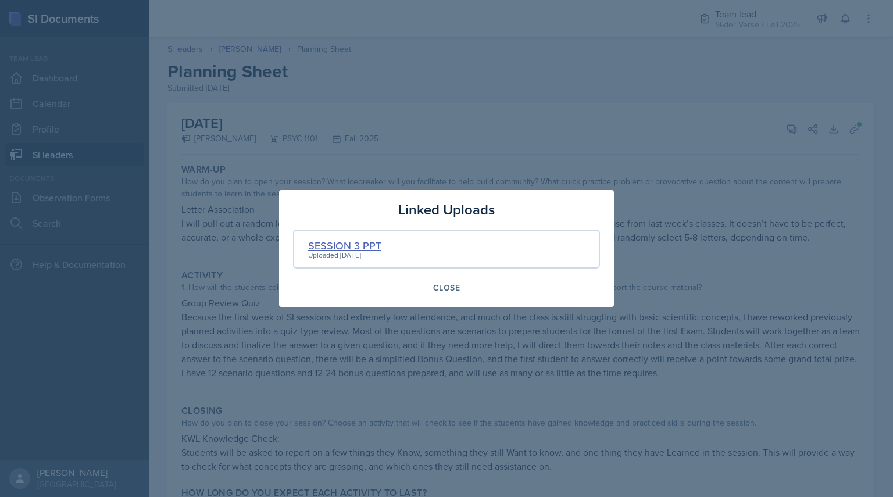
click at [333, 250] on div "SESSION 3 PPT" at bounding box center [344, 246] width 73 height 16
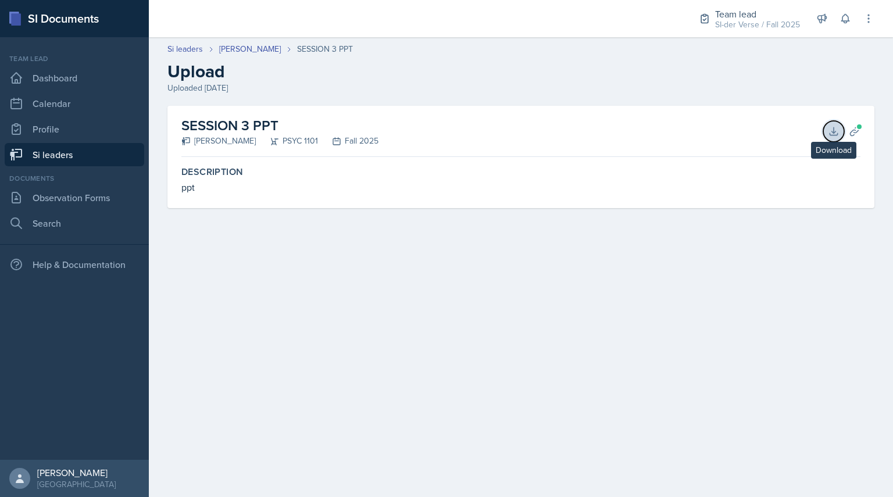
click at [836, 133] on icon at bounding box center [834, 132] width 12 height 12
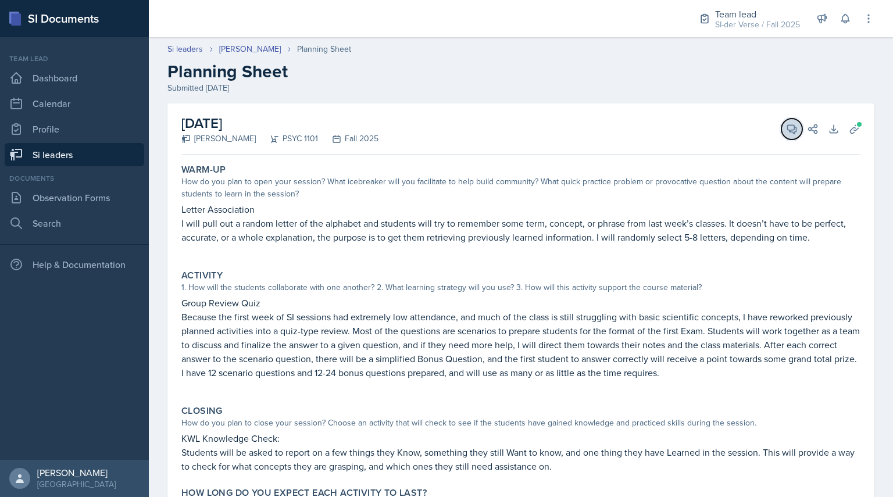
click at [793, 126] on span at bounding box center [796, 125] width 6 height 6
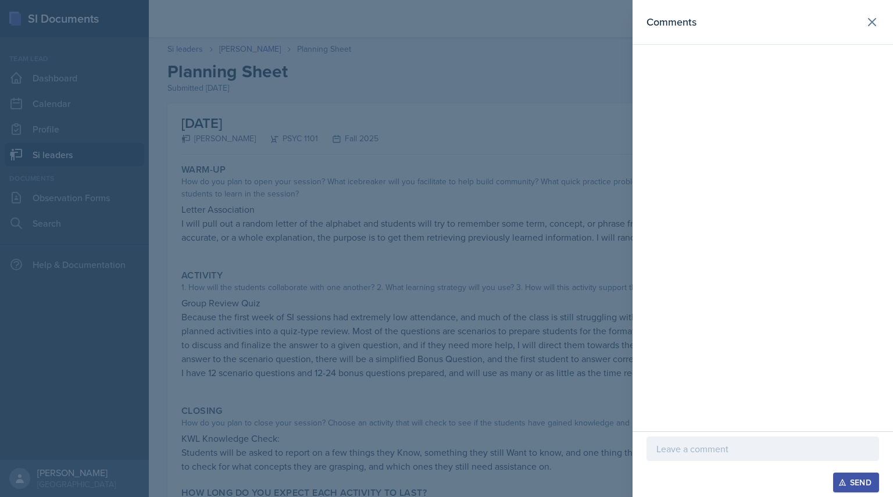
click at [674, 461] on div at bounding box center [763, 467] width 233 height 12
click at [671, 459] on div at bounding box center [763, 449] width 233 height 24
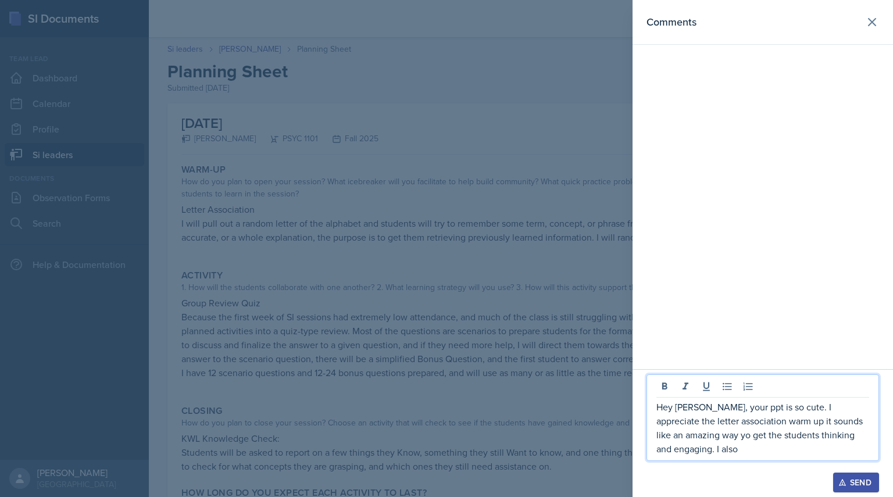
click at [520, 410] on div at bounding box center [446, 248] width 893 height 497
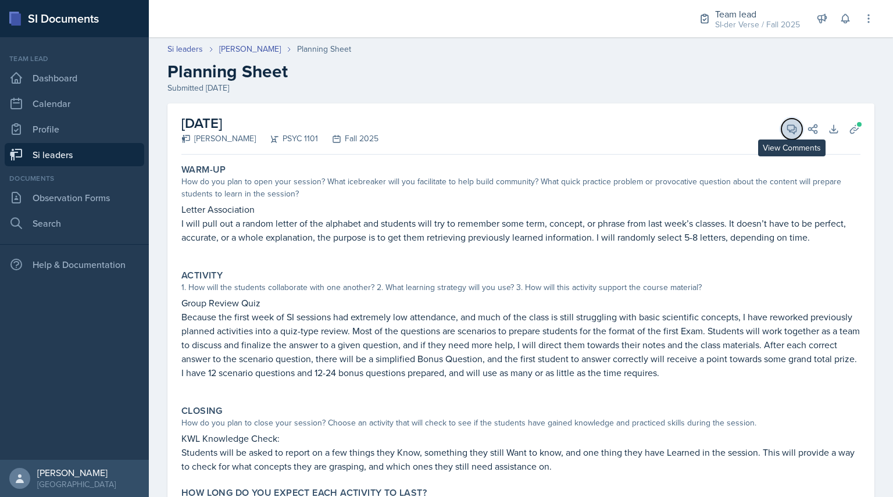
click at [793, 125] on span at bounding box center [796, 125] width 6 height 6
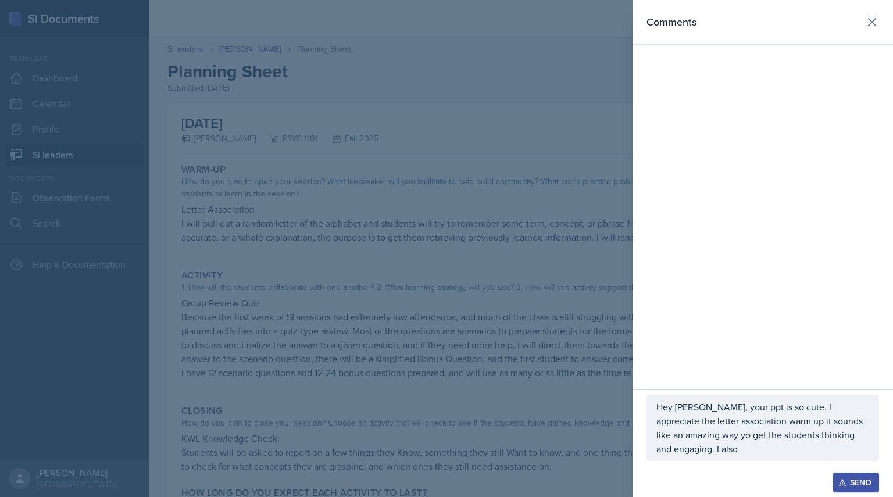
click at [861, 453] on p "Hey [PERSON_NAME], your ppt is so cute. I appreciate the letter association war…" at bounding box center [763, 428] width 213 height 56
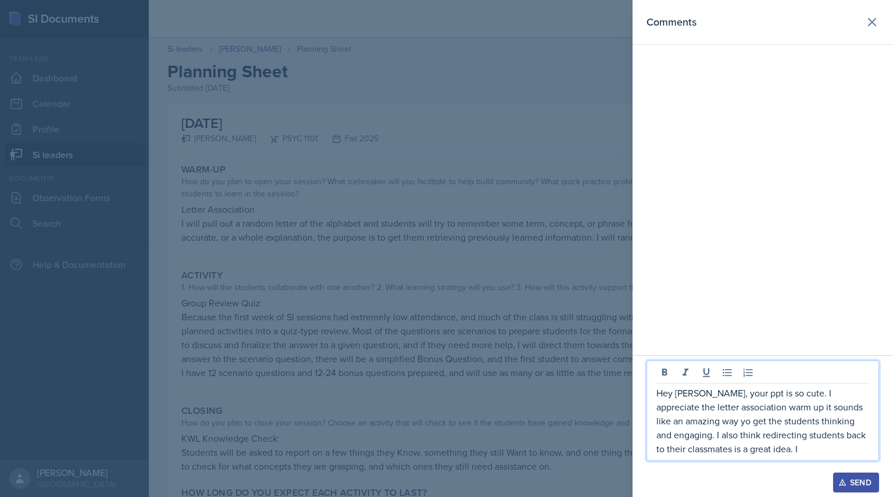
click at [825, 441] on p "Hey [PERSON_NAME], your ppt is so cute. I appreciate the letter association war…" at bounding box center [763, 421] width 213 height 70
click at [722, 444] on p "Hey [PERSON_NAME], your ppt is so cute. I appreciate the letter association war…" at bounding box center [763, 421] width 213 height 70
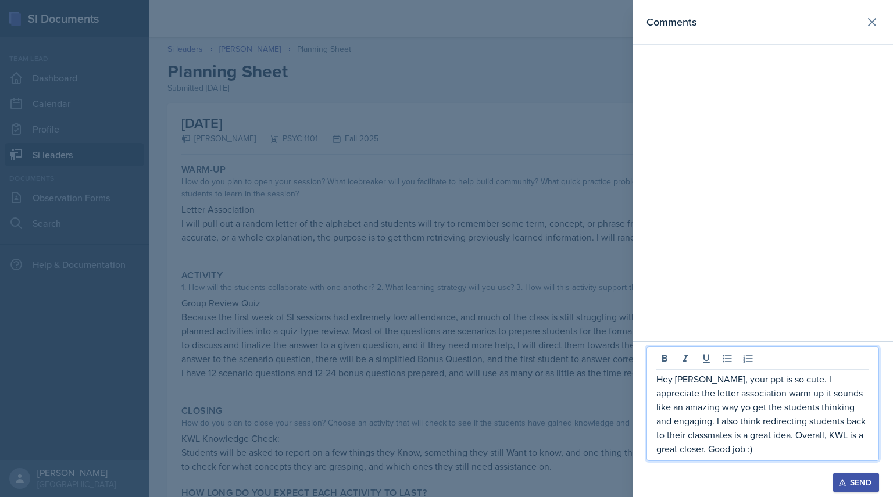
click at [661, 407] on p "Hey [PERSON_NAME], your ppt is so cute. I appreciate the letter association war…" at bounding box center [763, 414] width 213 height 84
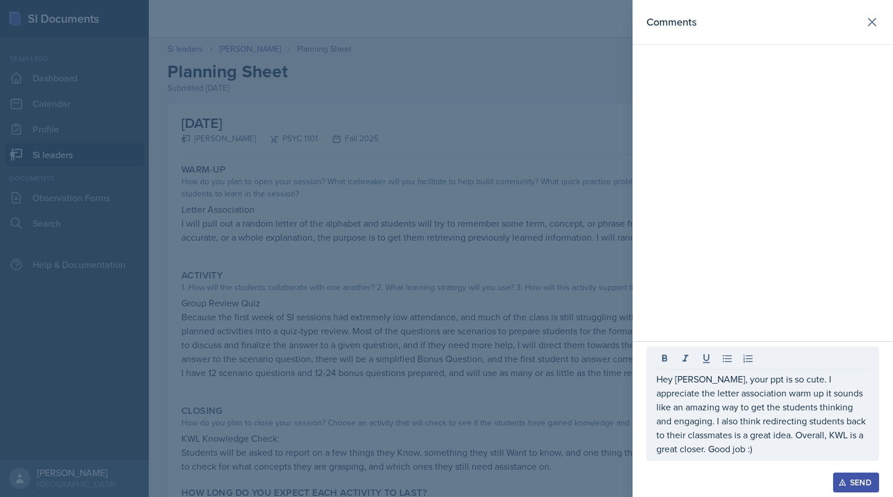
click at [842, 485] on icon "button" at bounding box center [843, 483] width 8 height 8
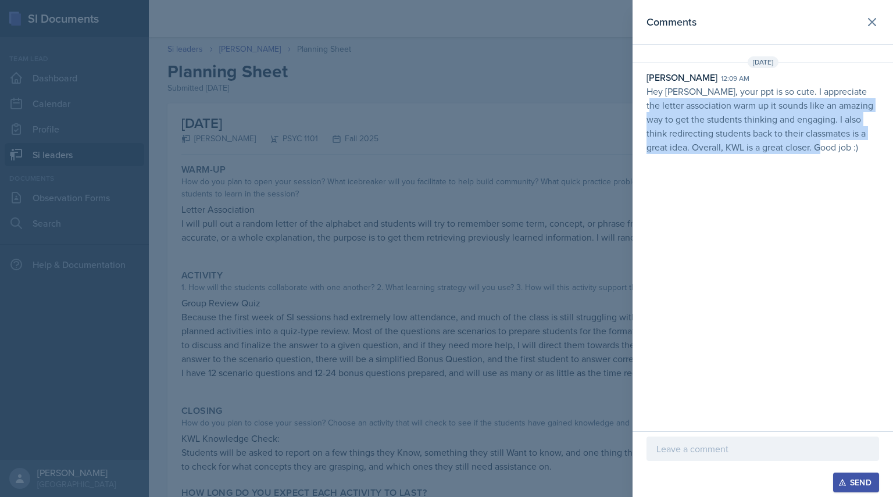
drag, startPoint x: 643, startPoint y: 99, endPoint x: 843, endPoint y: 168, distance: 211.0
click at [843, 168] on div "Comments [DATE] [PERSON_NAME] 12:09 am Hey [PERSON_NAME], your ppt is so cute. …" at bounding box center [763, 216] width 261 height 432
drag, startPoint x: 634, startPoint y: 90, endPoint x: 893, endPoint y: 172, distance: 271.7
click at [893, 172] on div "Comments [DATE] [PERSON_NAME] 12:09 am Hey [PERSON_NAME], your ppt is so cute. …" at bounding box center [763, 216] width 261 height 432
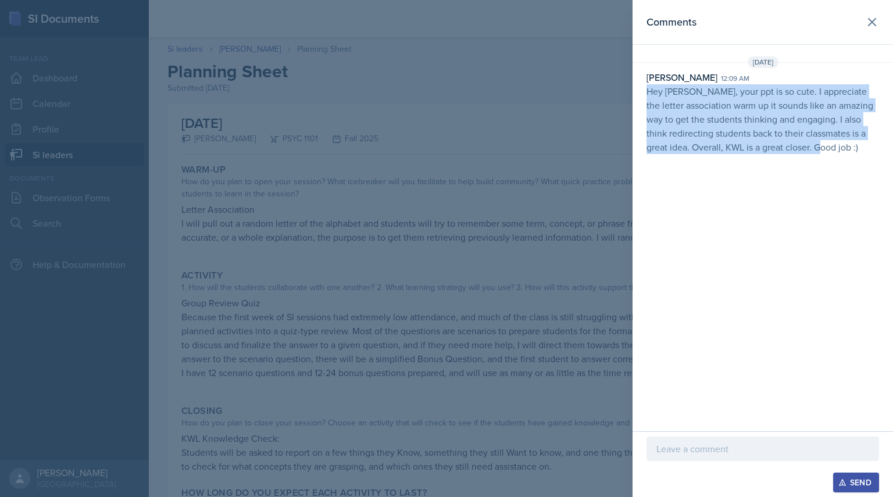
copy p "Hey [PERSON_NAME], your ppt is so cute. I appreciate the letter association war…"
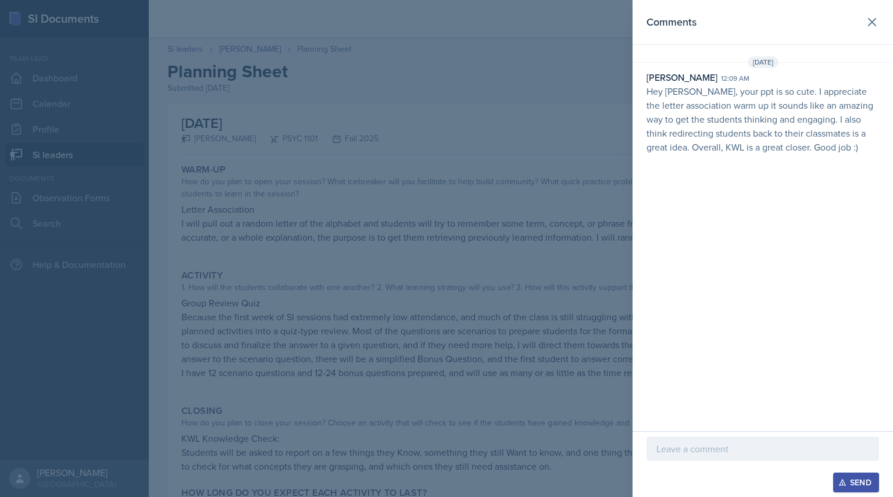
click at [327, 111] on div at bounding box center [446, 248] width 893 height 497
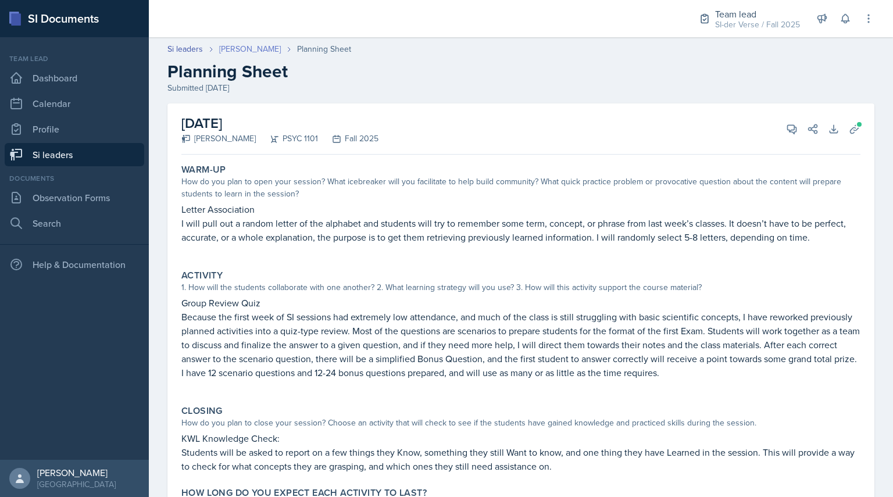
click at [244, 51] on link "[PERSON_NAME]" at bounding box center [250, 49] width 62 height 12
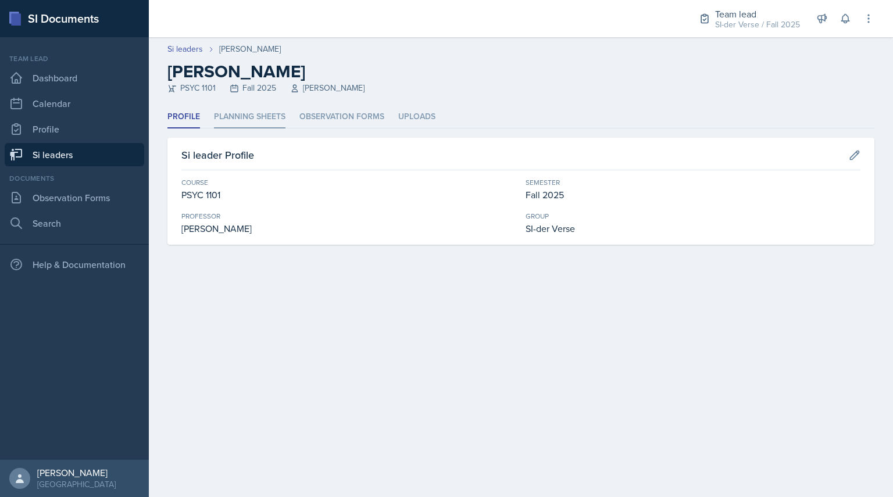
click at [245, 123] on li "Planning Sheets" at bounding box center [250, 117] width 72 height 23
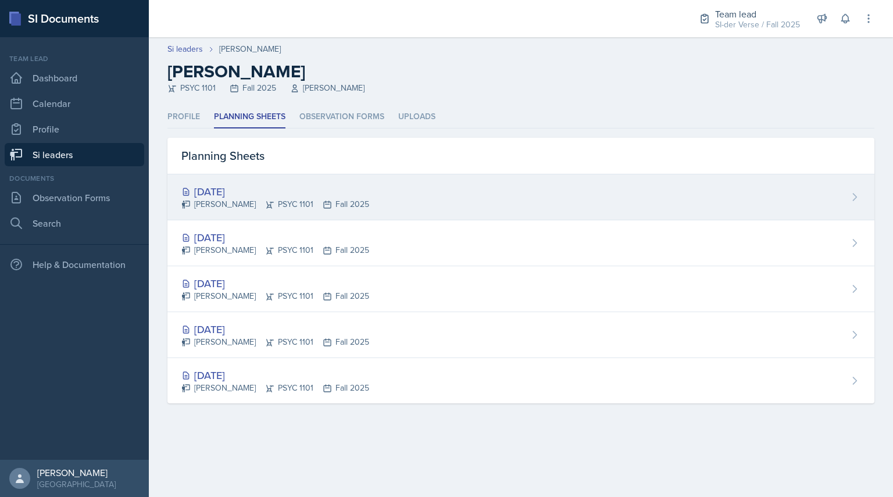
click at [238, 184] on div "[DATE]" at bounding box center [275, 192] width 188 height 16
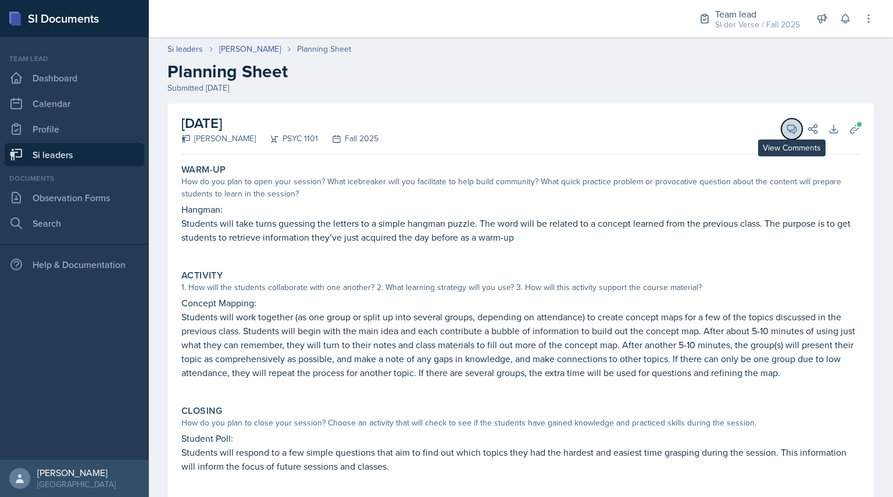
click at [793, 127] on span at bounding box center [796, 125] width 6 height 6
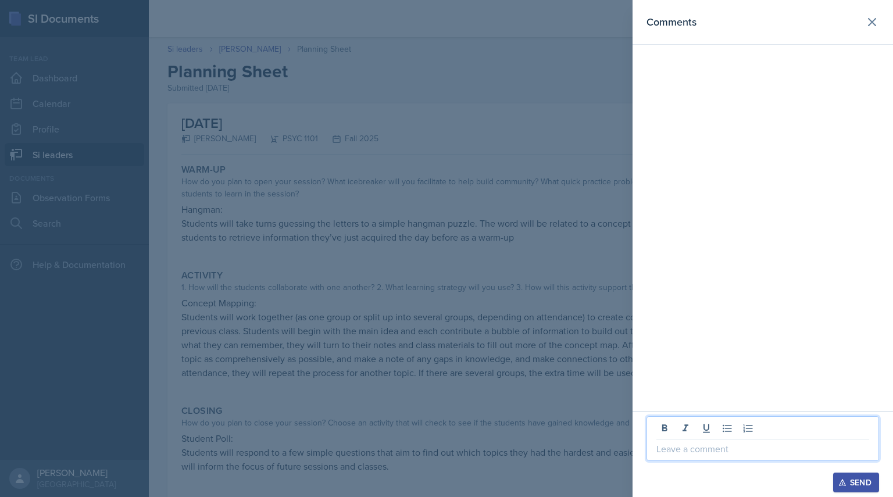
click at [686, 447] on p at bounding box center [763, 449] width 213 height 14
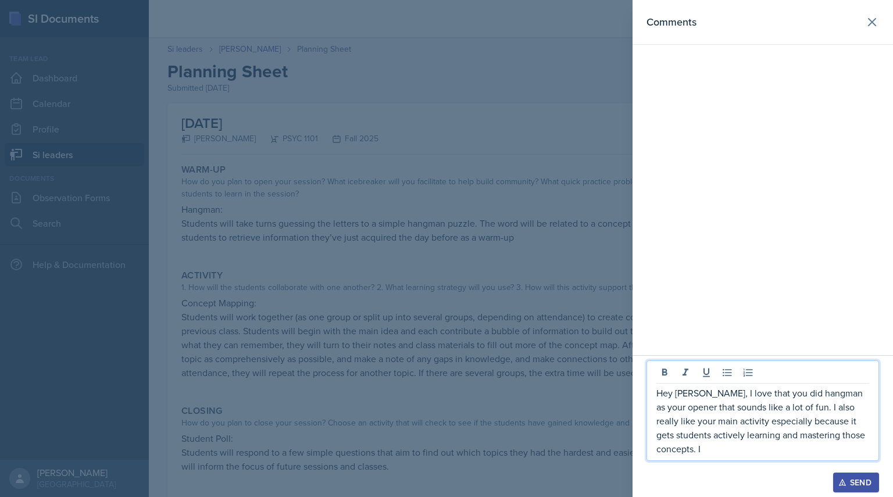
click at [556, 265] on div at bounding box center [446, 248] width 893 height 497
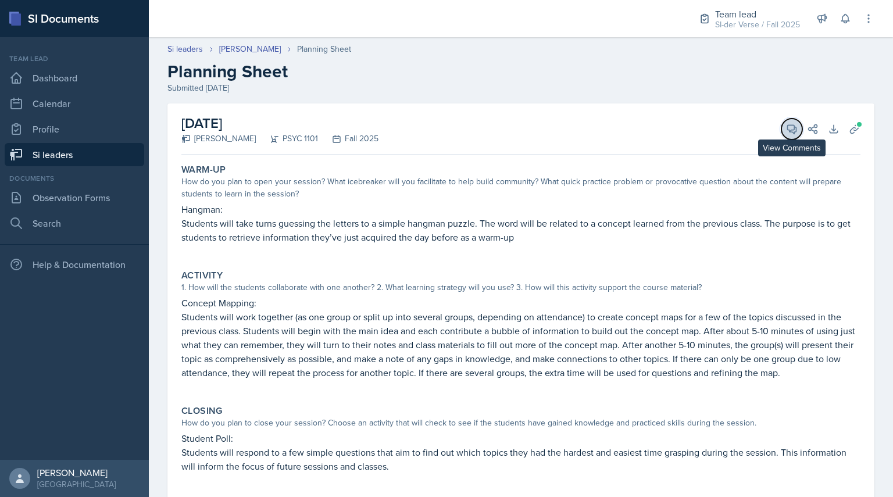
click at [782, 119] on button "View Comments" at bounding box center [792, 129] width 21 height 21
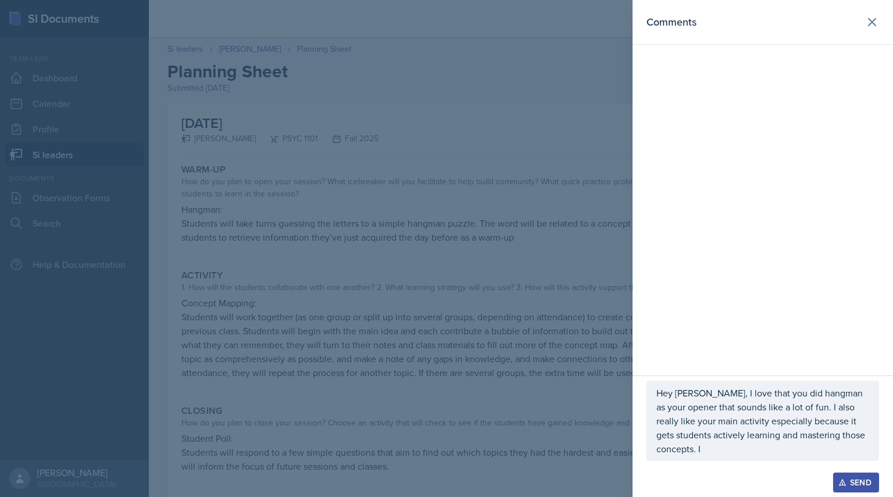
click at [739, 450] on p "Hey [PERSON_NAME], I love that you did hangman as your opener that sounds like …" at bounding box center [763, 421] width 213 height 70
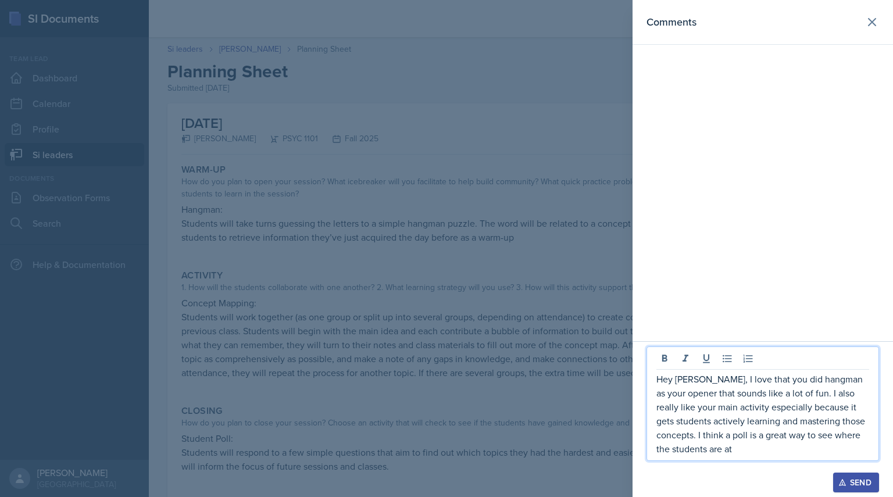
click at [544, 433] on div at bounding box center [446, 248] width 893 height 497
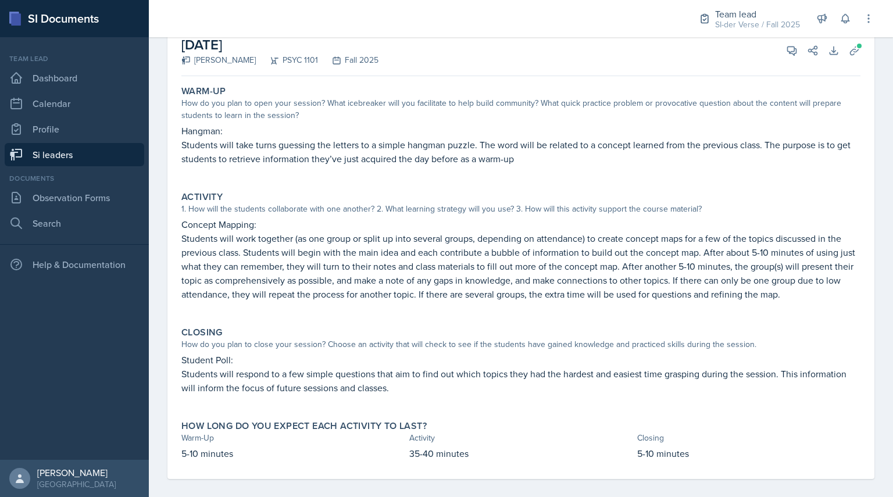
scroll to position [81, 0]
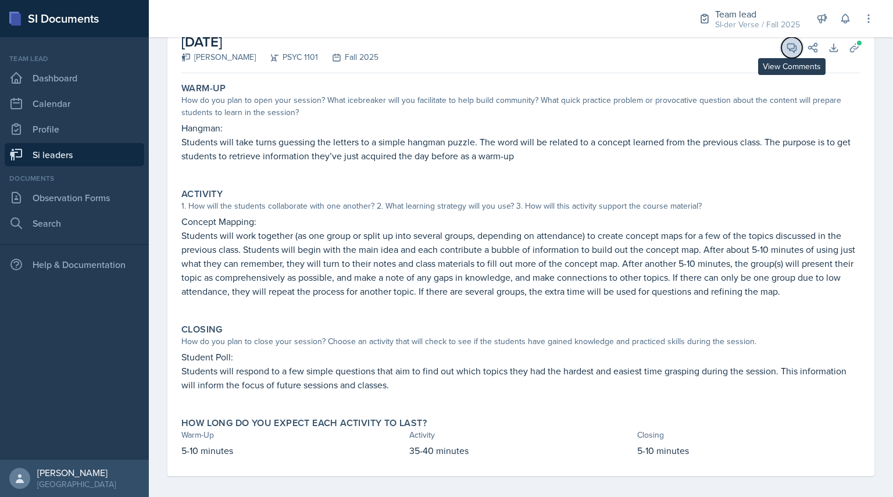
click at [786, 45] on icon at bounding box center [792, 48] width 12 height 12
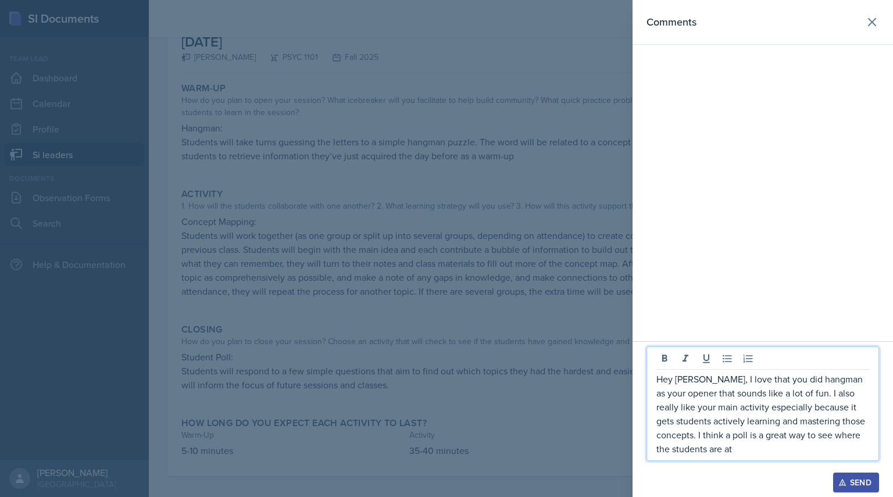
click at [741, 450] on p "Hey [PERSON_NAME], I love that you did hangman as your opener that sounds like …" at bounding box center [763, 414] width 213 height 84
click at [870, 485] on div "Send" at bounding box center [856, 482] width 31 height 9
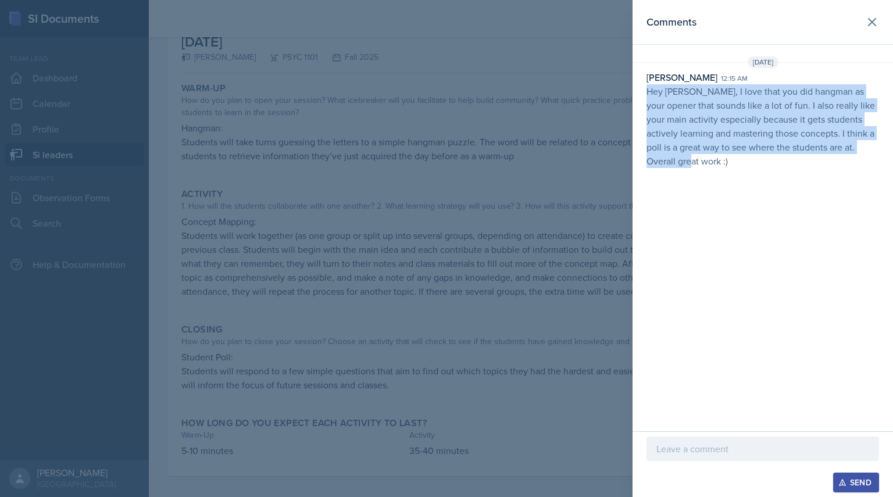
drag, startPoint x: 640, startPoint y: 97, endPoint x: 783, endPoint y: 211, distance: 182.6
click at [783, 211] on div "Comments [DATE] [PERSON_NAME] 12:15 am Hey [PERSON_NAME], I love that you did h…" at bounding box center [763, 216] width 261 height 432
